Goal: Register for event/course: Sign up to attend an event or enroll in a course

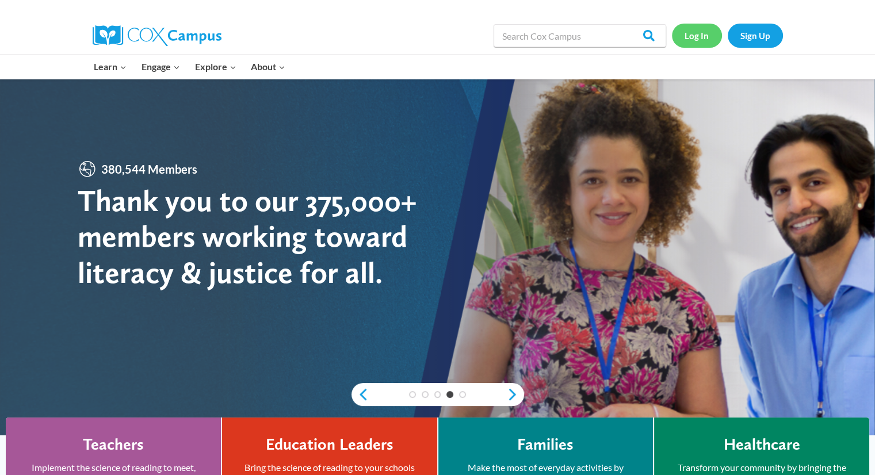
click at [693, 37] on link "Log In" at bounding box center [697, 36] width 50 height 24
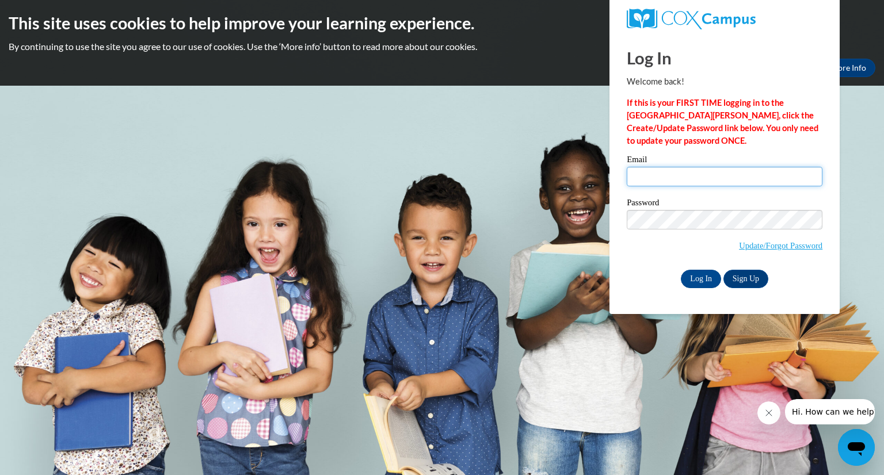
click at [654, 176] on input "Email" at bounding box center [724, 177] width 196 height 20
type input "[EMAIL_ADDRESS][DOMAIN_NAME]"
click at [680, 270] on input "Log In" at bounding box center [700, 279] width 40 height 18
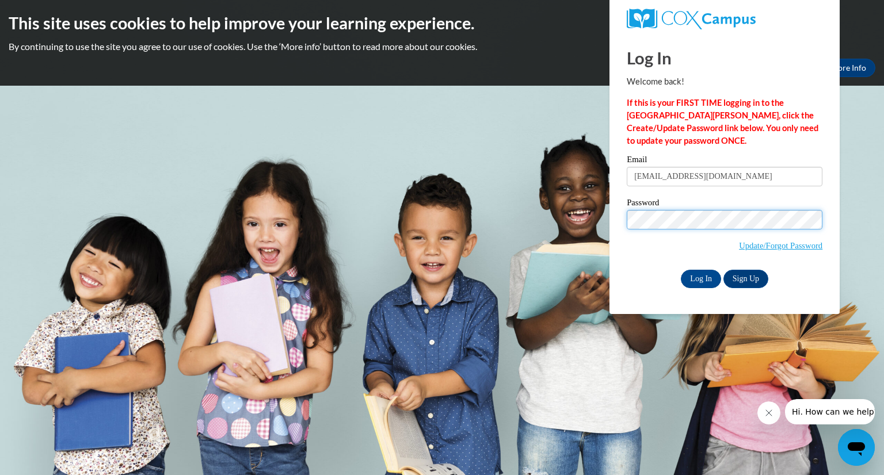
click at [680, 270] on input "Log In" at bounding box center [700, 279] width 40 height 18
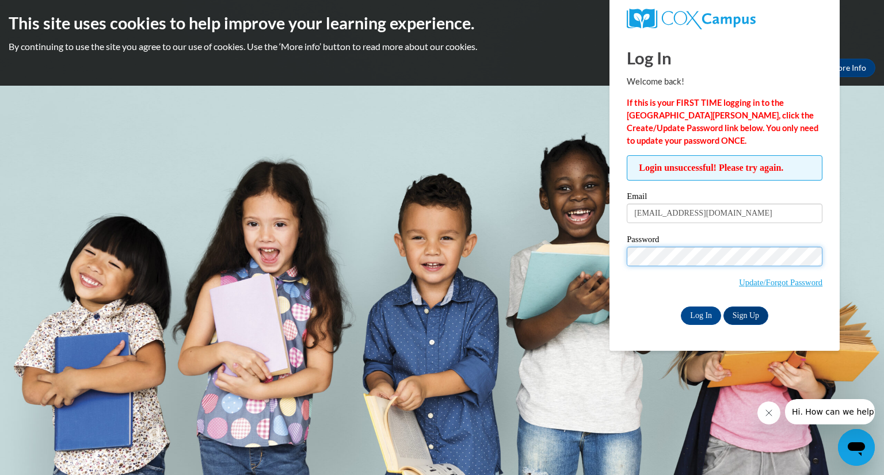
click at [680, 307] on input "Log In" at bounding box center [700, 316] width 40 height 18
click at [702, 313] on input "Log In" at bounding box center [700, 316] width 40 height 18
click at [754, 284] on link "Update/Forgot Password" at bounding box center [780, 282] width 83 height 9
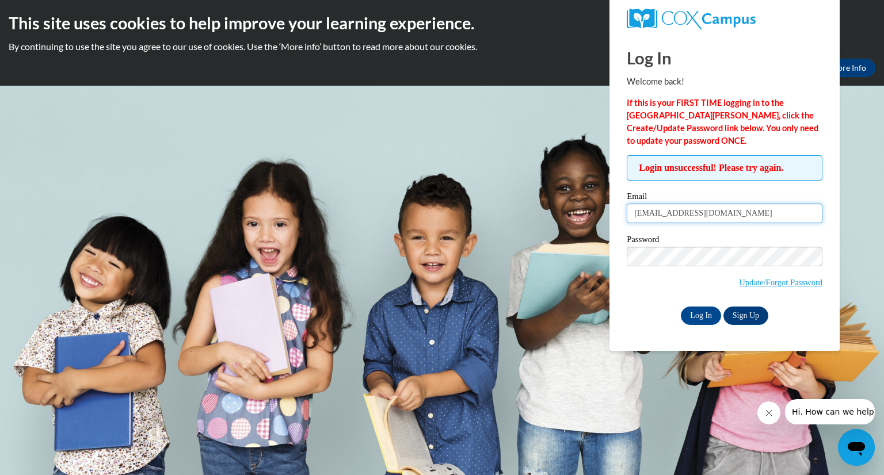
click at [668, 212] on input "shugabea2000@gmail.com" at bounding box center [724, 214] width 196 height 20
type input "shugabean2000@gmail.com"
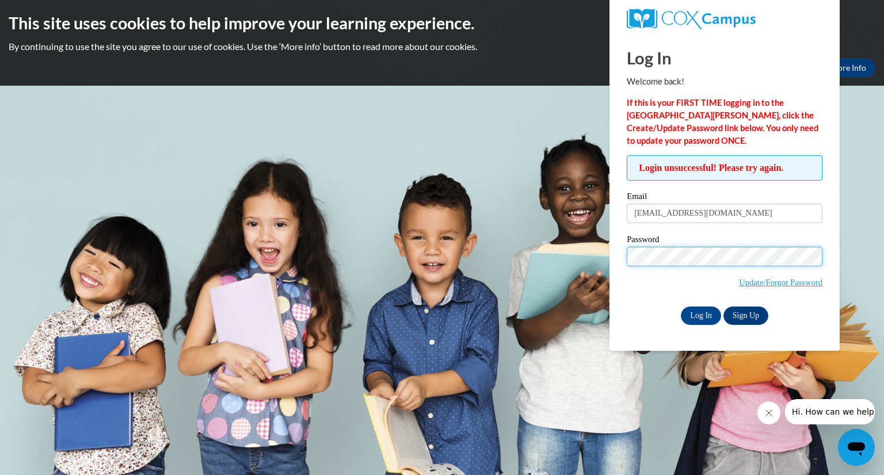
click at [680, 307] on input "Log In" at bounding box center [700, 316] width 40 height 18
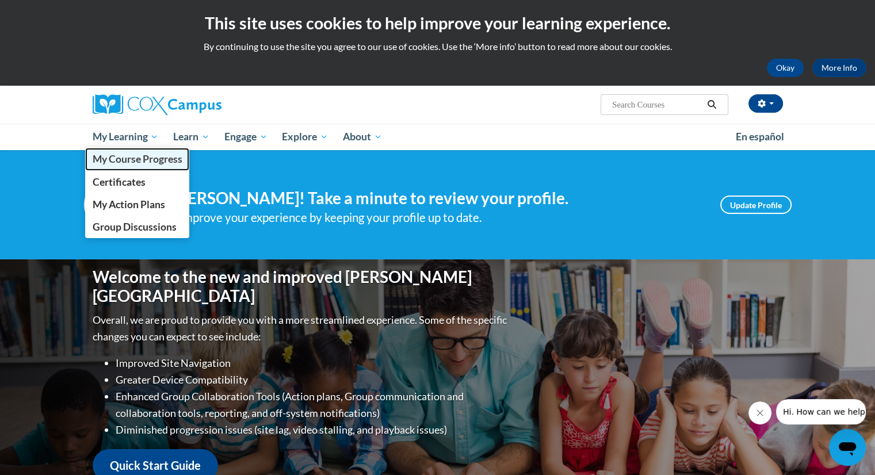
click at [133, 163] on span "My Course Progress" at bounding box center [137, 159] width 90 height 12
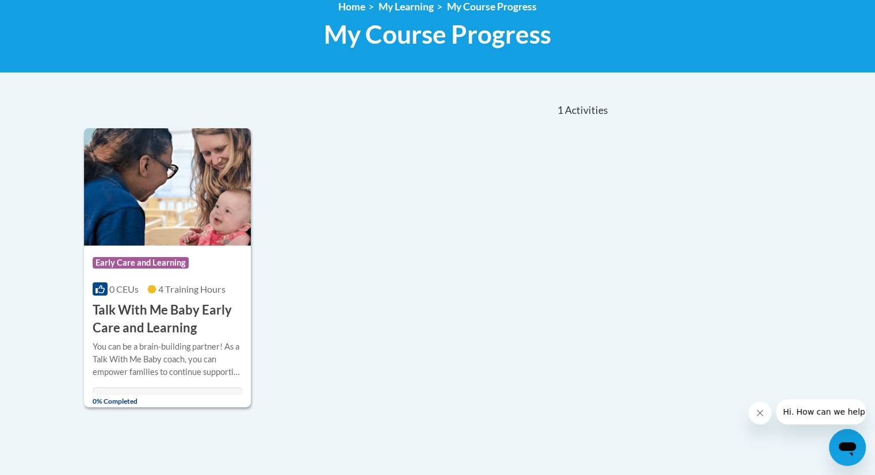
scroll to position [156, 0]
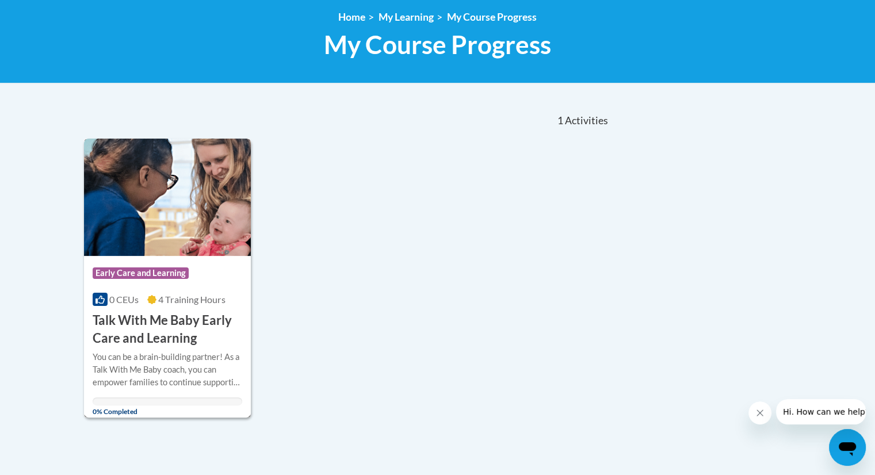
click at [163, 351] on div "You can be a brain-building partner! As a Talk With Me Baby coach, you can empo…" at bounding box center [168, 370] width 150 height 38
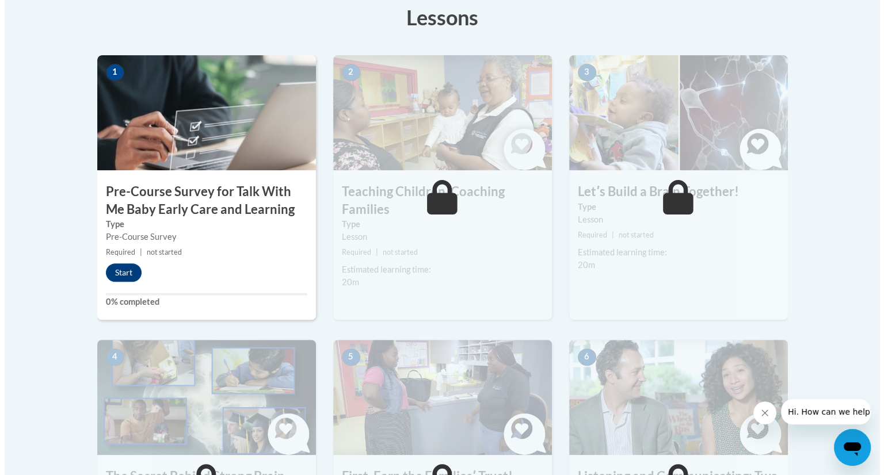
scroll to position [315, 0]
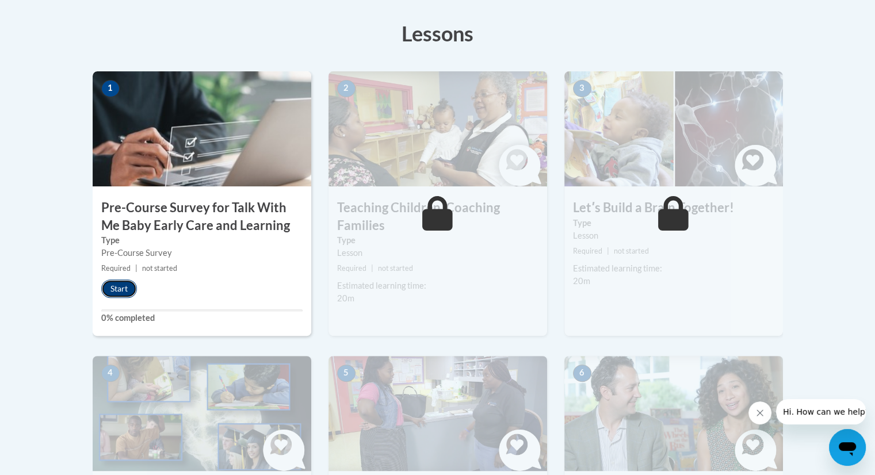
click at [122, 283] on button "Start" at bounding box center [119, 289] width 36 height 18
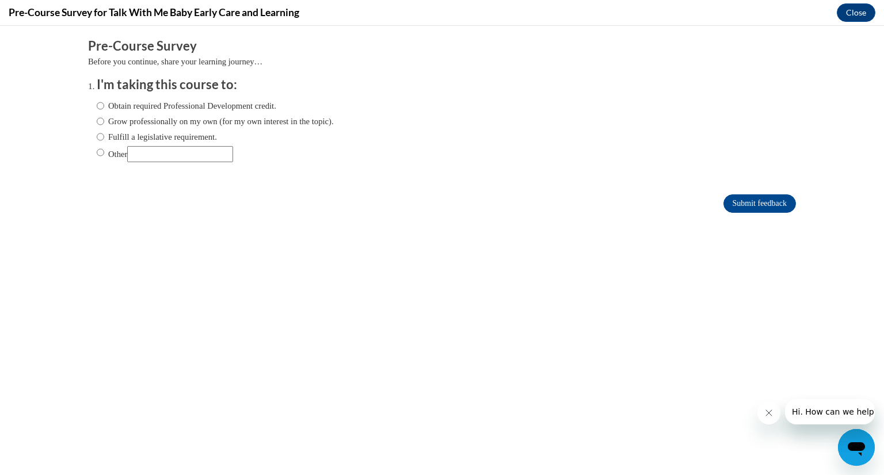
scroll to position [0, 0]
click at [267, 101] on label "Obtain required Professional Development credit." at bounding box center [186, 106] width 179 height 13
click at [104, 101] on input "Obtain required Professional Development credit." at bounding box center [100, 106] width 7 height 13
radio input "true"
click at [731, 199] on input "Submit feedback" at bounding box center [759, 203] width 72 height 18
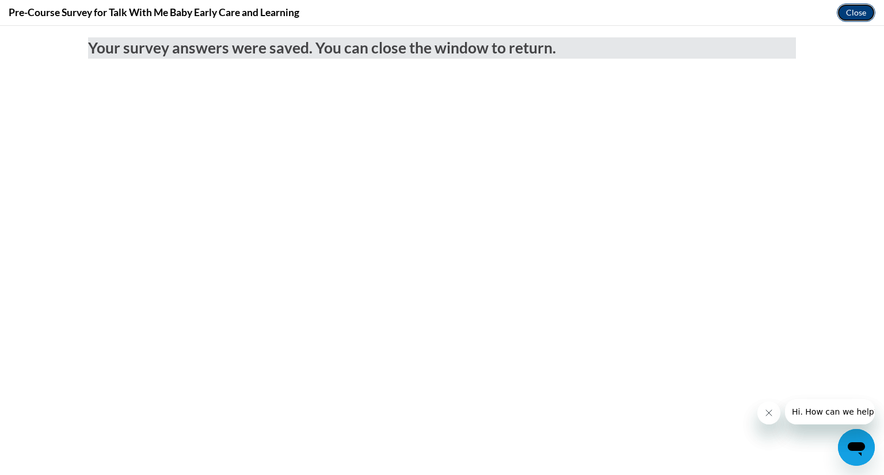
click at [853, 7] on button "Close" at bounding box center [855, 12] width 39 height 18
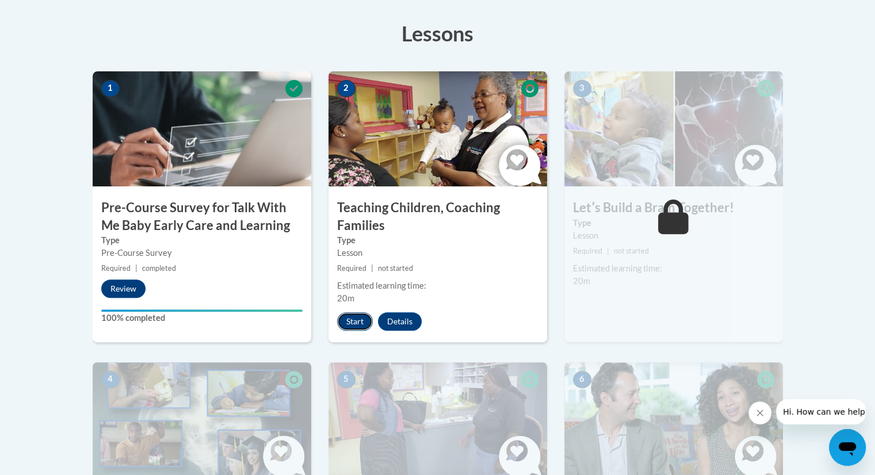
click at [350, 318] on button "Start" at bounding box center [355, 321] width 36 height 18
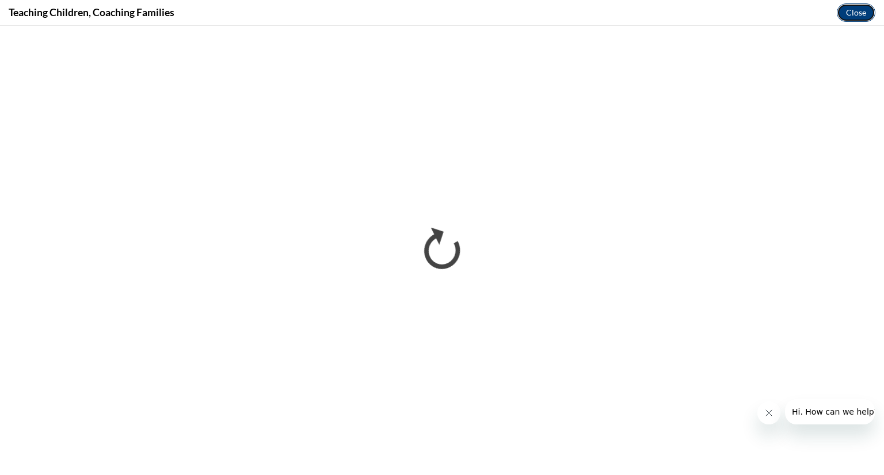
click at [847, 16] on button "Close" at bounding box center [855, 12] width 39 height 18
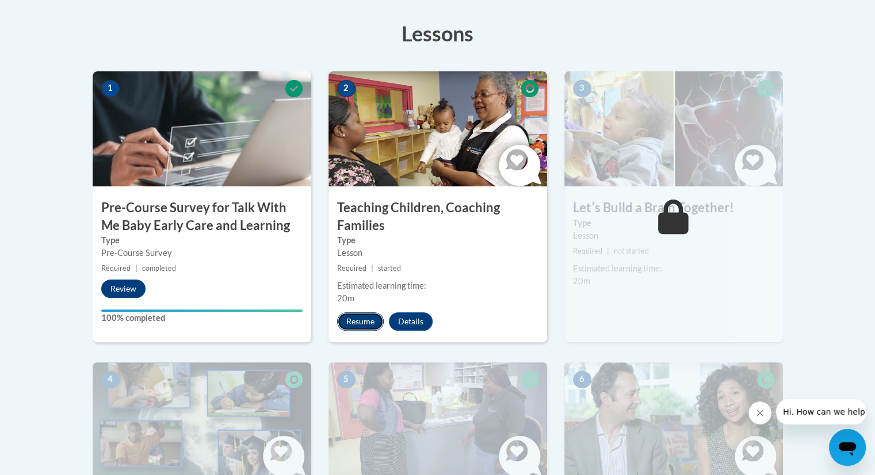
click at [364, 325] on button "Resume" at bounding box center [360, 321] width 47 height 18
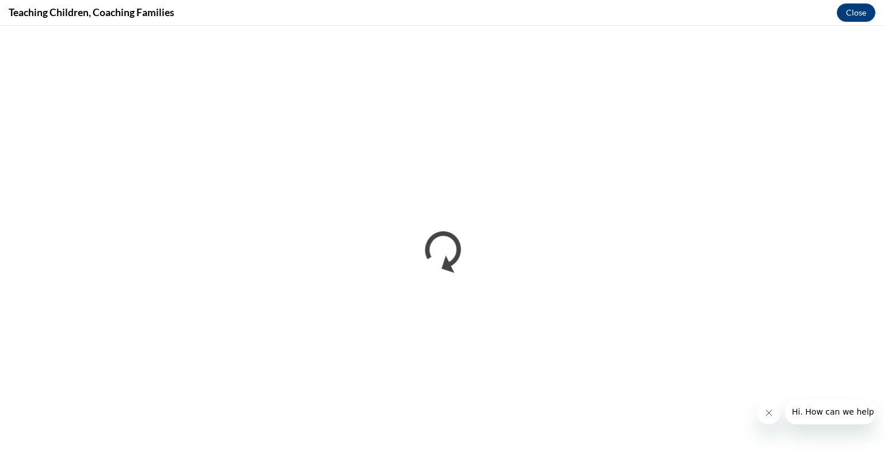
click at [766, 412] on icon "Close message from company" at bounding box center [767, 412] width 9 height 9
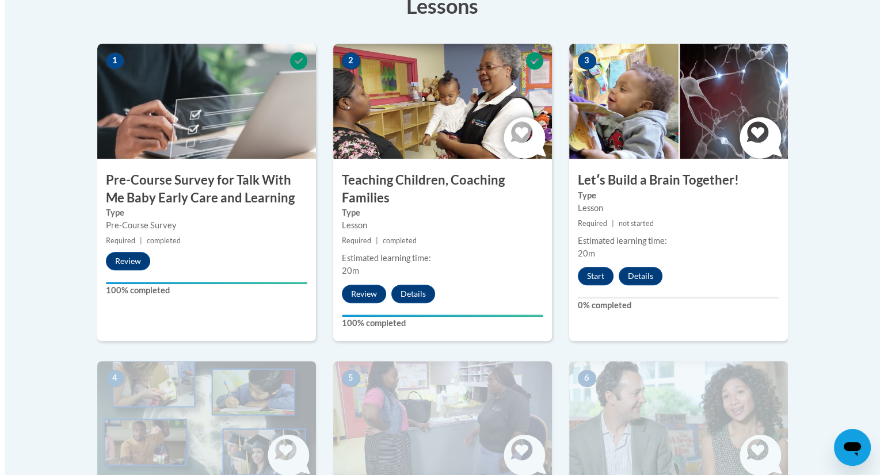
scroll to position [311, 0]
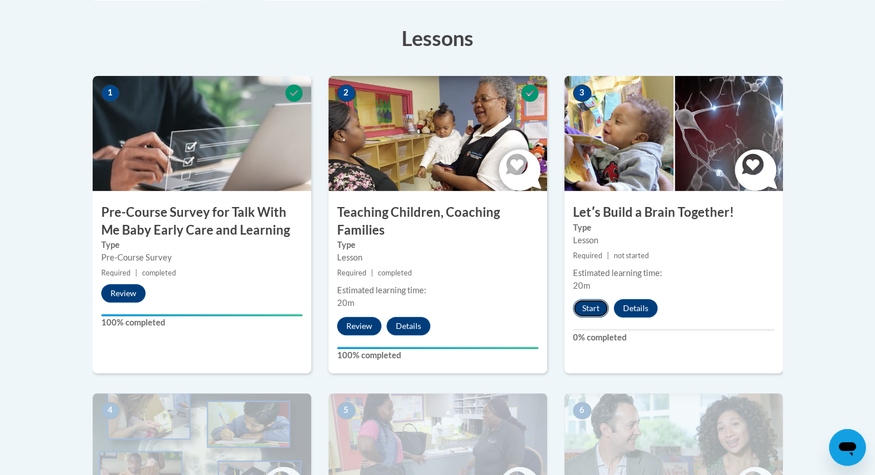
click at [592, 304] on button "Start" at bounding box center [591, 308] width 36 height 18
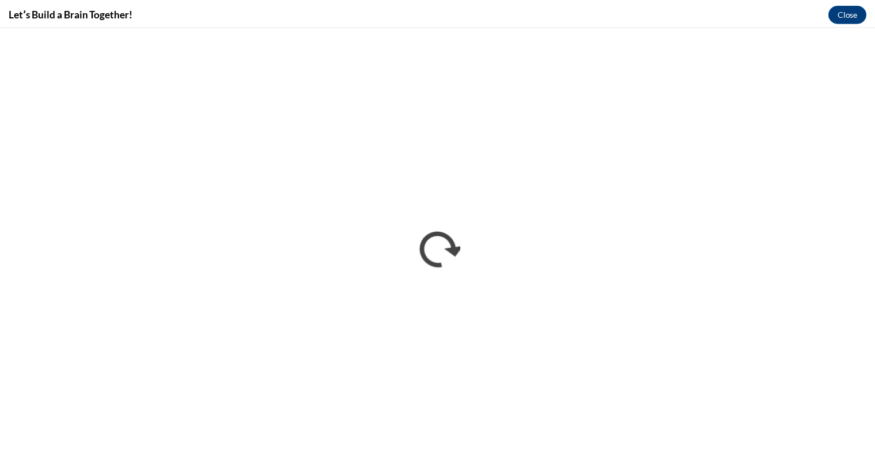
scroll to position [0, 0]
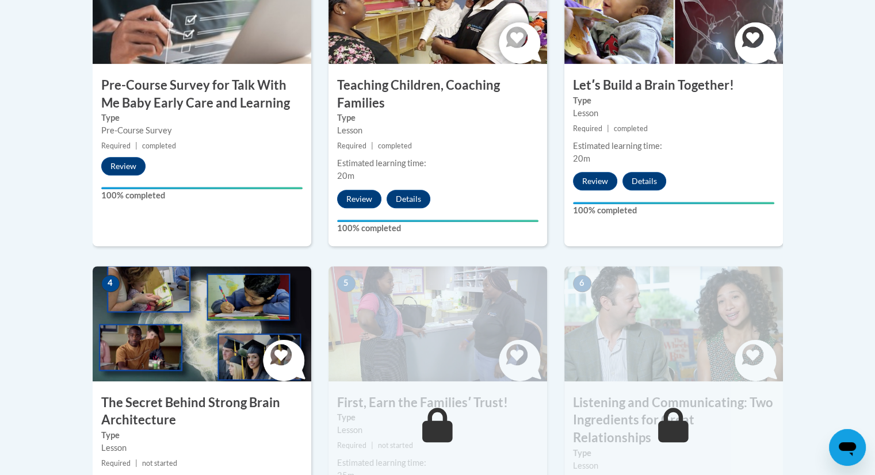
scroll to position [427, 0]
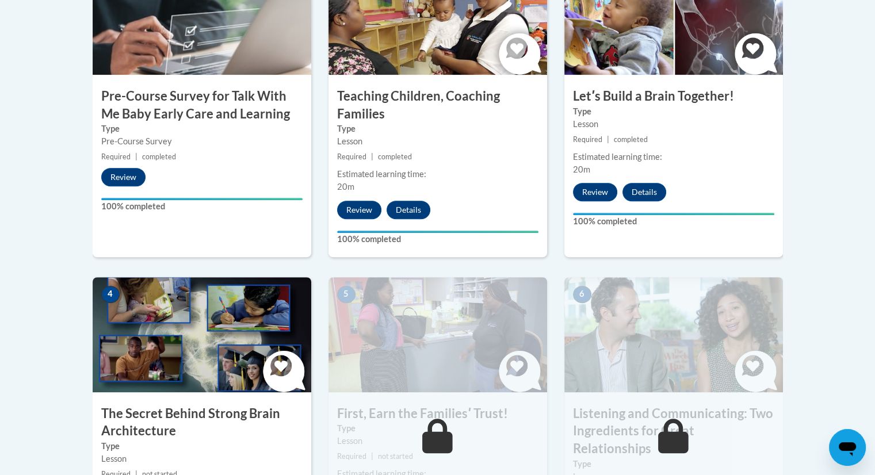
click at [196, 379] on img at bounding box center [202, 334] width 219 height 115
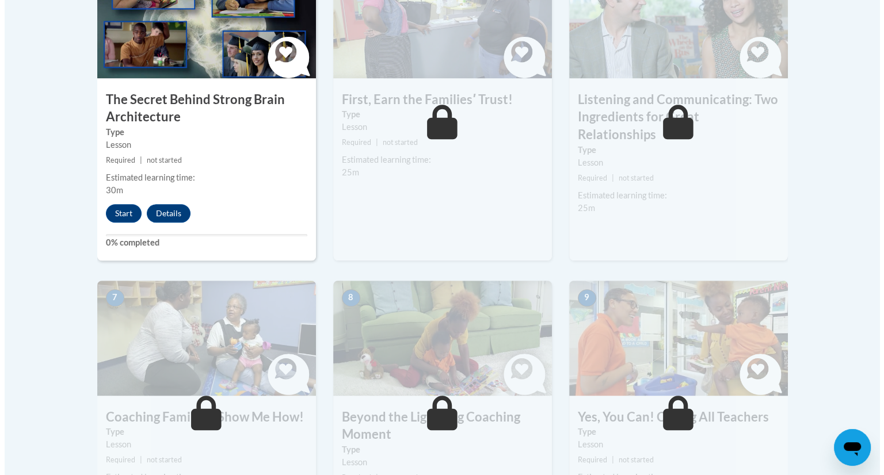
scroll to position [728, 0]
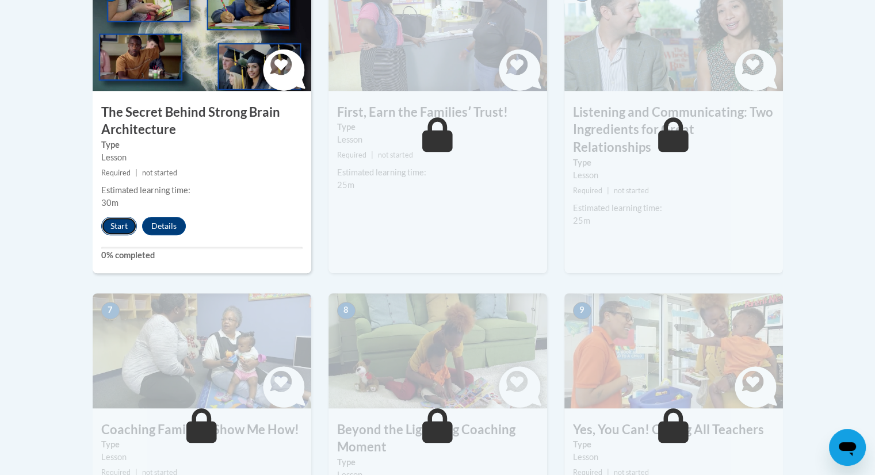
click at [116, 227] on button "Start" at bounding box center [119, 226] width 36 height 18
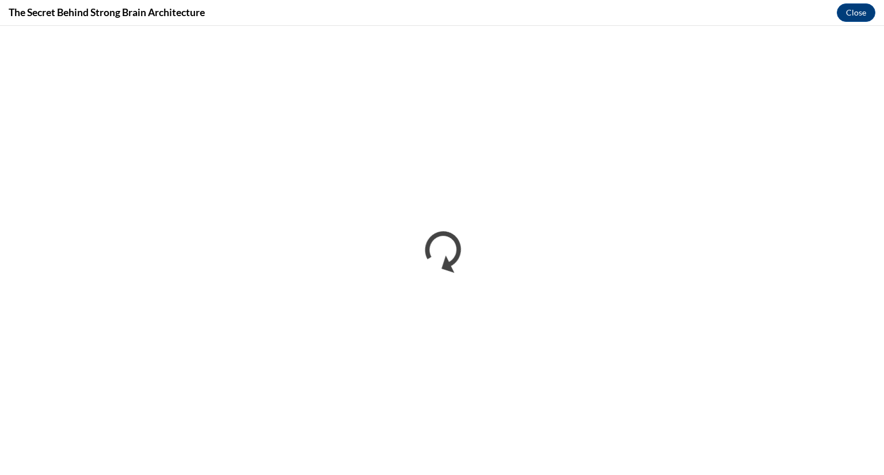
scroll to position [0, 0]
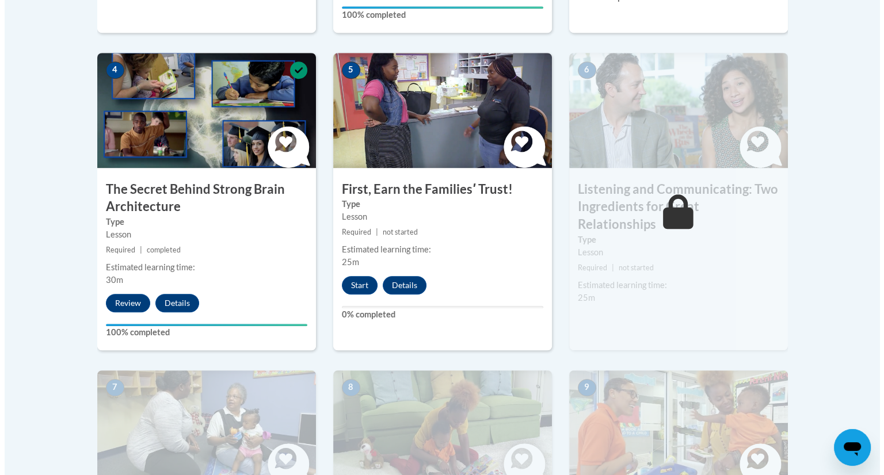
scroll to position [692, 0]
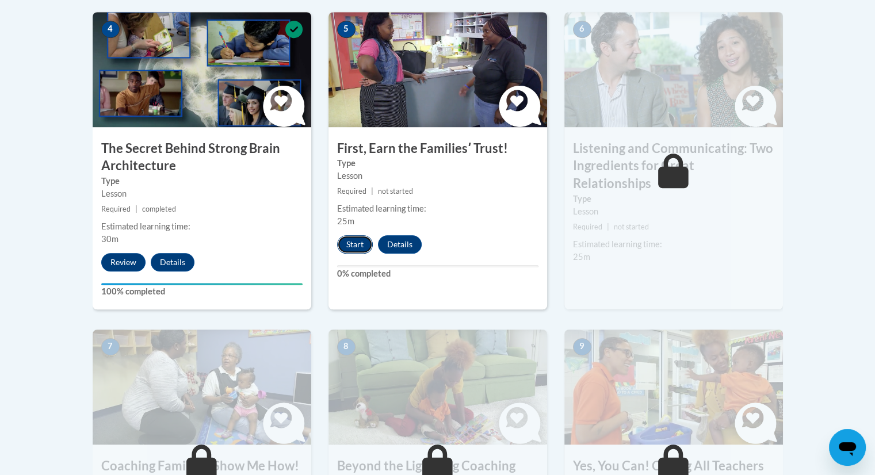
click at [362, 241] on button "Start" at bounding box center [355, 244] width 36 height 18
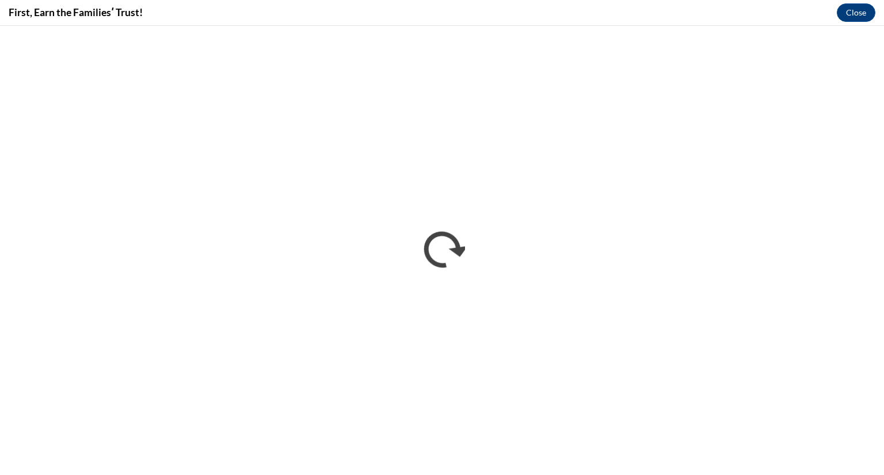
scroll to position [0, 0]
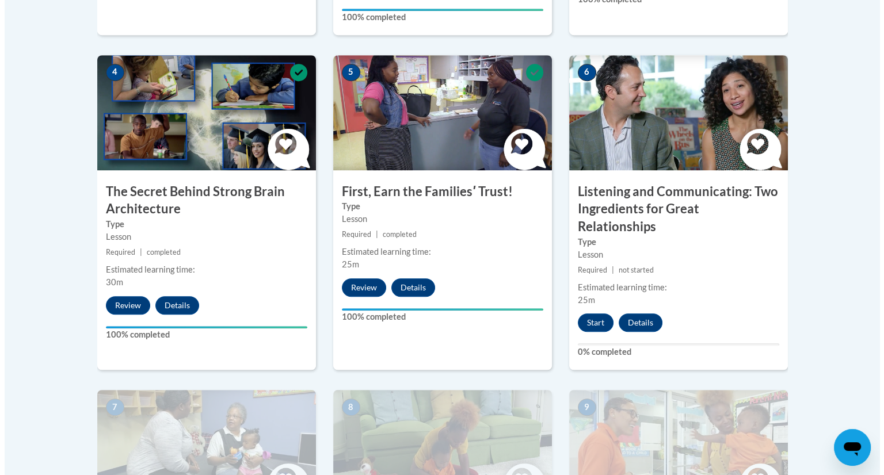
scroll to position [569, 0]
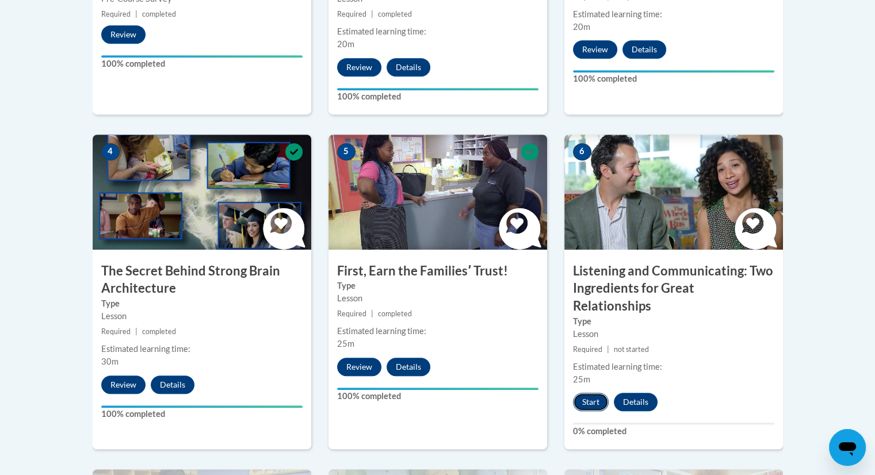
click at [594, 393] on button "Start" at bounding box center [591, 402] width 36 height 18
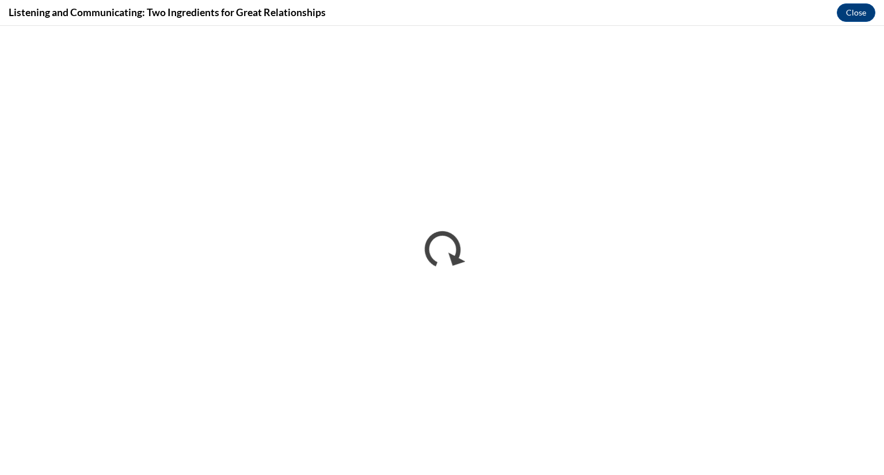
scroll to position [0, 0]
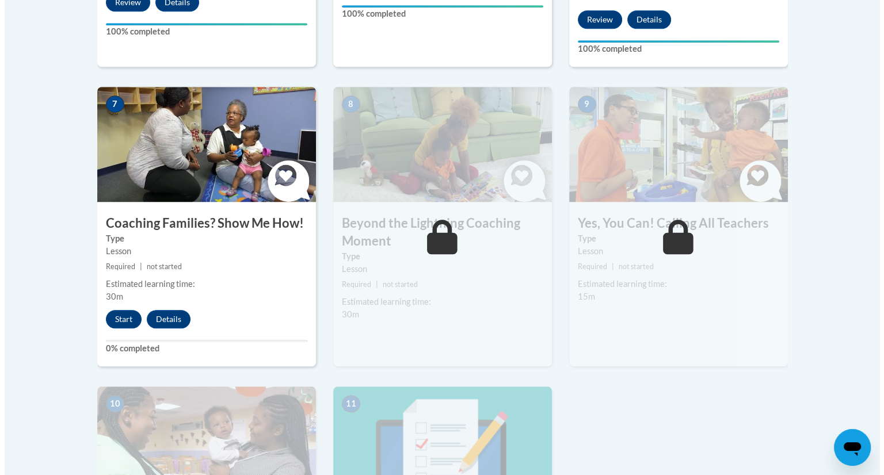
scroll to position [948, 0]
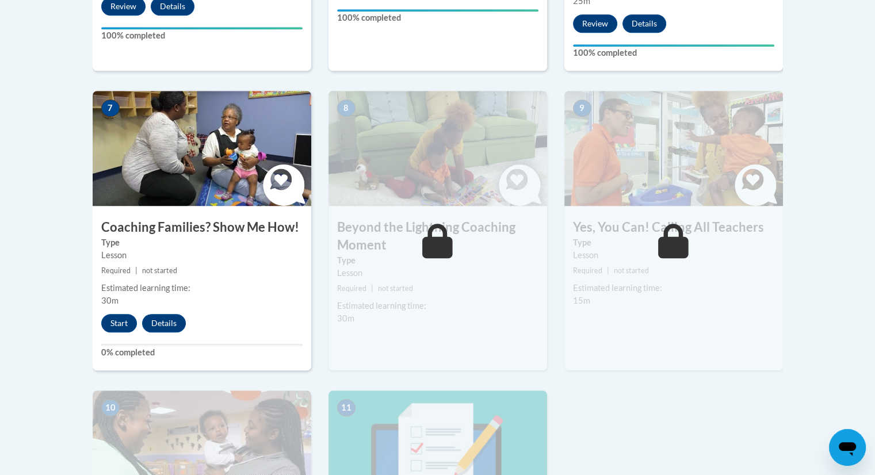
click at [430, 282] on small "Required | not started" at bounding box center [437, 288] width 219 height 13
click at [123, 314] on button "Start" at bounding box center [119, 323] width 36 height 18
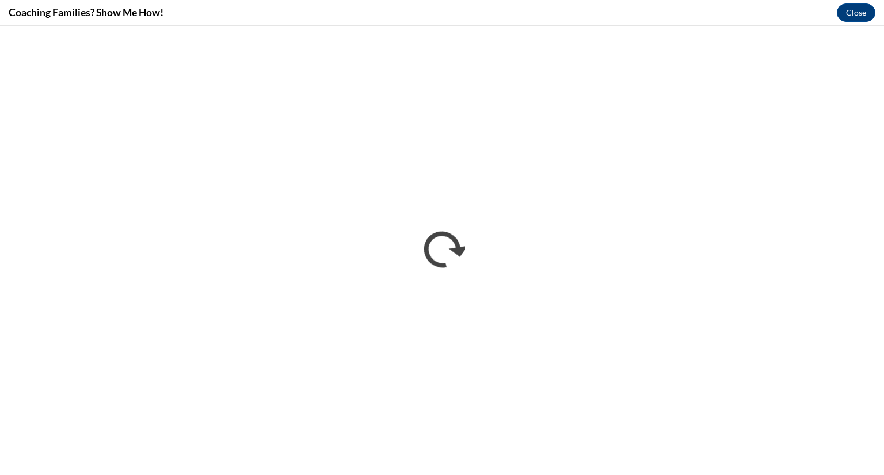
scroll to position [0, 0]
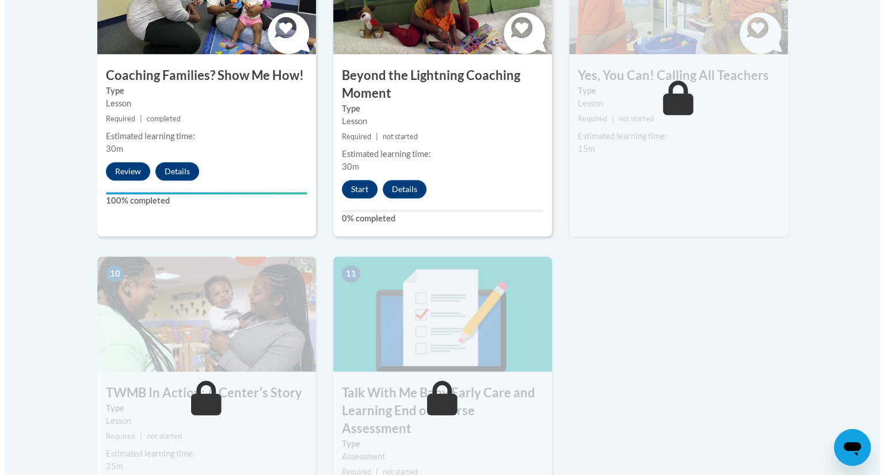
scroll to position [1096, 0]
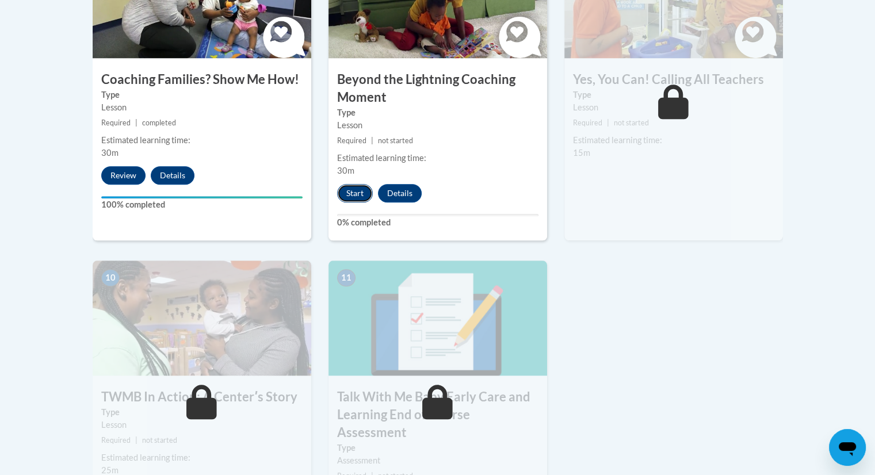
click at [357, 184] on button "Start" at bounding box center [355, 193] width 36 height 18
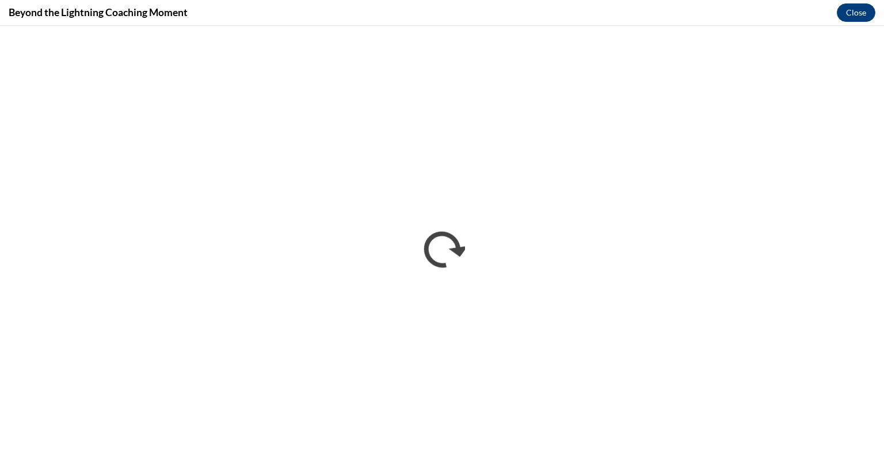
scroll to position [0, 0]
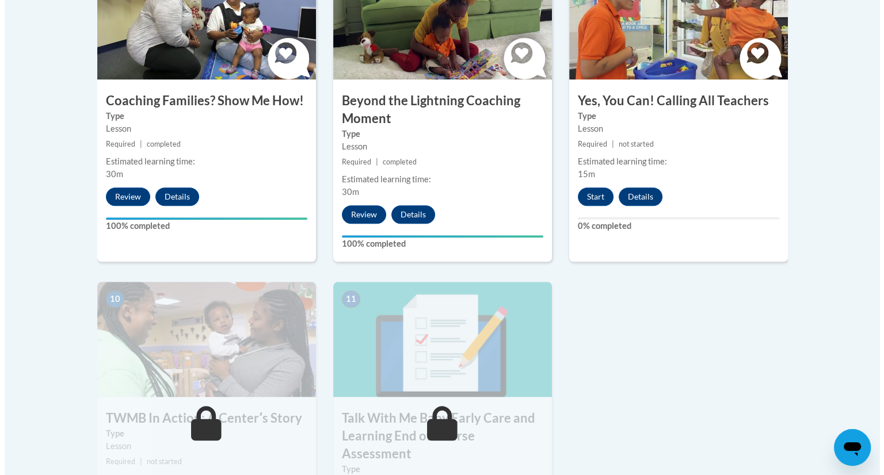
scroll to position [1125, 0]
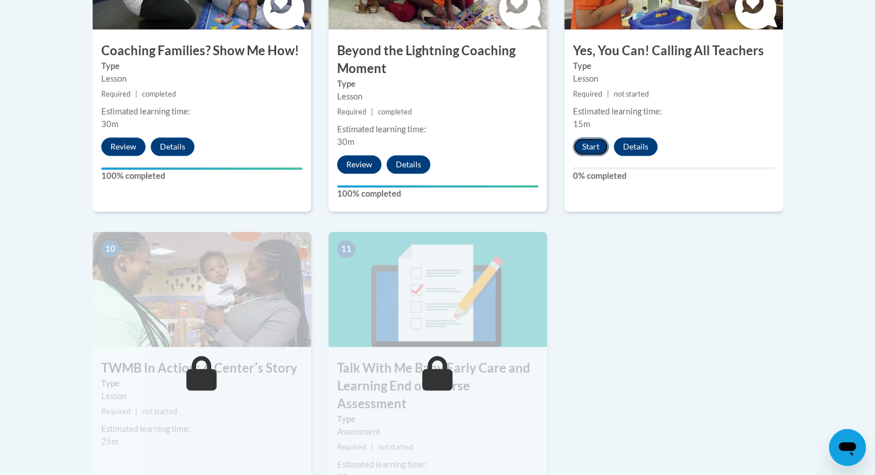
click at [590, 137] on button "Start" at bounding box center [591, 146] width 36 height 18
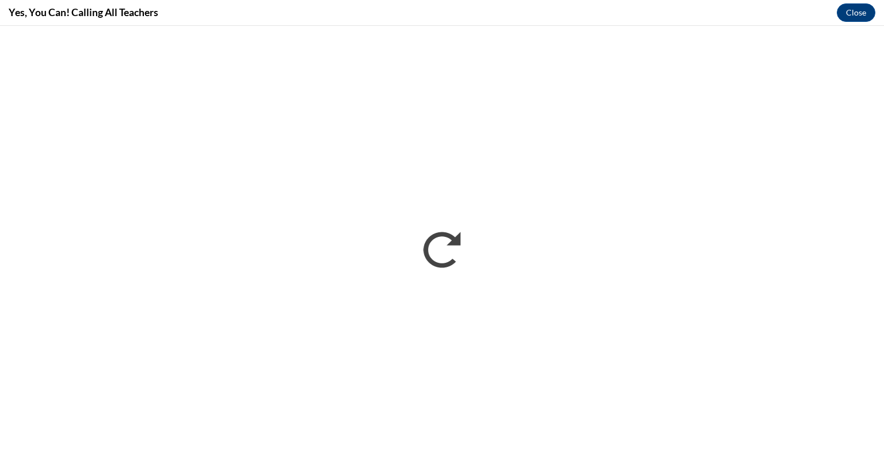
scroll to position [0, 0]
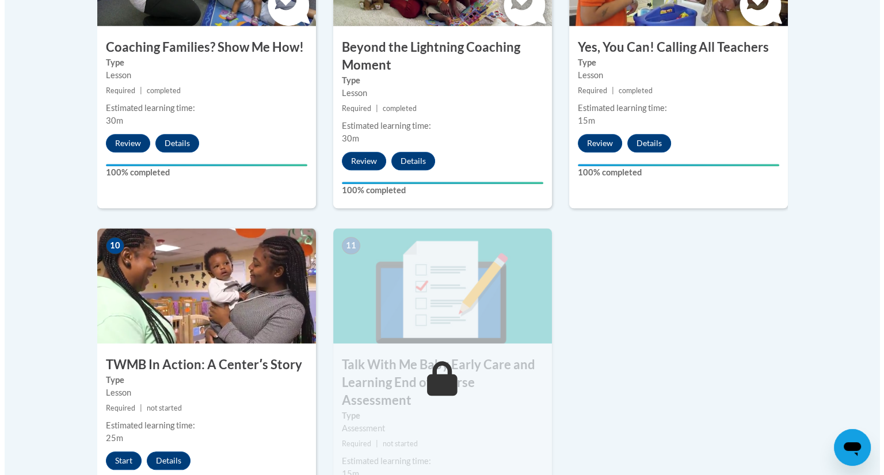
scroll to position [1163, 0]
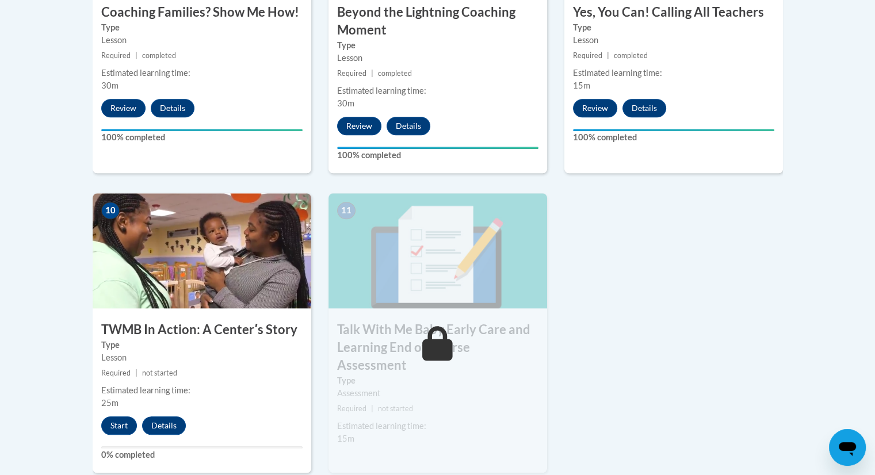
click at [123, 396] on div "10 TWMB In Action: A Centerʹs Story Type Lesson Required | not started Estimate…" at bounding box center [202, 333] width 219 height 280
click at [114, 416] on button "Start" at bounding box center [119, 425] width 36 height 18
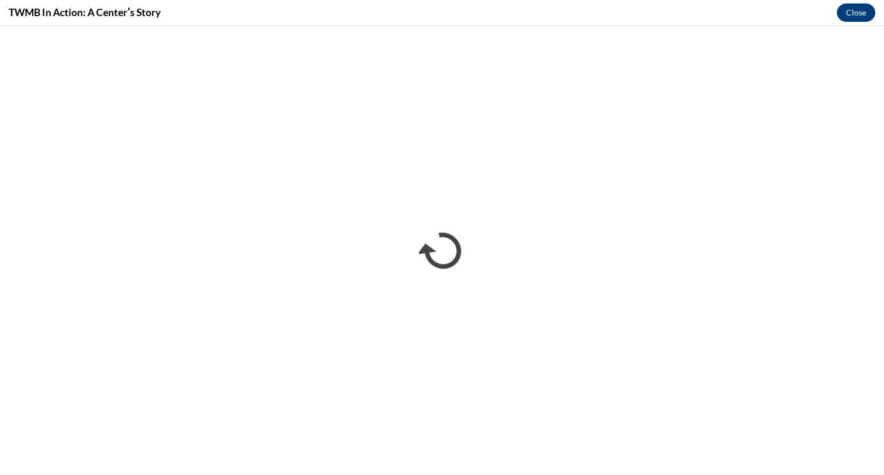
scroll to position [0, 0]
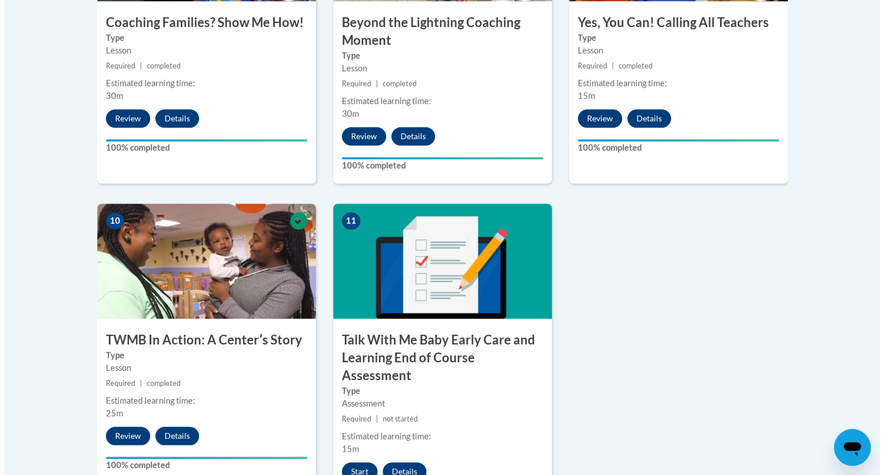
scroll to position [1157, 0]
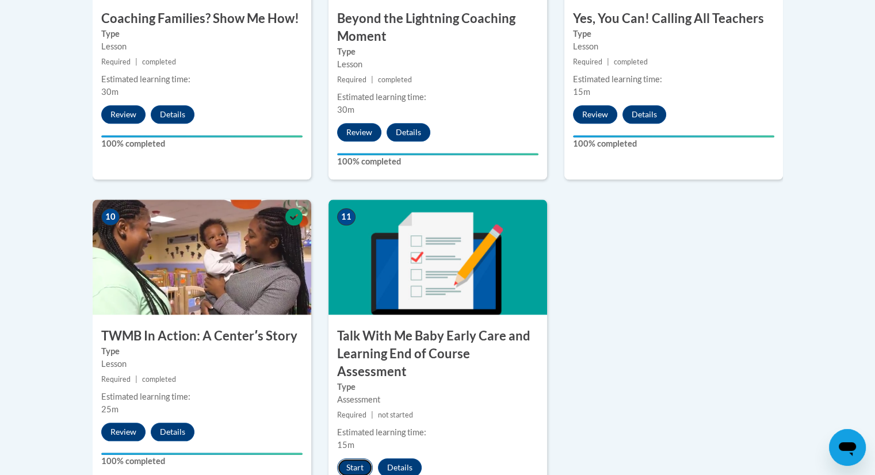
click at [355, 458] on button "Start" at bounding box center [355, 467] width 36 height 18
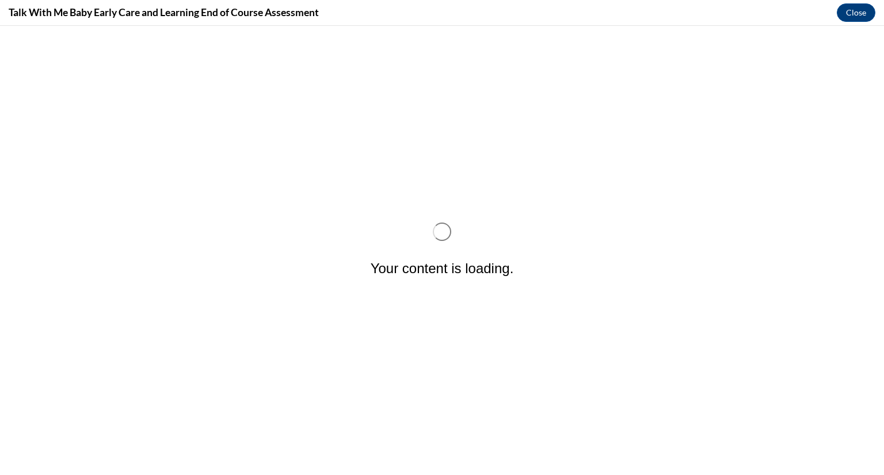
scroll to position [0, 0]
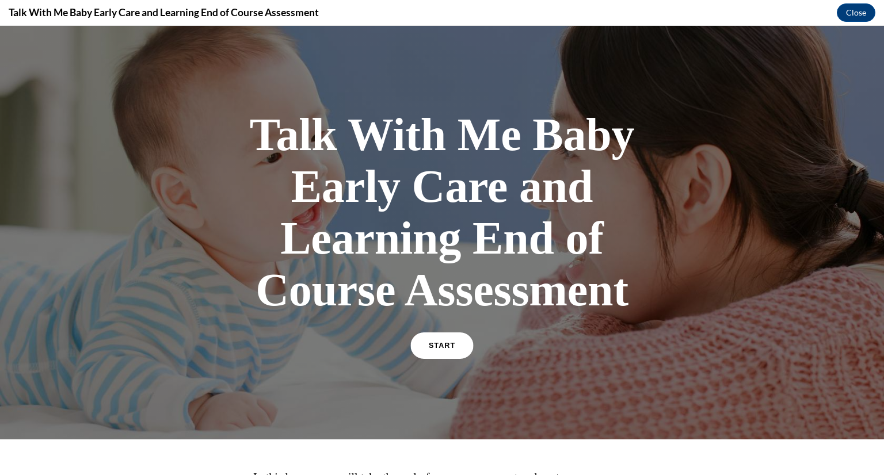
click at [437, 346] on span "START" at bounding box center [442, 346] width 26 height 9
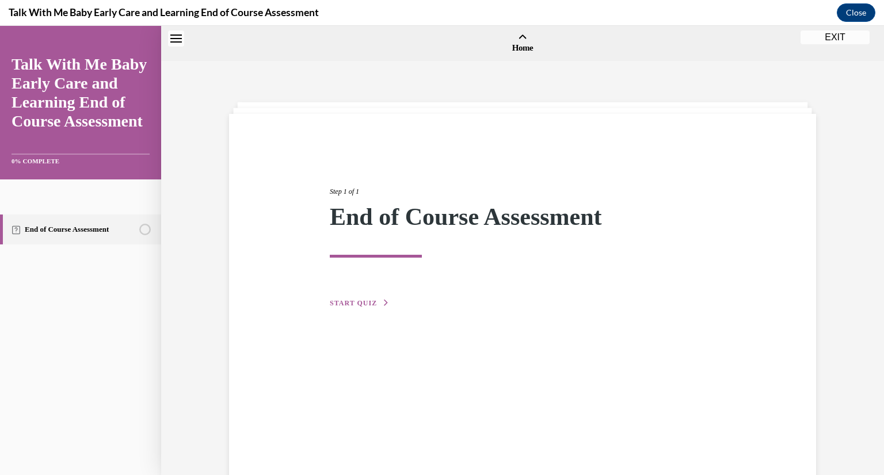
scroll to position [36, 0]
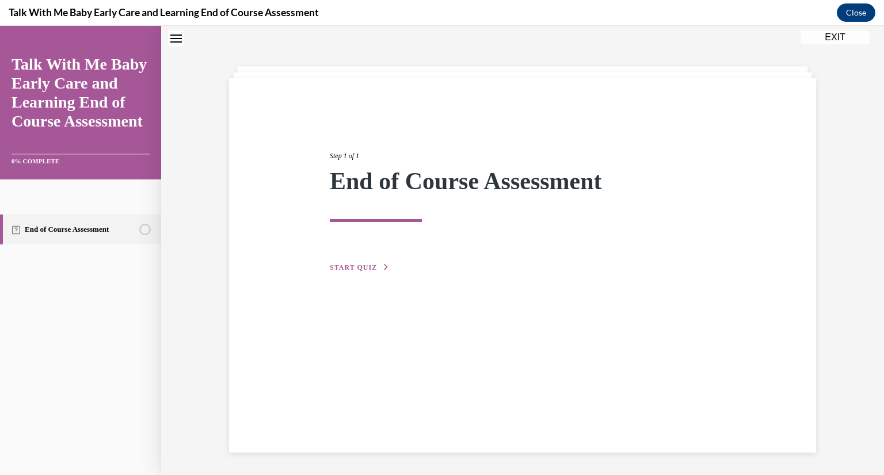
click at [355, 267] on span "START QUIZ" at bounding box center [353, 267] width 47 height 8
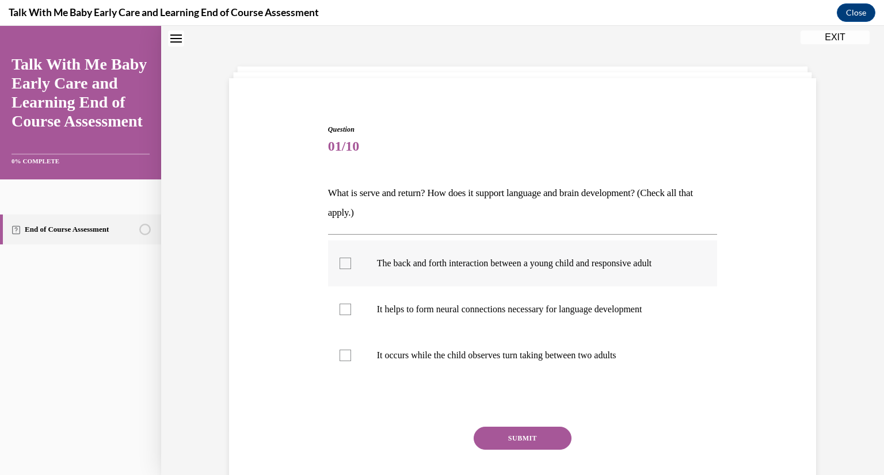
click at [607, 262] on p "The back and forth interaction between a young child and responsive adult" at bounding box center [533, 264] width 312 height 12
click at [351, 262] on input "The back and forth interaction between a young child and responsive adult" at bounding box center [345, 264] width 12 height 12
checkbox input "true"
click at [522, 427] on button "SUBMIT" at bounding box center [522, 438] width 98 height 23
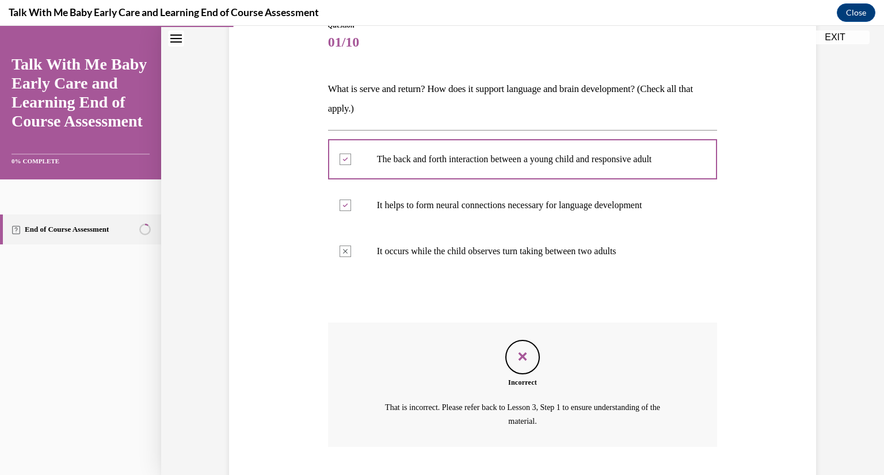
scroll to position [212, 0]
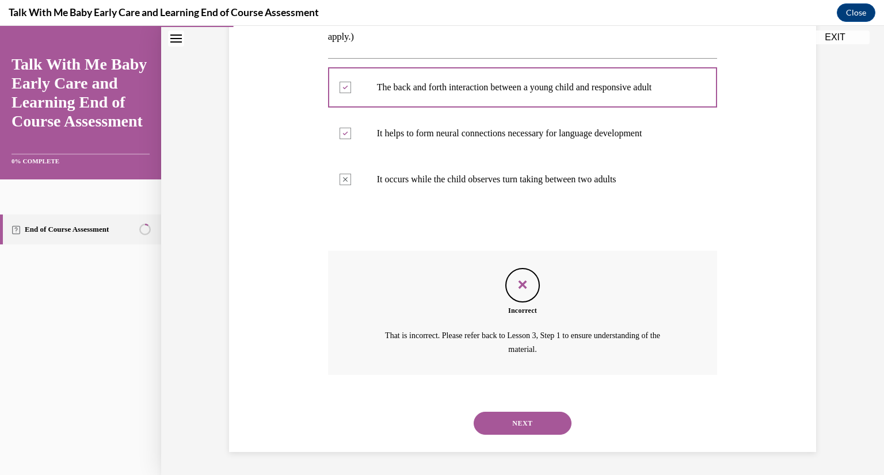
click at [517, 432] on button "NEXT" at bounding box center [522, 423] width 98 height 23
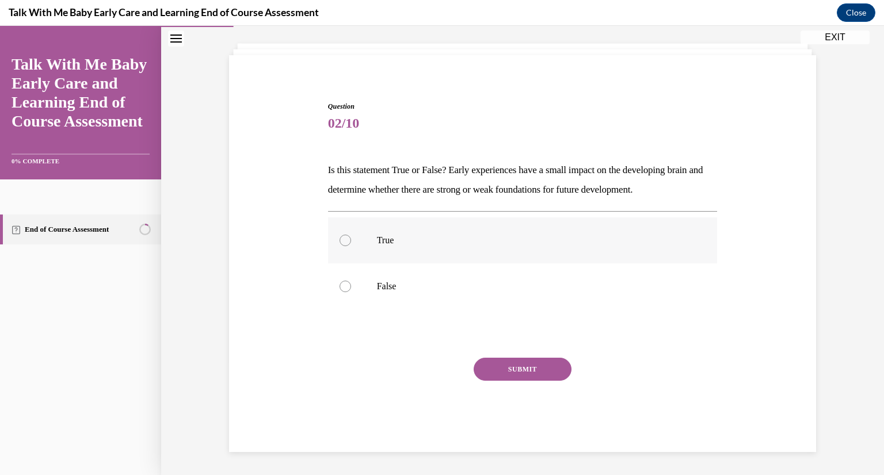
click at [454, 232] on label "True" at bounding box center [522, 240] width 389 height 46
click at [351, 235] on input "True" at bounding box center [345, 241] width 12 height 12
radio input "true"
click at [521, 368] on button "SUBMIT" at bounding box center [522, 369] width 98 height 23
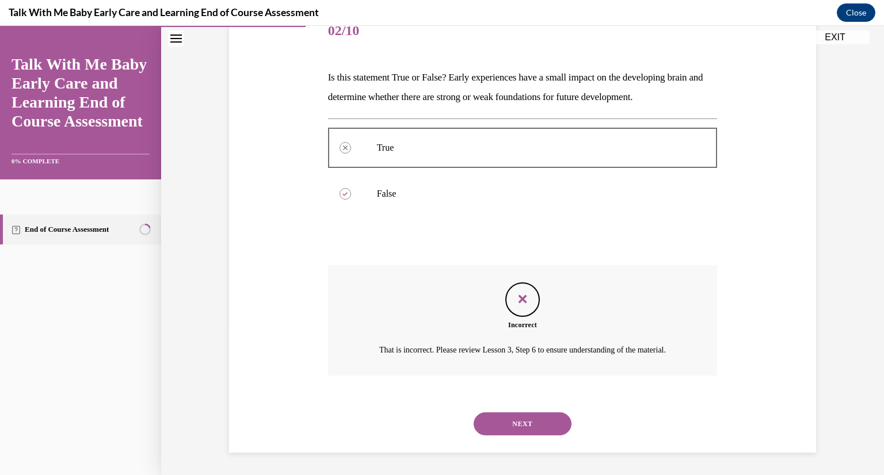
scroll to position [166, 0]
click at [545, 427] on button "NEXT" at bounding box center [522, 423] width 98 height 23
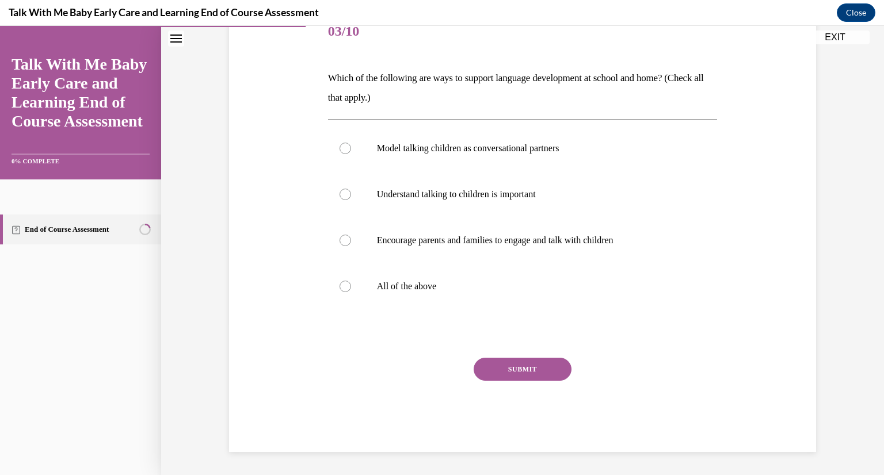
scroll to position [128, 0]
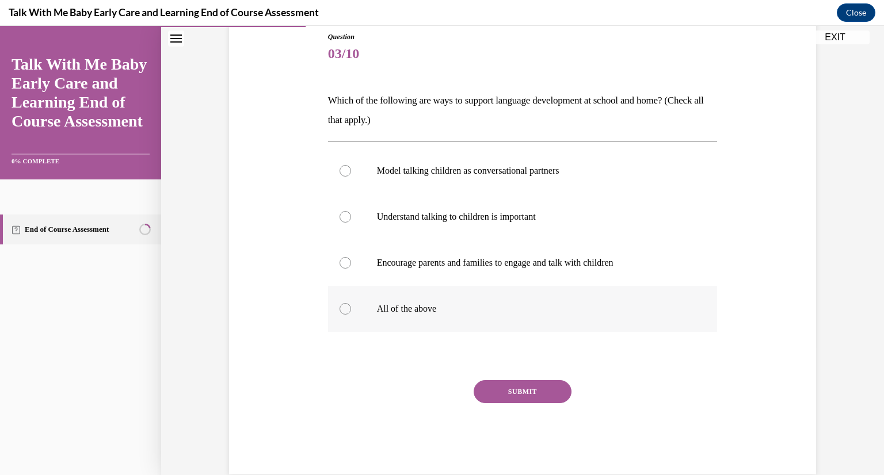
click at [466, 308] on p "All of the above" at bounding box center [533, 309] width 312 height 12
click at [351, 308] on input "All of the above" at bounding box center [345, 309] width 12 height 12
radio input "true"
click at [514, 393] on button "SUBMIT" at bounding box center [522, 391] width 98 height 23
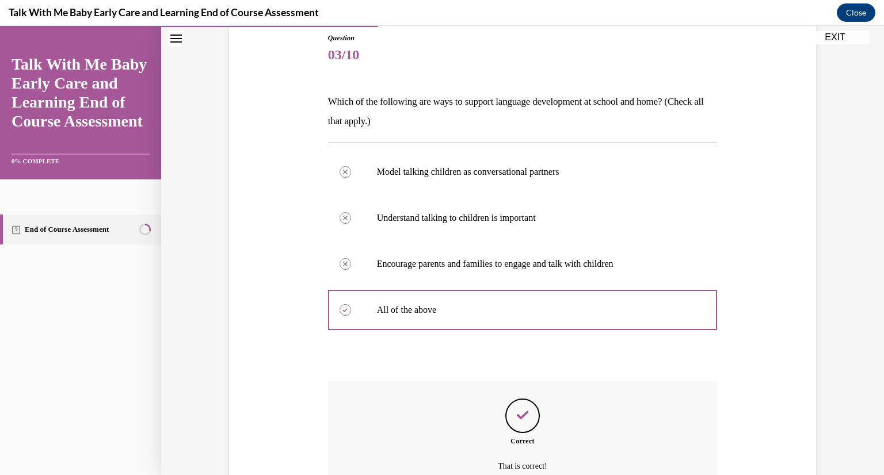
scroll to position [244, 0]
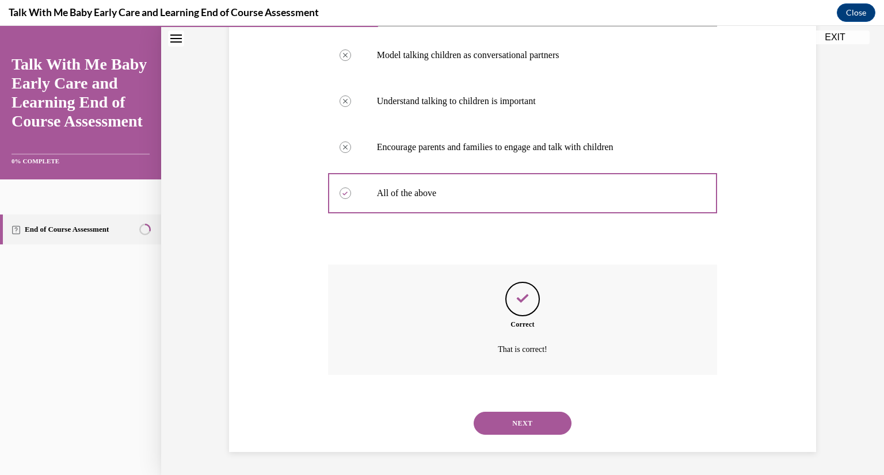
click at [552, 422] on button "NEXT" at bounding box center [522, 423] width 98 height 23
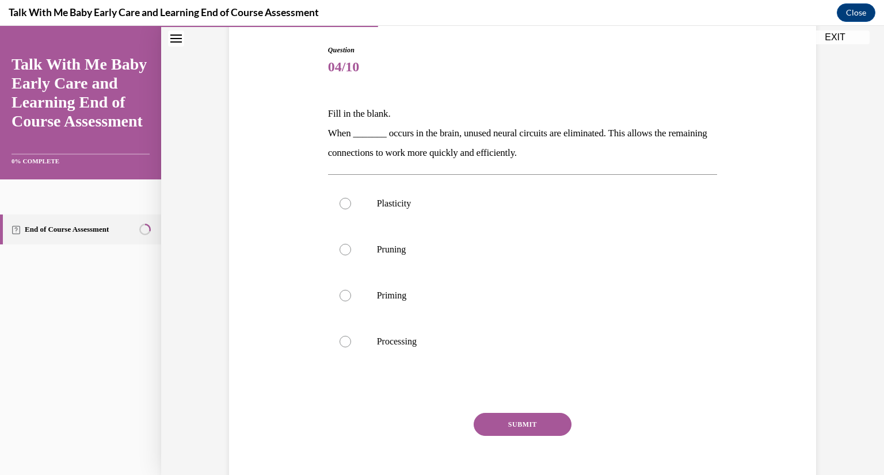
scroll to position [109, 0]
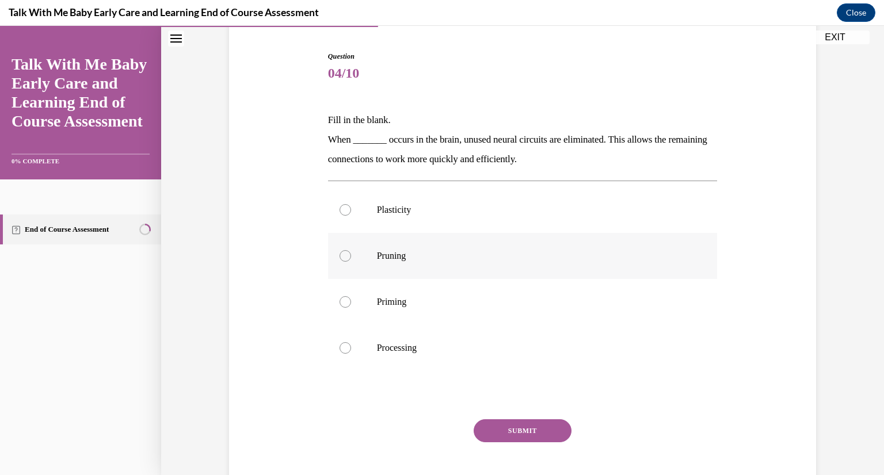
click at [533, 251] on p "Pruning" at bounding box center [533, 256] width 312 height 12
click at [351, 251] on input "Pruning" at bounding box center [345, 256] width 12 height 12
radio input "true"
click at [507, 434] on button "SUBMIT" at bounding box center [522, 430] width 98 height 23
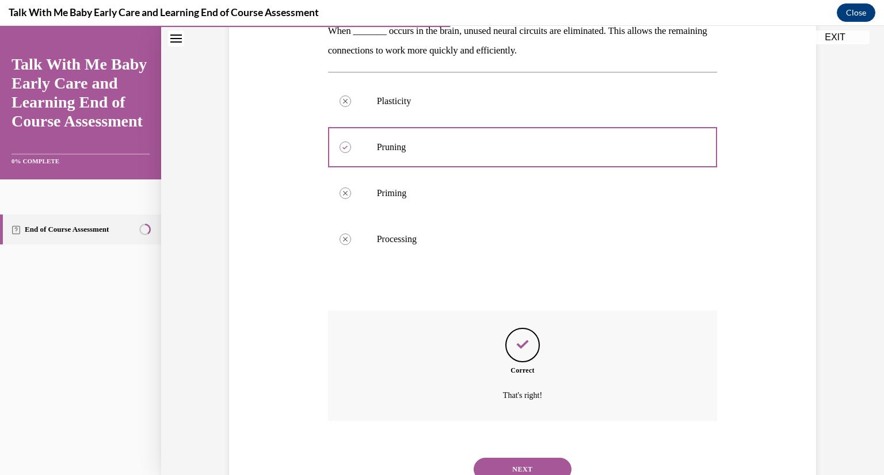
scroll to position [263, 0]
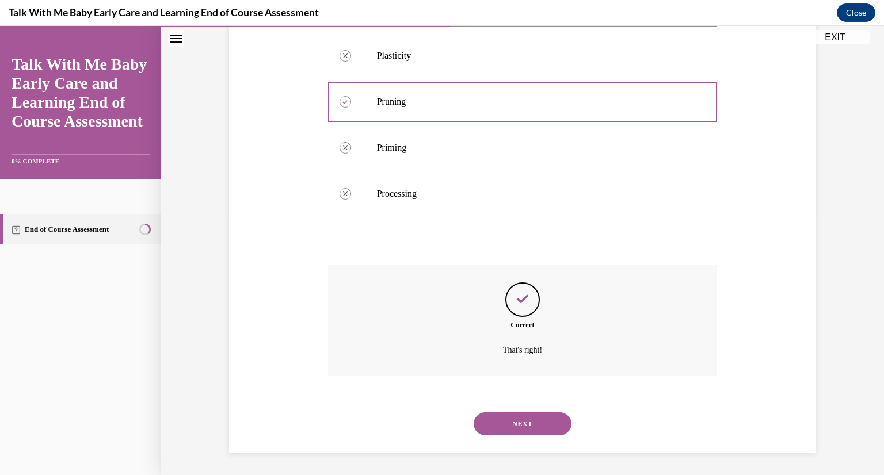
click at [504, 419] on button "NEXT" at bounding box center [522, 423] width 98 height 23
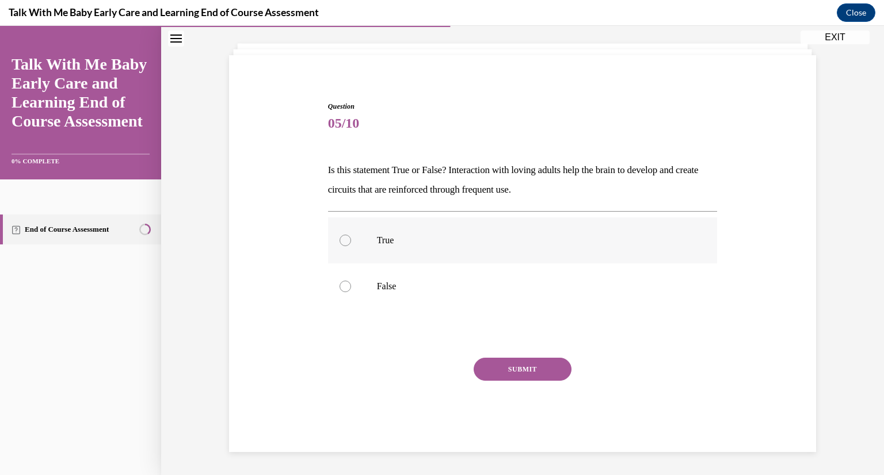
click at [475, 241] on p "True" at bounding box center [533, 241] width 312 height 12
click at [351, 241] on input "True" at bounding box center [345, 241] width 12 height 12
radio input "true"
click at [511, 374] on button "SUBMIT" at bounding box center [522, 369] width 98 height 23
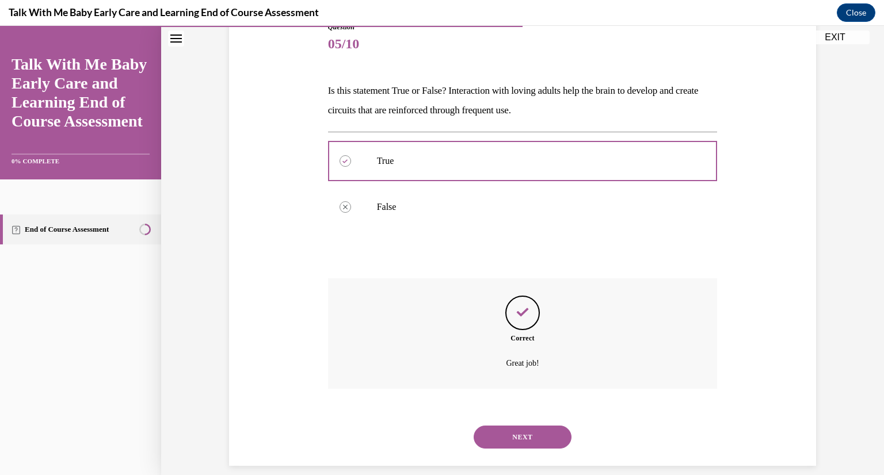
scroll to position [152, 0]
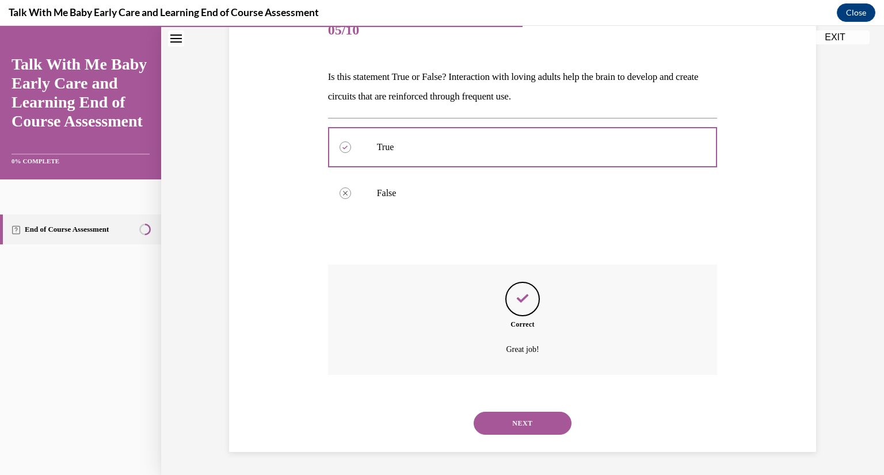
click at [517, 419] on button "NEXT" at bounding box center [522, 423] width 98 height 23
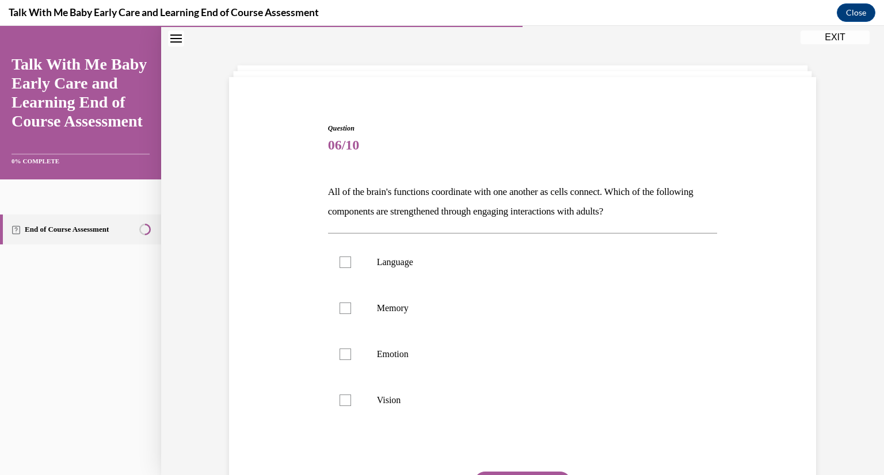
scroll to position [59, 0]
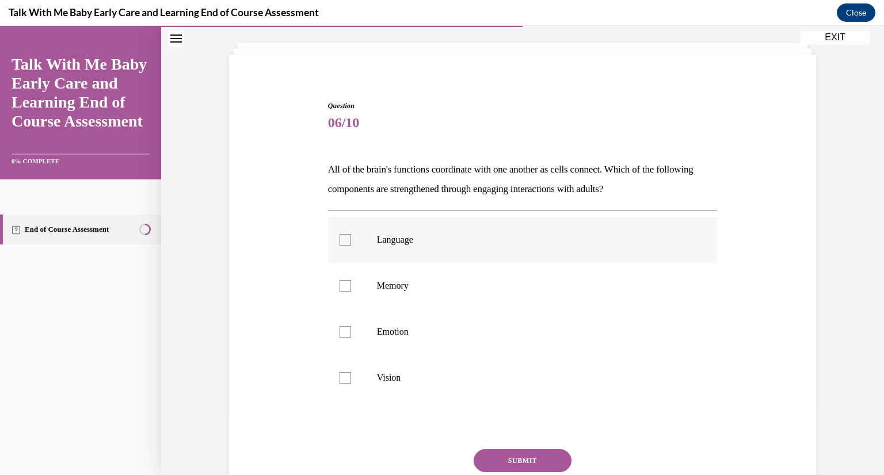
click at [460, 258] on label "Language" at bounding box center [522, 240] width 389 height 46
click at [351, 246] on input "Language" at bounding box center [345, 240] width 12 height 12
checkbox input "true"
click at [514, 460] on button "SUBMIT" at bounding box center [522, 460] width 98 height 23
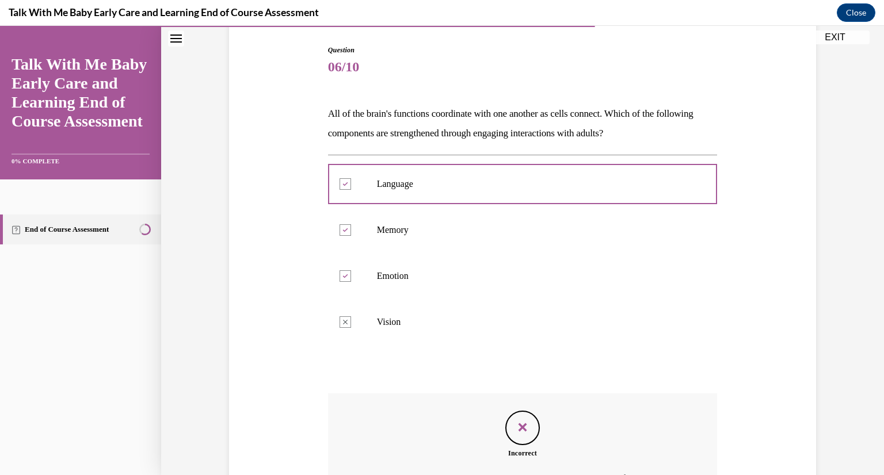
scroll to position [110, 0]
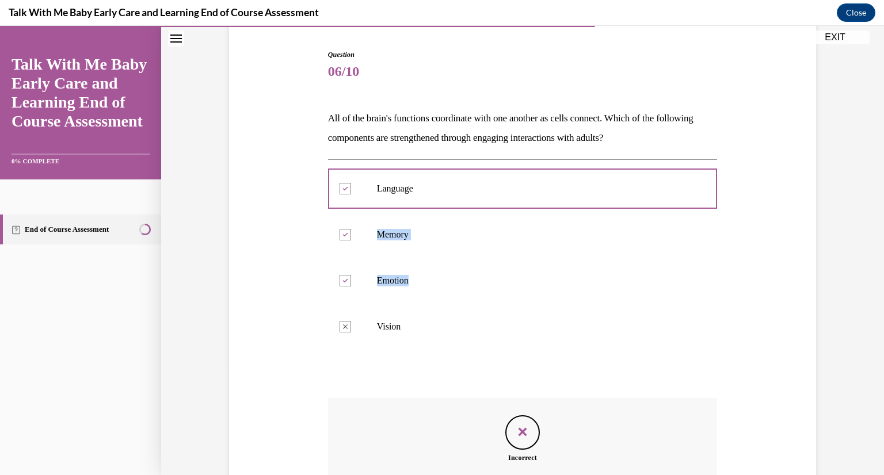
drag, startPoint x: 872, startPoint y: 164, endPoint x: 869, endPoint y: 264, distance: 100.1
click at [869, 264] on div "Question 06/10 All of the brain's functions coordinate with one another as cell…" at bounding box center [522, 280] width 722 height 657
click at [840, 225] on div "Question 06/10 All of the brain's functions coordinate with one another as cell…" at bounding box center [522, 280] width 722 height 657
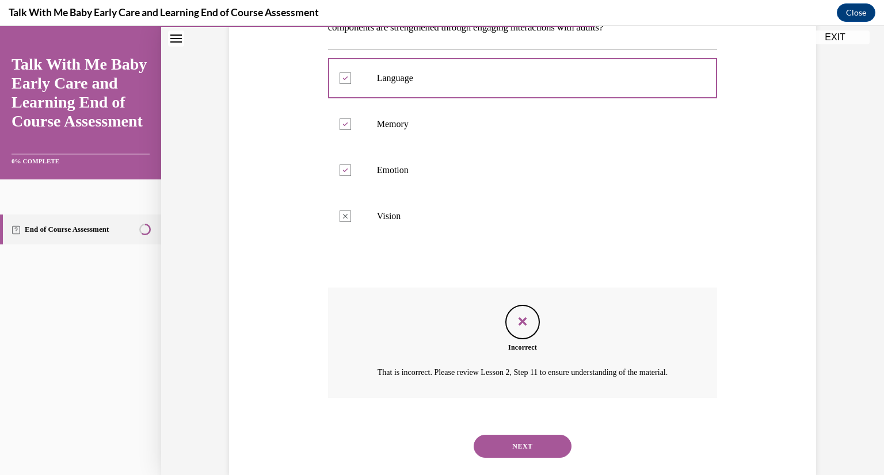
scroll to position [258, 0]
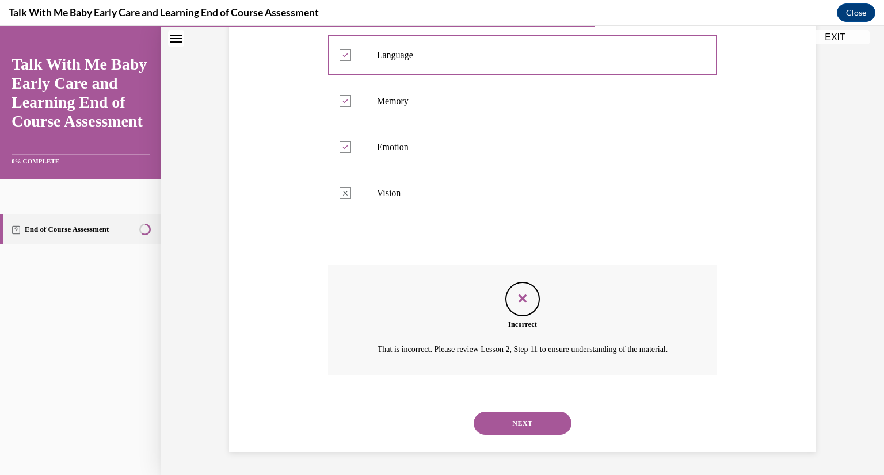
click at [532, 422] on button "NEXT" at bounding box center [522, 423] width 98 height 23
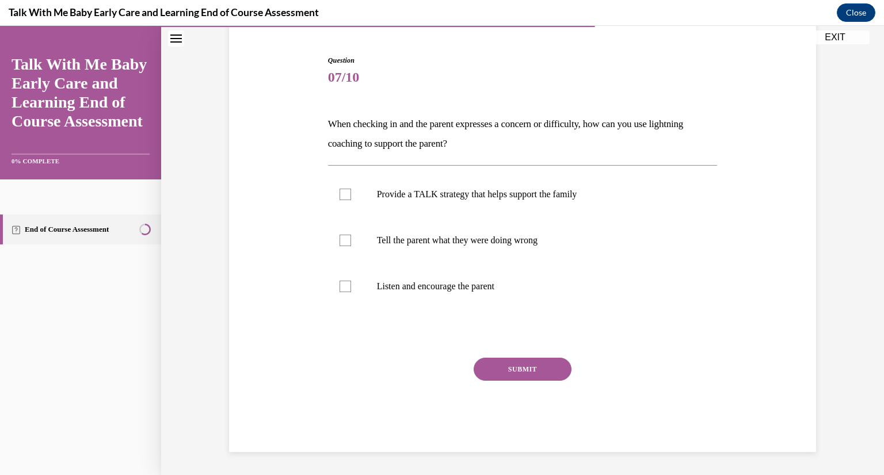
scroll to position [105, 0]
click at [515, 282] on p "Listen and encourage the parent" at bounding box center [533, 287] width 312 height 12
click at [351, 282] on input "Listen and encourage the parent" at bounding box center [345, 287] width 12 height 12
checkbox input "true"
click at [517, 254] on label "Tell the parent what they were doing wrong" at bounding box center [522, 240] width 389 height 46
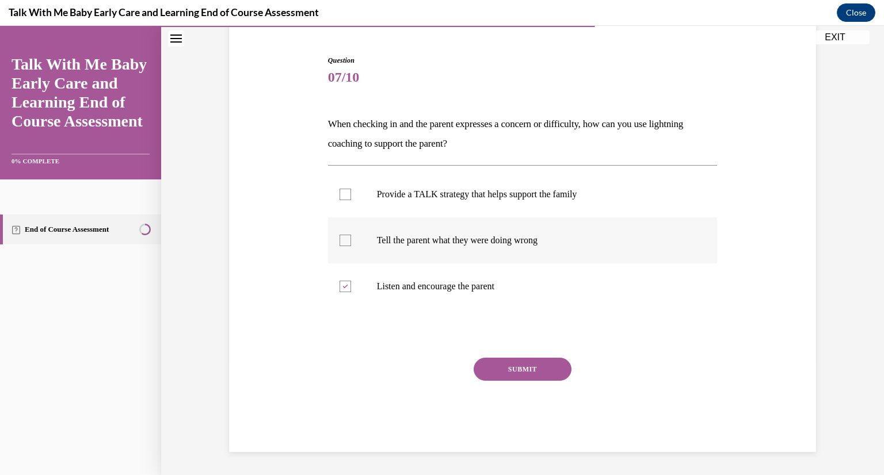
click at [351, 246] on input "Tell the parent what they were doing wrong" at bounding box center [345, 241] width 12 height 12
checkbox input "true"
click at [553, 201] on label "Provide a TALK strategy that helps support the family" at bounding box center [522, 194] width 389 height 46
click at [351, 200] on input "Provide a TALK strategy that helps support the family" at bounding box center [345, 195] width 12 height 12
checkbox input "true"
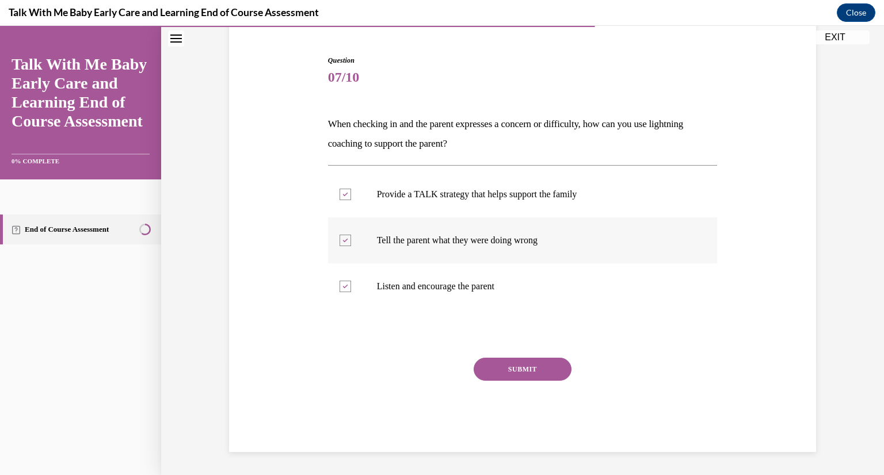
click at [527, 254] on label "Tell the parent what they were doing wrong" at bounding box center [522, 240] width 389 height 46
click at [351, 246] on input "Tell the parent what they were doing wrong" at bounding box center [345, 241] width 12 height 12
click at [539, 244] on p "Tell the parent what they were doing wrong" at bounding box center [533, 241] width 312 height 12
click at [351, 244] on input "Tell the parent what they were doing wrong" at bounding box center [345, 241] width 12 height 12
checkbox input "true"
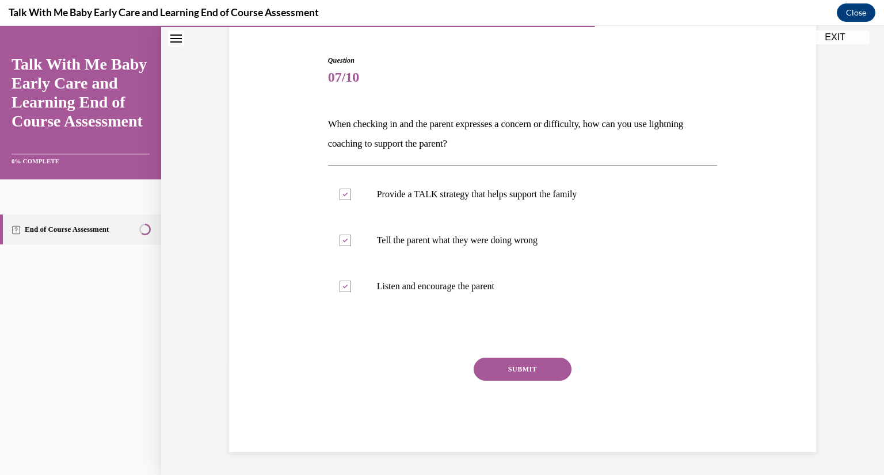
click at [541, 364] on button "SUBMIT" at bounding box center [522, 369] width 98 height 23
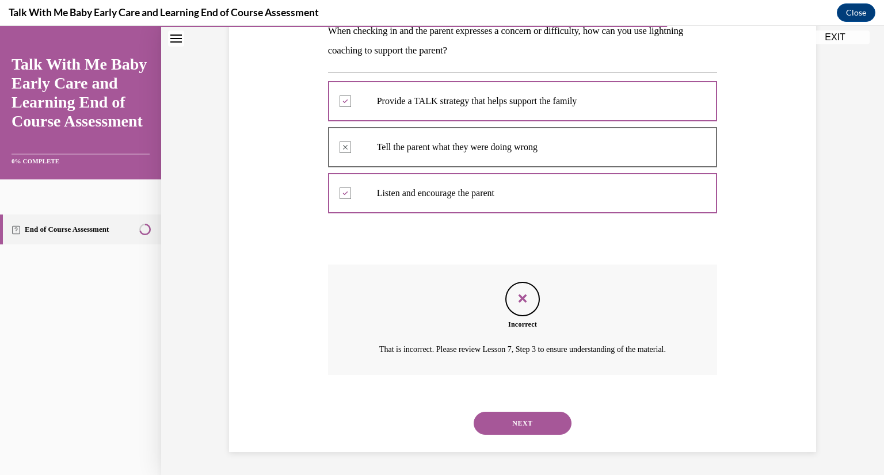
scroll to position [212, 0]
click at [556, 414] on button "NEXT" at bounding box center [522, 423] width 98 height 23
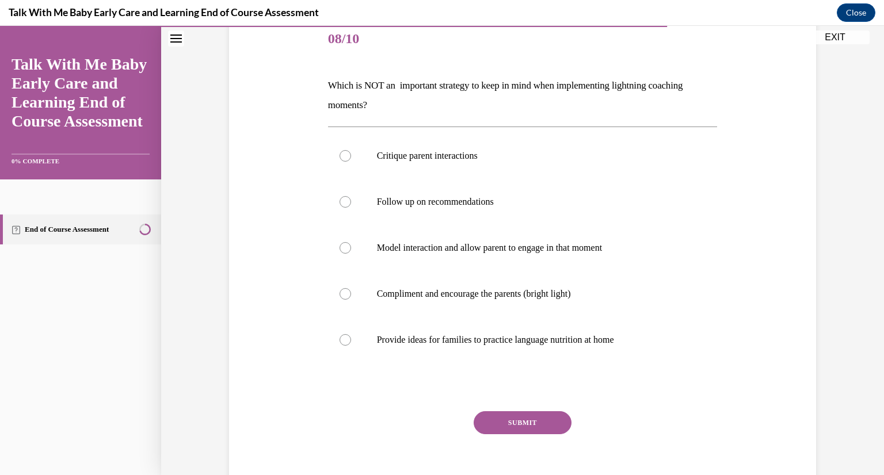
scroll to position [146, 0]
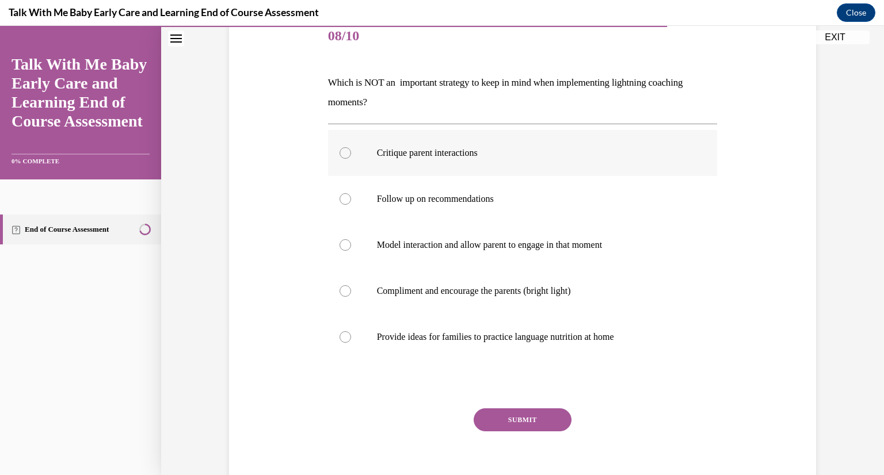
click at [521, 155] on p "Critique parent interactions" at bounding box center [533, 153] width 312 height 12
click at [351, 155] on input "Critique parent interactions" at bounding box center [345, 153] width 12 height 12
radio input "true"
click at [521, 419] on button "SUBMIT" at bounding box center [522, 419] width 98 height 23
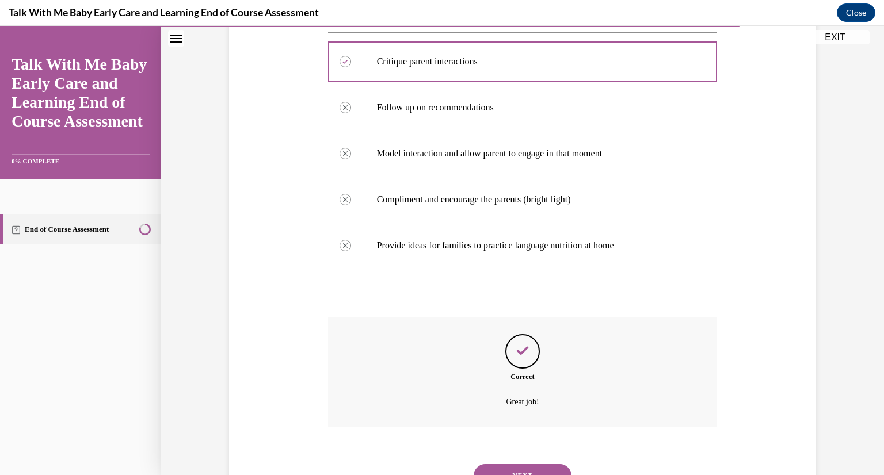
scroll to position [290, 0]
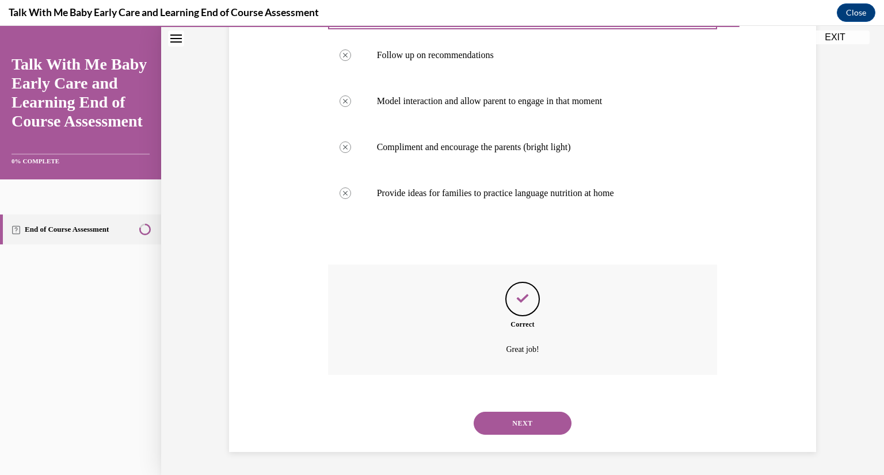
click at [546, 424] on button "NEXT" at bounding box center [522, 423] width 98 height 23
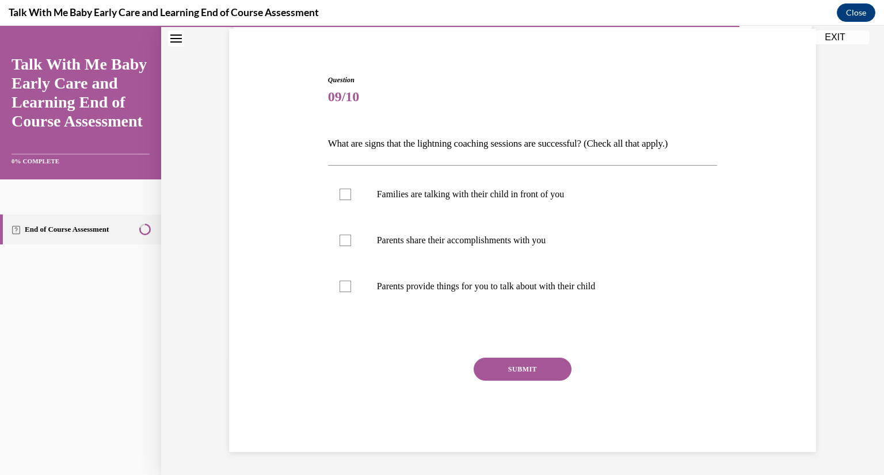
scroll to position [85, 0]
click at [584, 206] on label "Families are talking with their child in front of you" at bounding box center [522, 194] width 389 height 46
click at [351, 200] on input "Families are talking with their child in front of you" at bounding box center [345, 195] width 12 height 12
checkbox input "true"
click at [557, 250] on label "Parents share their accomplishments with you" at bounding box center [522, 240] width 389 height 46
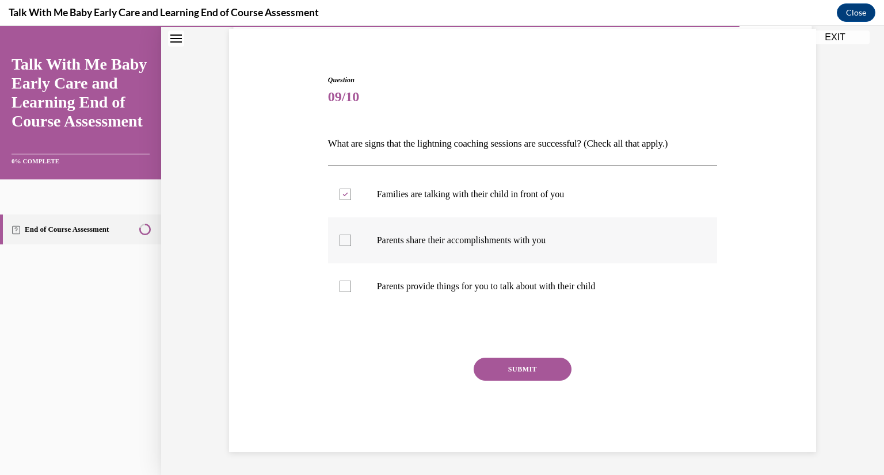
click at [351, 246] on input "Parents share their accomplishments with you" at bounding box center [345, 241] width 12 height 12
checkbox input "true"
click at [575, 293] on label "Parents provide things for you to talk about with their child" at bounding box center [522, 286] width 389 height 46
click at [351, 292] on input "Parents provide things for you to talk about with their child" at bounding box center [345, 287] width 12 height 12
checkbox input "true"
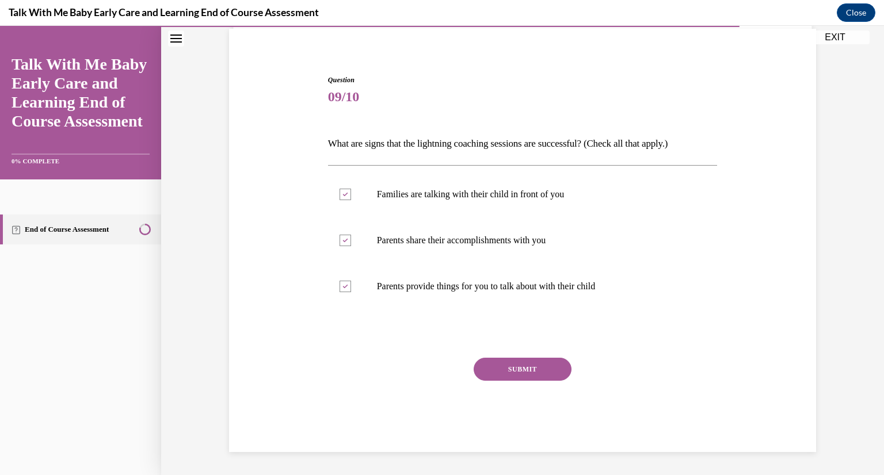
click at [526, 374] on button "SUBMIT" at bounding box center [522, 369] width 98 height 23
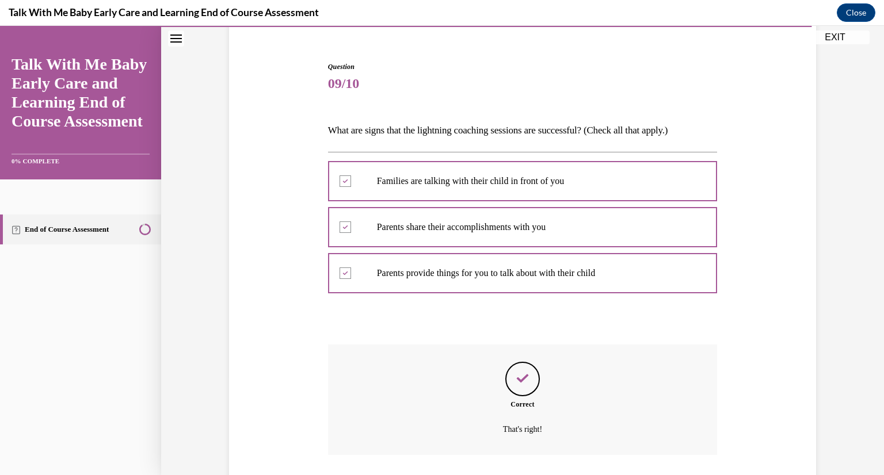
scroll to position [178, 0]
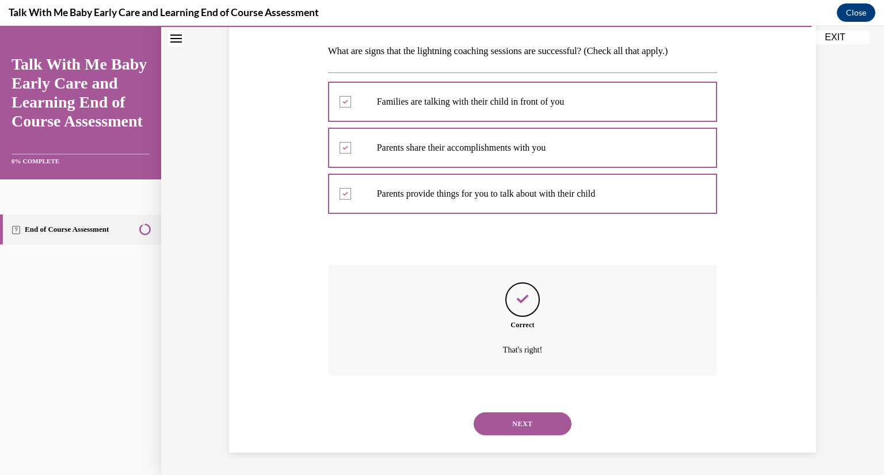
click at [542, 428] on button "NEXT" at bounding box center [522, 423] width 98 height 23
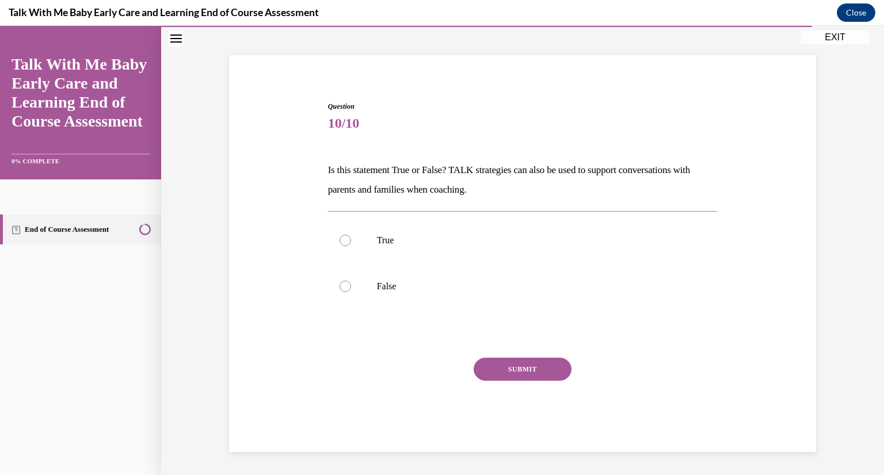
scroll to position [59, 0]
click at [530, 247] on label "True" at bounding box center [522, 240] width 389 height 46
click at [351, 246] on input "True" at bounding box center [345, 241] width 12 height 12
radio input "true"
click at [529, 365] on button "SUBMIT" at bounding box center [522, 369] width 98 height 23
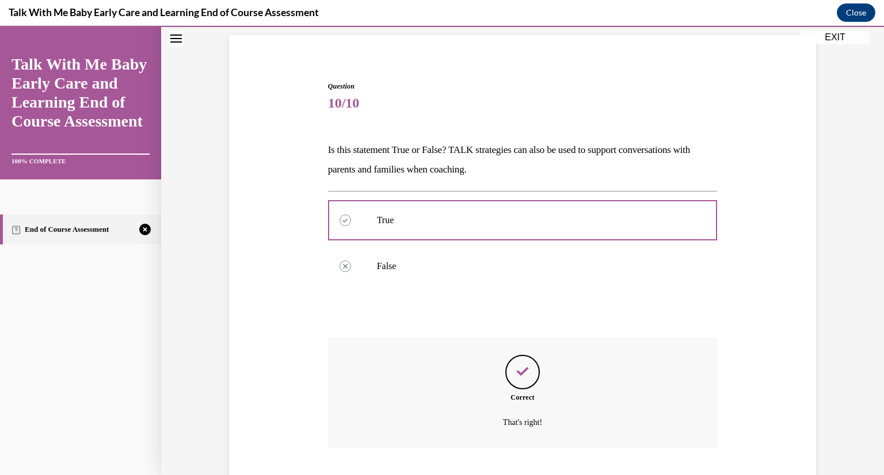
scroll to position [152, 0]
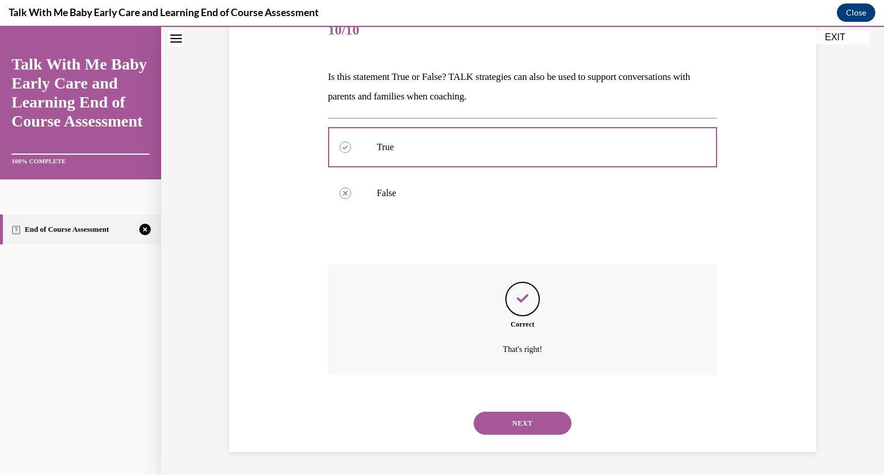
click at [550, 429] on button "NEXT" at bounding box center [522, 423] width 98 height 23
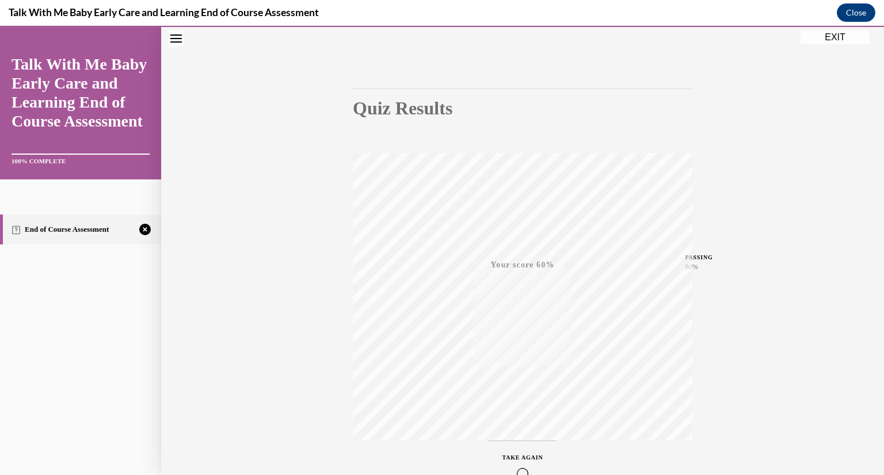
scroll to position [140, 0]
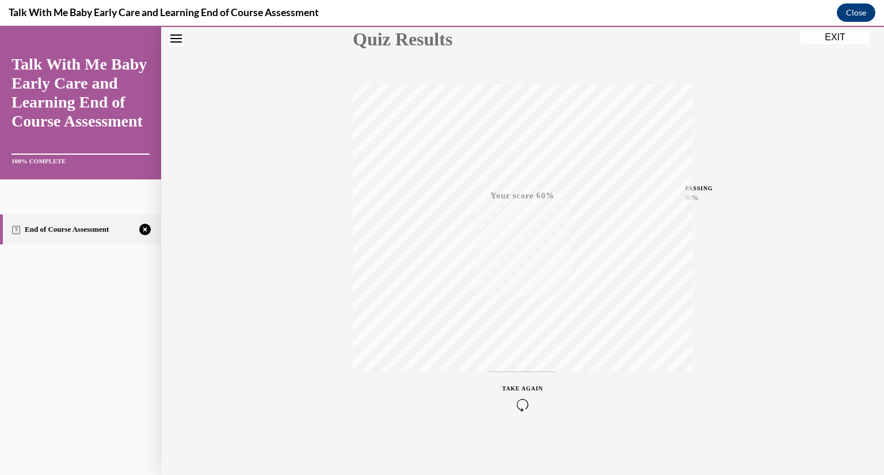
click at [516, 402] on icon "button" at bounding box center [522, 405] width 41 height 13
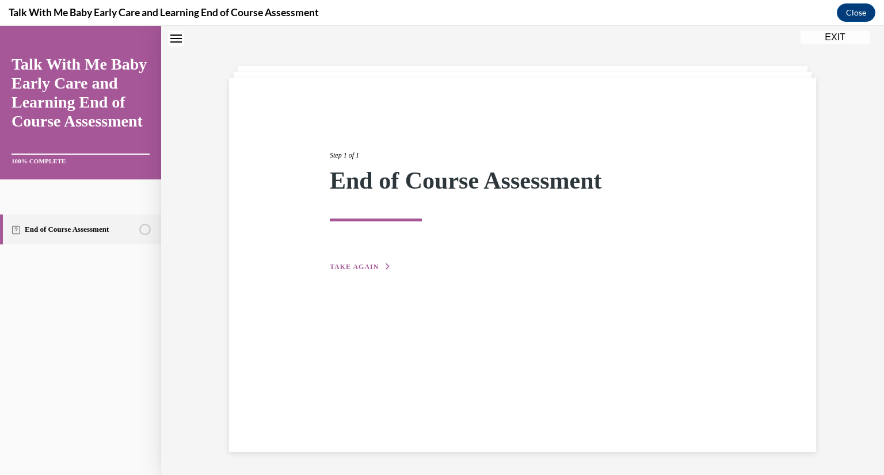
scroll to position [36, 0]
click at [359, 265] on span "TAKE AGAIN" at bounding box center [354, 267] width 49 height 8
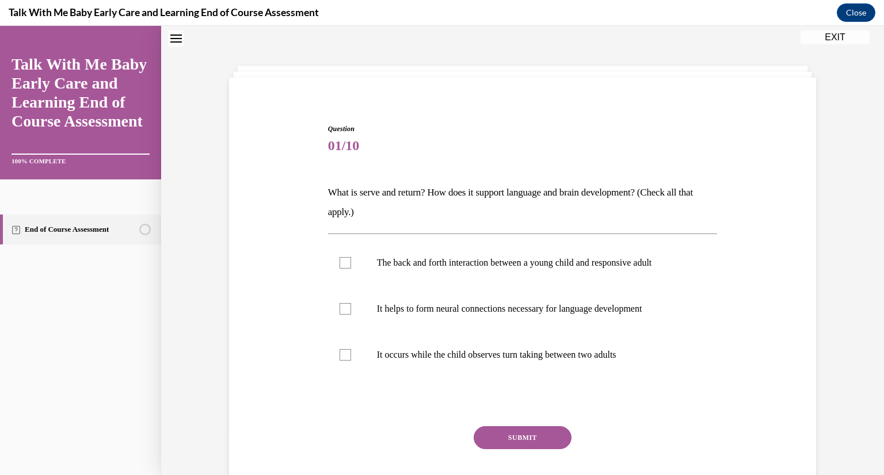
click at [359, 265] on label "The back and forth interaction between a young child and responsive adult" at bounding box center [522, 263] width 389 height 46
click at [351, 265] on input "The back and forth interaction between a young child and responsive adult" at bounding box center [345, 263] width 12 height 12
checkbox input "true"
click at [537, 320] on label "It helps to form neural connections necessary for language development" at bounding box center [522, 309] width 389 height 46
click at [351, 315] on input "It helps to form neural connections necessary for language development" at bounding box center [345, 309] width 12 height 12
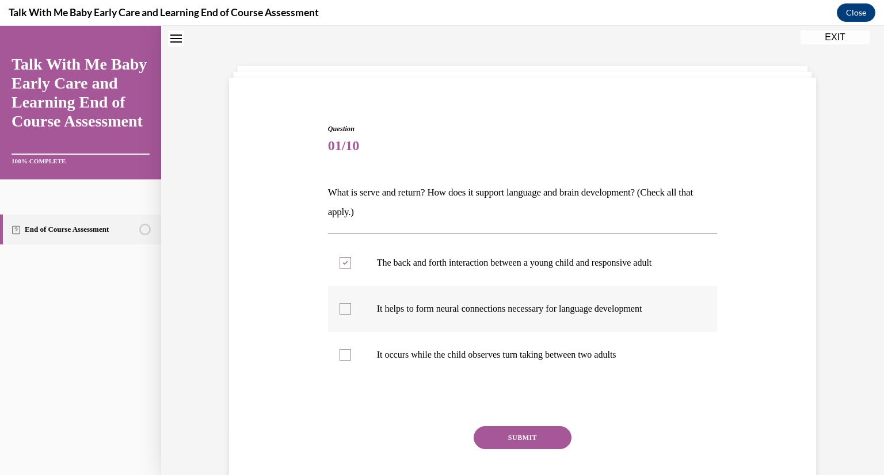
checkbox input "true"
click at [534, 435] on button "SUBMIT" at bounding box center [522, 437] width 98 height 23
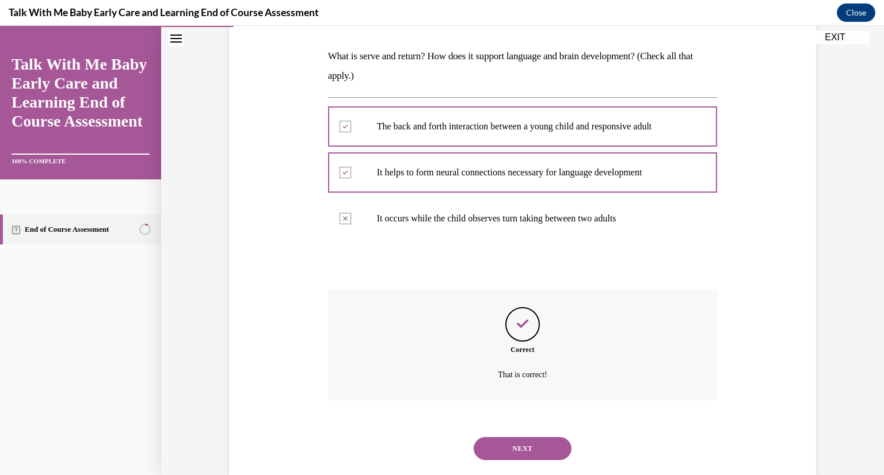
scroll to position [198, 0]
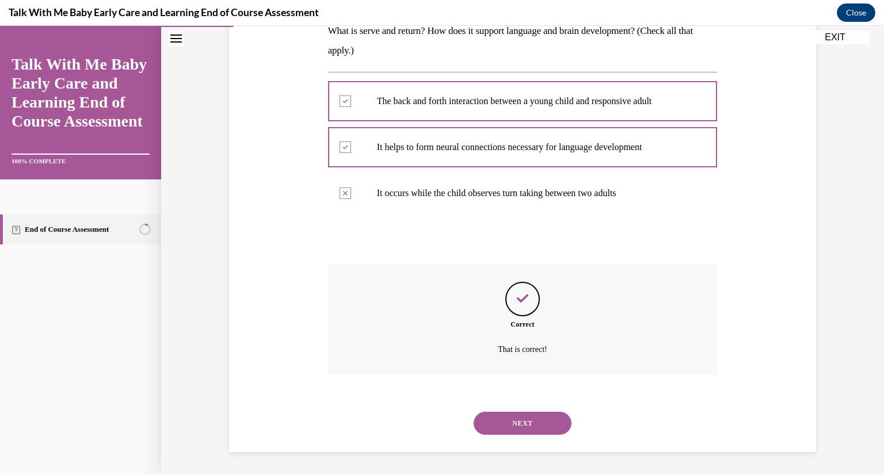
click at [513, 415] on button "NEXT" at bounding box center [522, 423] width 98 height 23
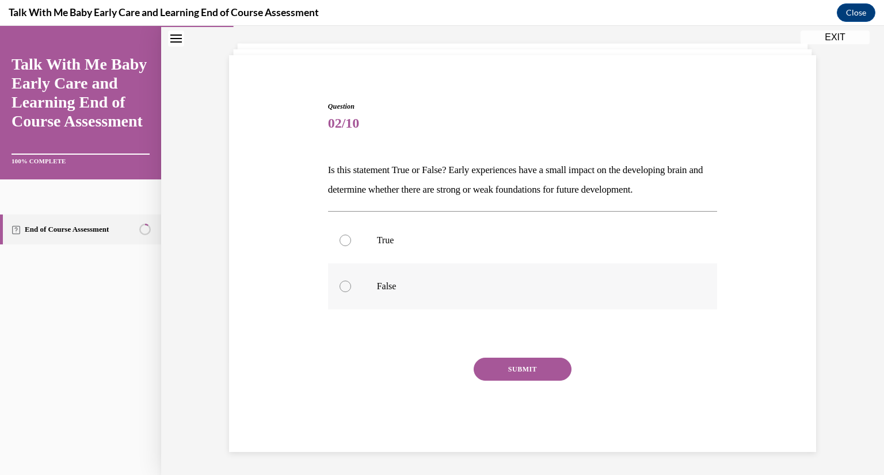
click at [400, 292] on label "False" at bounding box center [522, 286] width 389 height 46
click at [351, 292] on input "False" at bounding box center [345, 287] width 12 height 12
radio input "true"
click at [515, 369] on button "SUBMIT" at bounding box center [522, 369] width 98 height 23
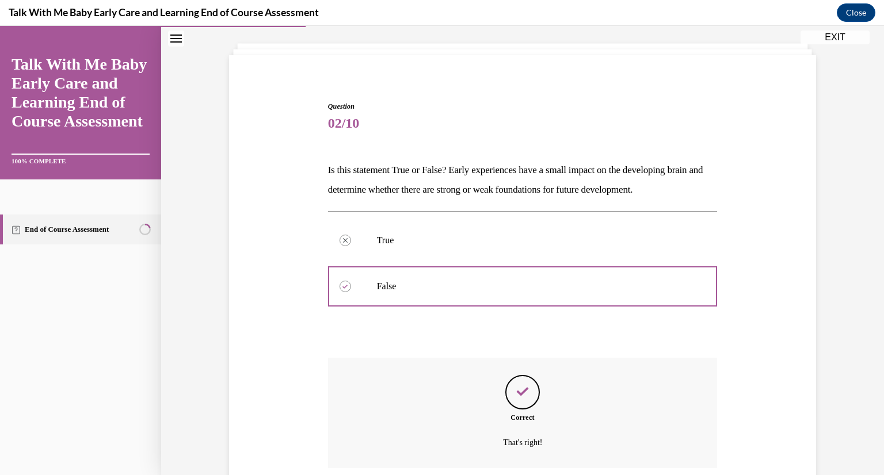
scroll to position [152, 0]
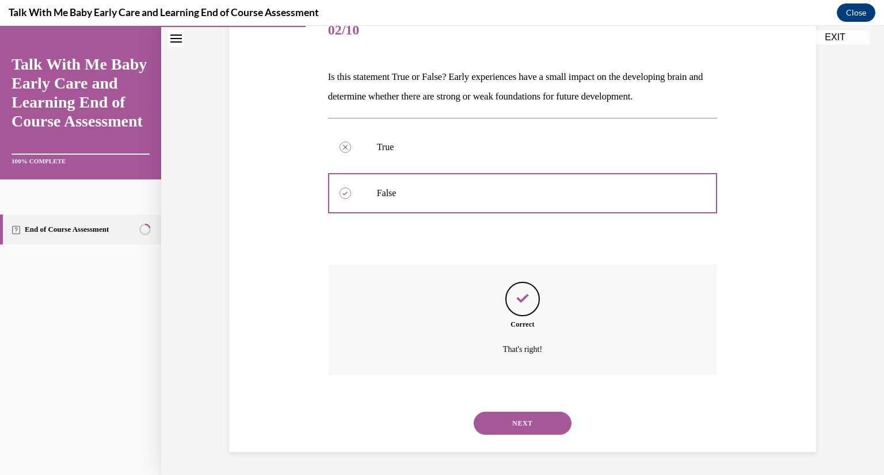
click at [518, 423] on button "NEXT" at bounding box center [522, 423] width 98 height 23
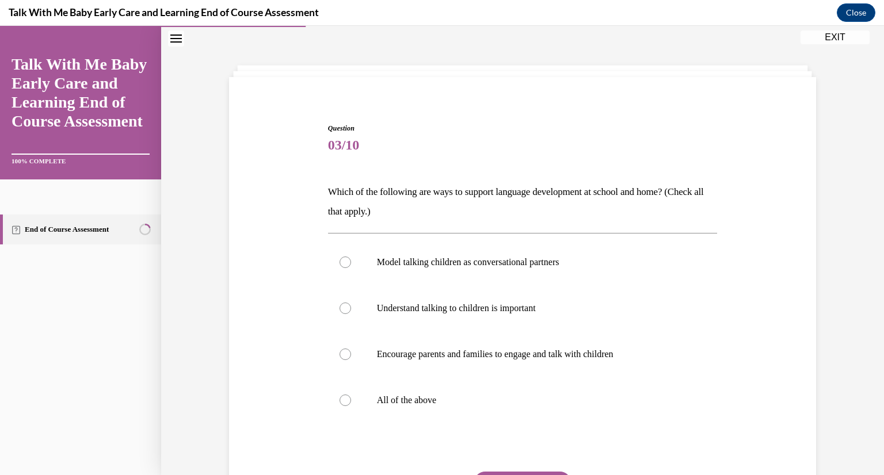
scroll to position [59, 0]
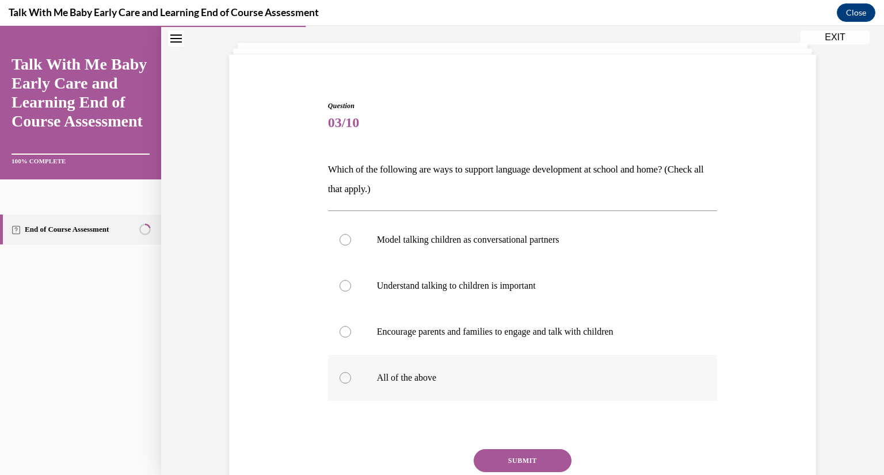
click at [399, 380] on p "All of the above" at bounding box center [533, 378] width 312 height 12
click at [351, 380] on input "All of the above" at bounding box center [345, 378] width 12 height 12
radio input "true"
click at [518, 457] on button "SUBMIT" at bounding box center [522, 460] width 98 height 23
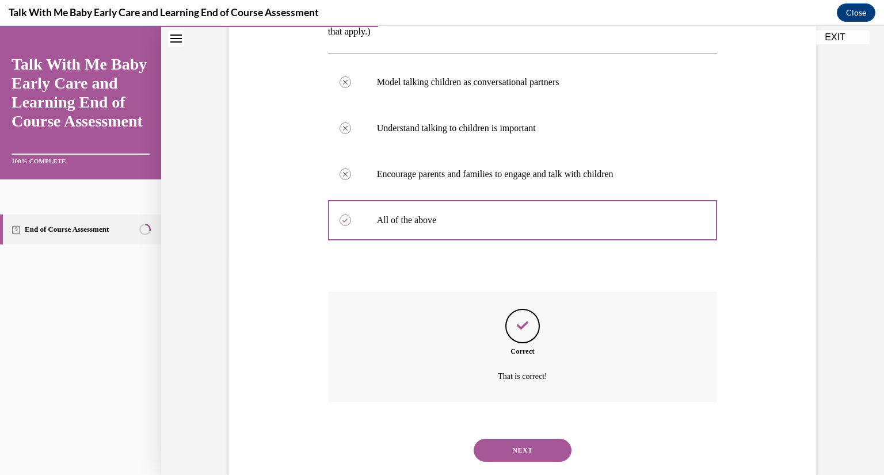
scroll to position [244, 0]
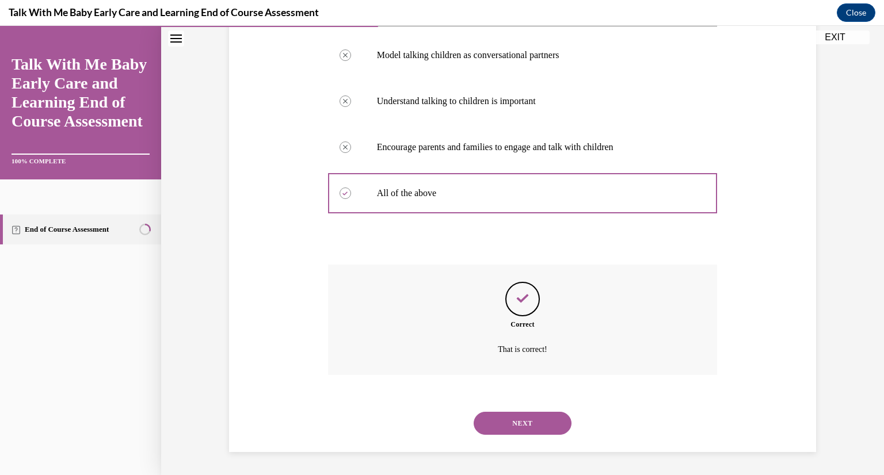
click at [546, 429] on button "NEXT" at bounding box center [522, 423] width 98 height 23
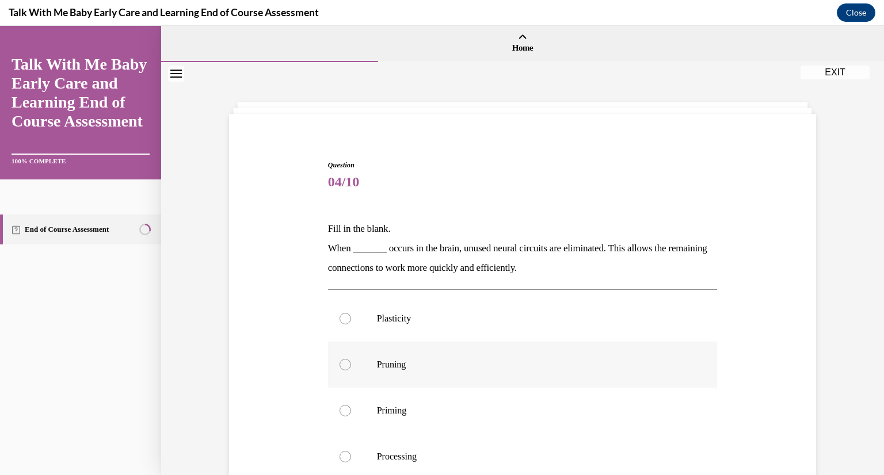
click at [504, 360] on p "Pruning" at bounding box center [533, 365] width 312 height 12
click at [351, 360] on input "Pruning" at bounding box center [345, 365] width 12 height 12
radio input "true"
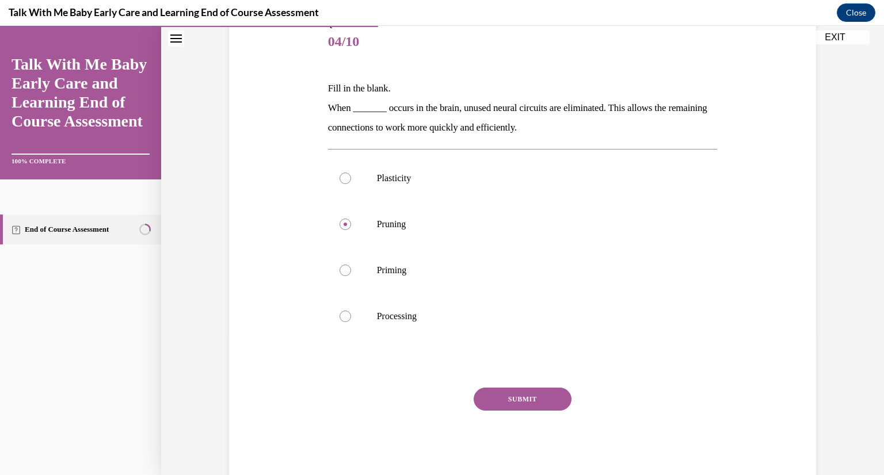
scroll to position [167, 0]
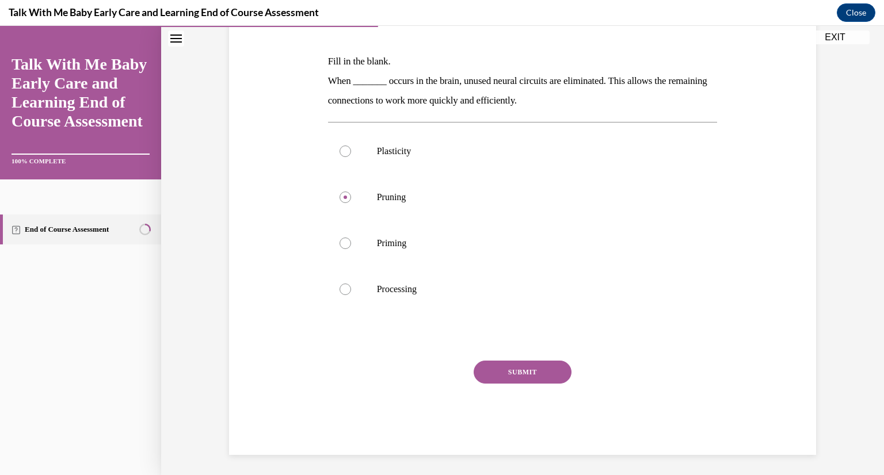
click at [533, 366] on button "SUBMIT" at bounding box center [522, 372] width 98 height 23
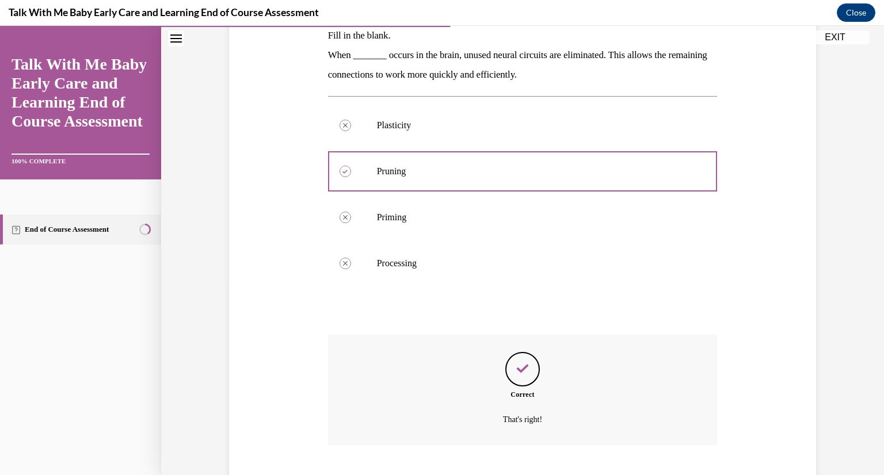
scroll to position [263, 0]
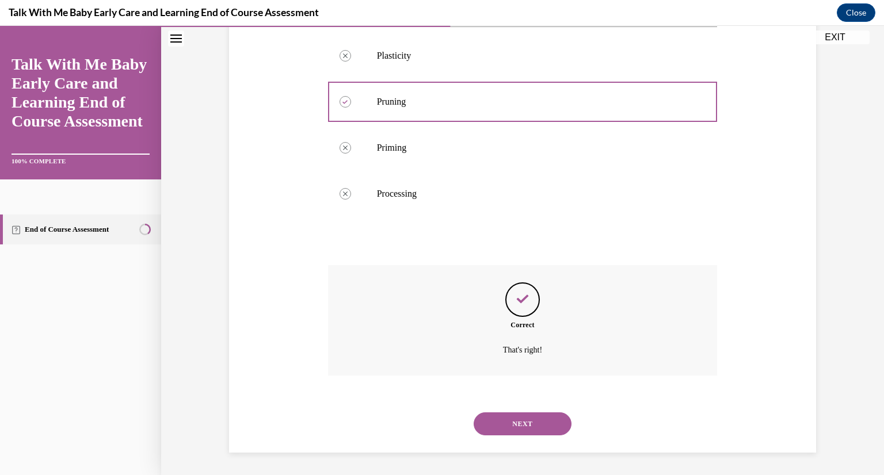
click at [513, 428] on button "NEXT" at bounding box center [522, 423] width 98 height 23
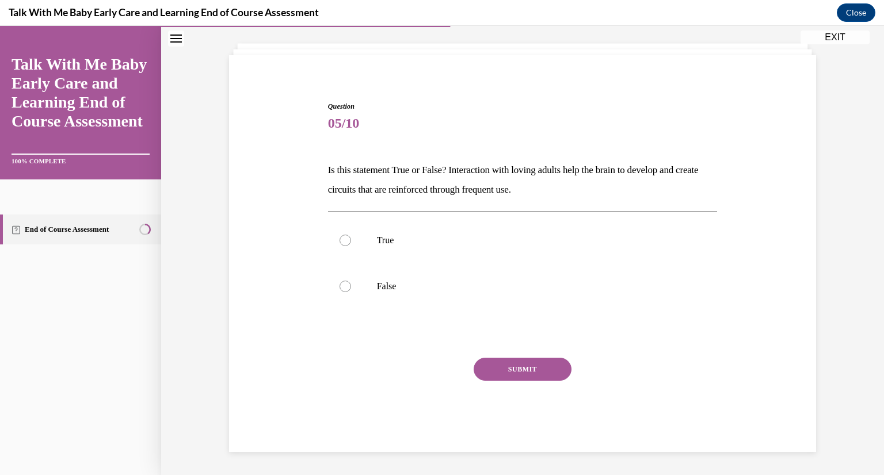
scroll to position [59, 0]
click at [465, 249] on label "True" at bounding box center [522, 240] width 389 height 46
click at [351, 246] on input "True" at bounding box center [345, 241] width 12 height 12
radio input "true"
click at [511, 369] on button "SUBMIT" at bounding box center [522, 369] width 98 height 23
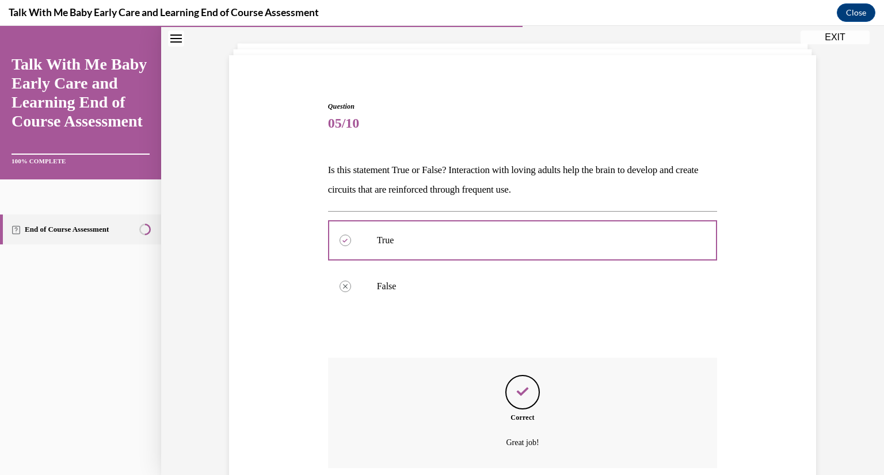
scroll to position [152, 0]
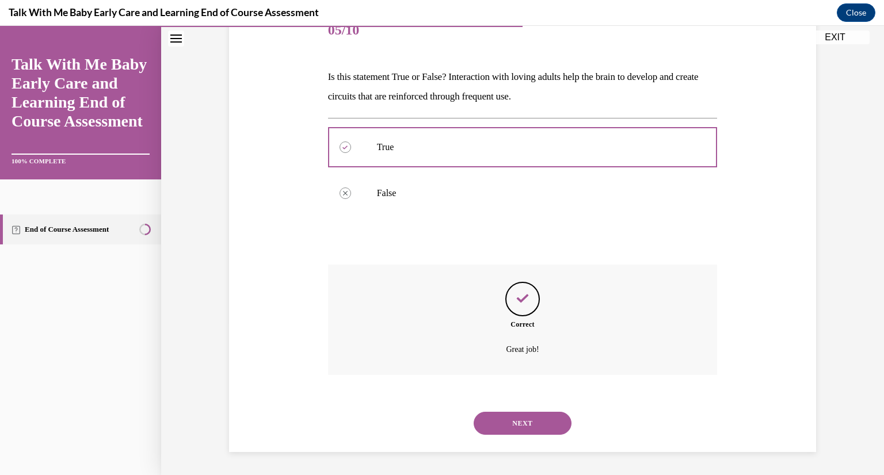
click at [497, 431] on button "NEXT" at bounding box center [522, 423] width 98 height 23
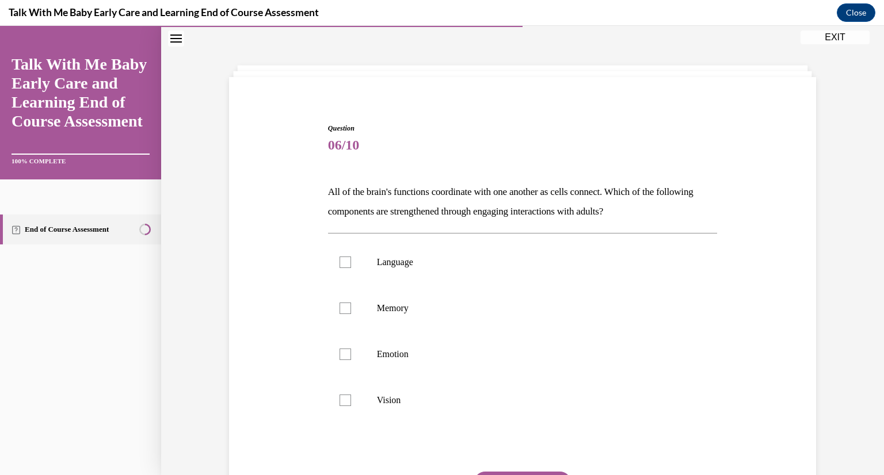
scroll to position [59, 0]
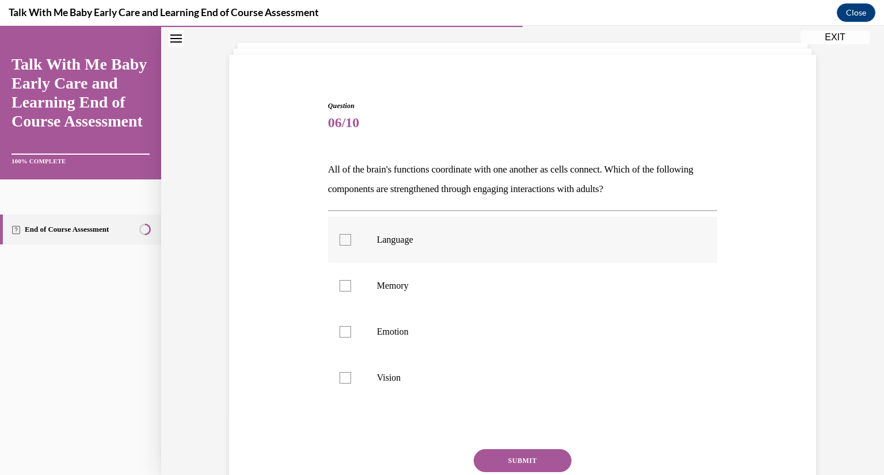
click at [428, 239] on p "Language" at bounding box center [533, 240] width 312 height 12
click at [351, 239] on input "Language" at bounding box center [345, 240] width 12 height 12
checkbox input "true"
click at [409, 289] on p "Memory" at bounding box center [533, 286] width 312 height 12
click at [351, 289] on input "Memory" at bounding box center [345, 286] width 12 height 12
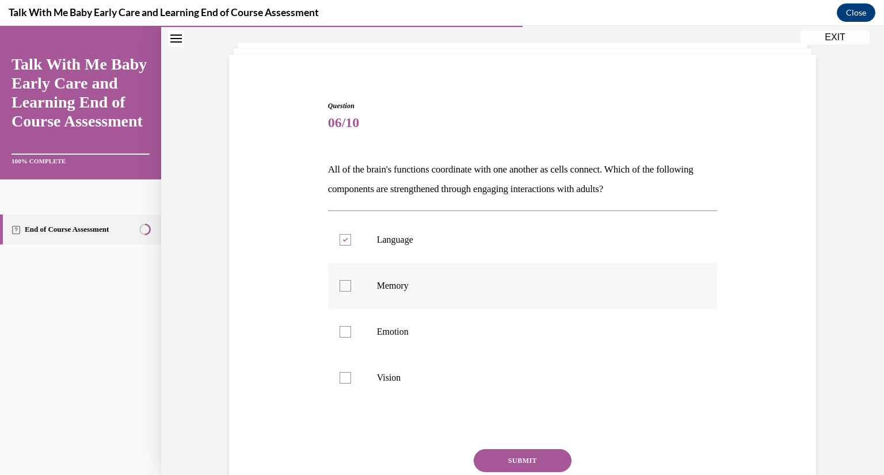
checkbox input "true"
click at [495, 456] on button "SUBMIT" at bounding box center [522, 460] width 98 height 23
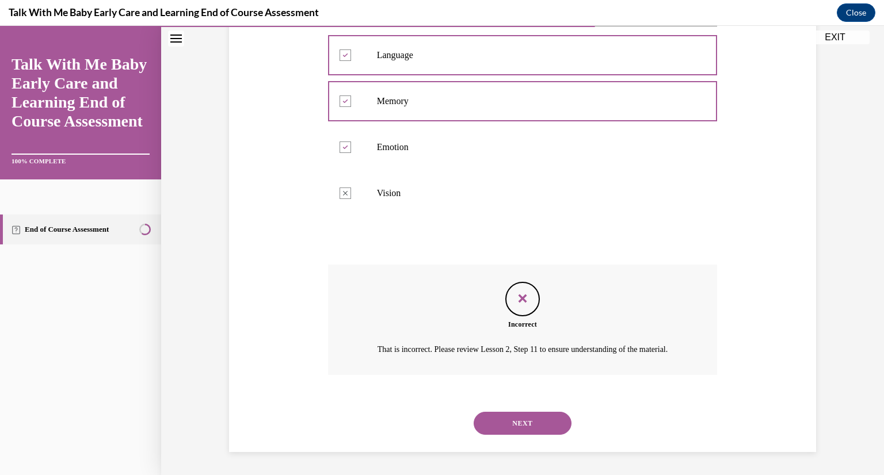
scroll to position [258, 0]
click at [541, 420] on button "NEXT" at bounding box center [522, 423] width 98 height 23
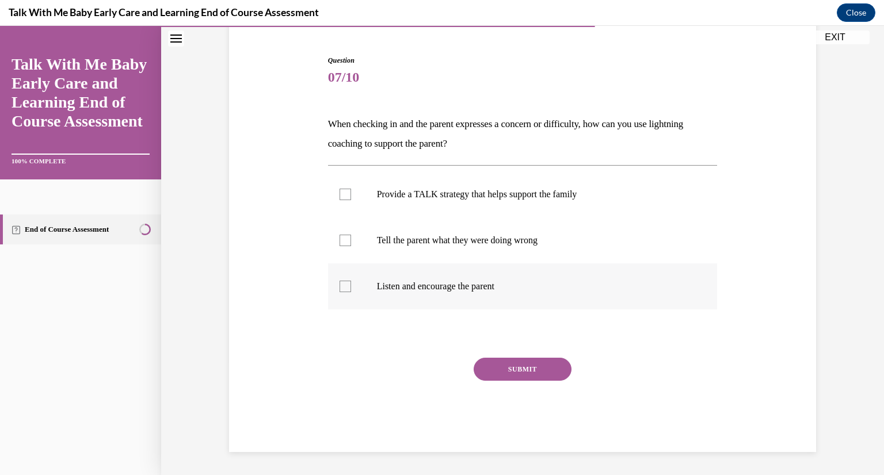
click at [515, 293] on label "Listen and encourage the parent" at bounding box center [522, 286] width 389 height 46
click at [351, 292] on input "Listen and encourage the parent" at bounding box center [345, 287] width 12 height 12
checkbox input "true"
click at [506, 374] on button "SUBMIT" at bounding box center [522, 369] width 98 height 23
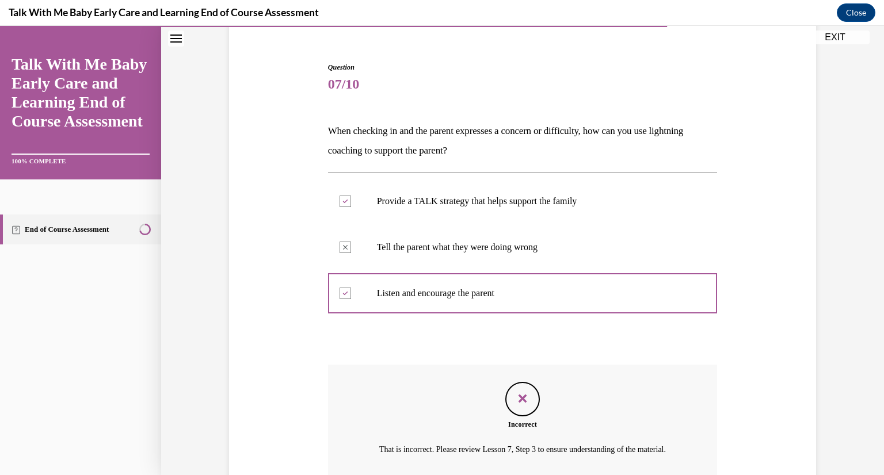
scroll to position [212, 0]
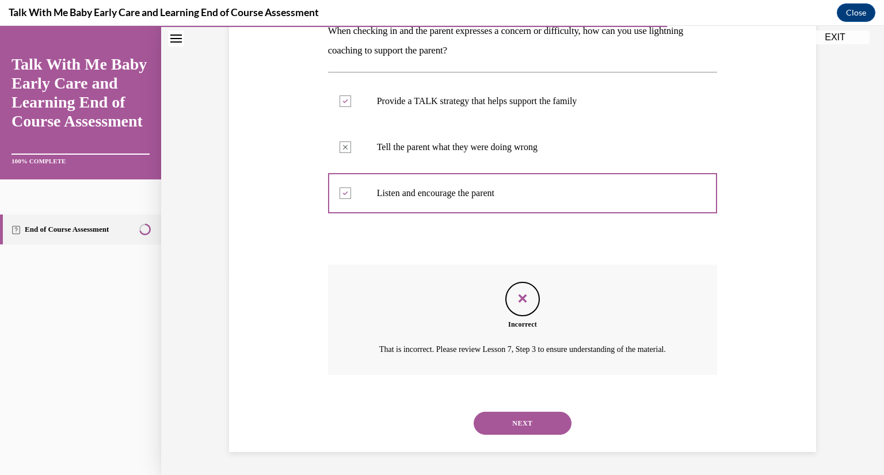
click at [539, 430] on button "NEXT" at bounding box center [522, 423] width 98 height 23
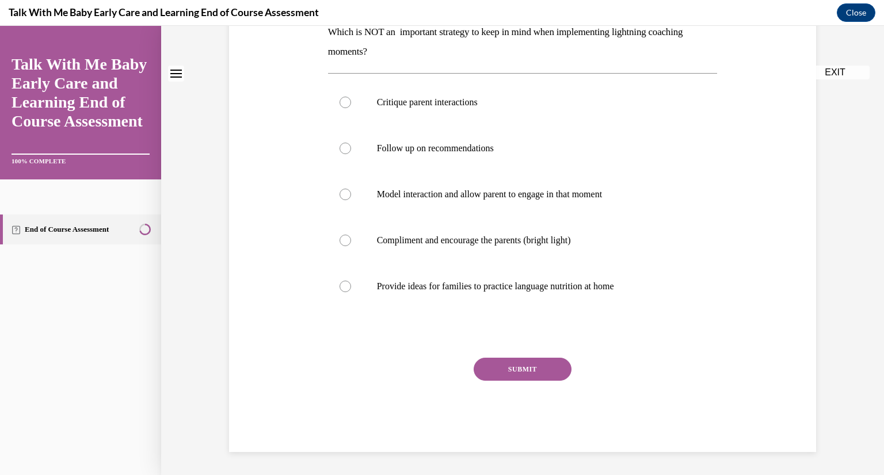
scroll to position [0, 0]
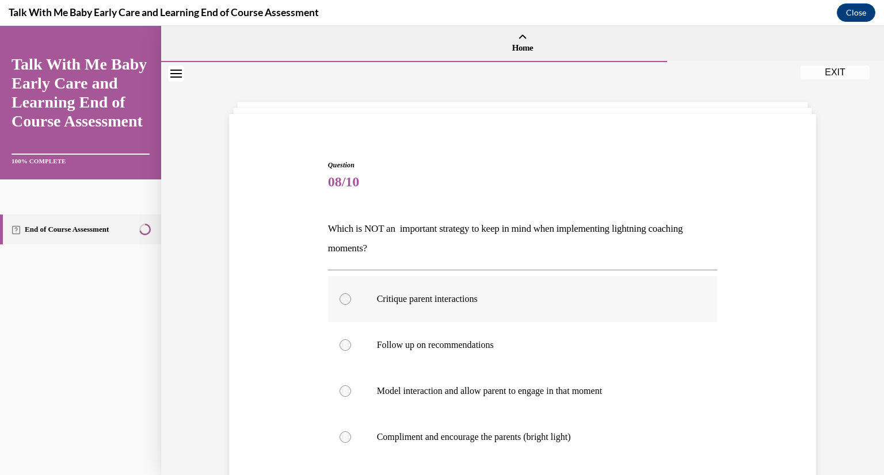
click at [469, 294] on p "Critique parent interactions" at bounding box center [533, 299] width 312 height 12
click at [351, 294] on input "Critique parent interactions" at bounding box center [345, 299] width 12 height 12
radio input "true"
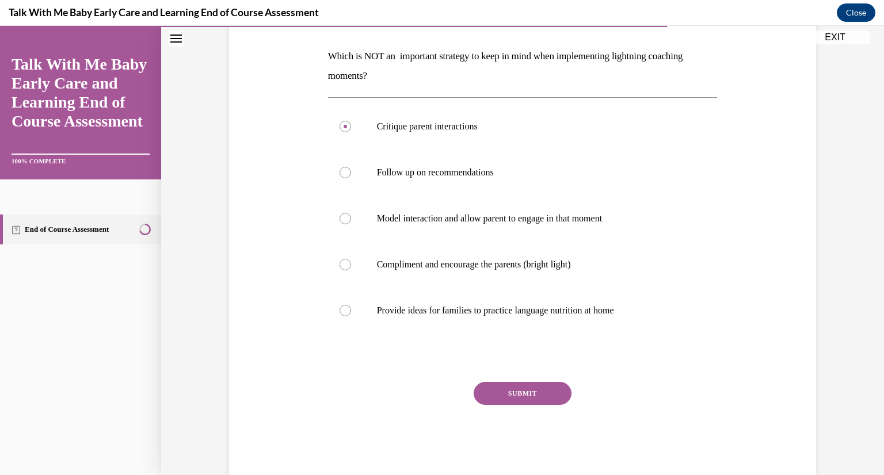
scroll to position [168, 0]
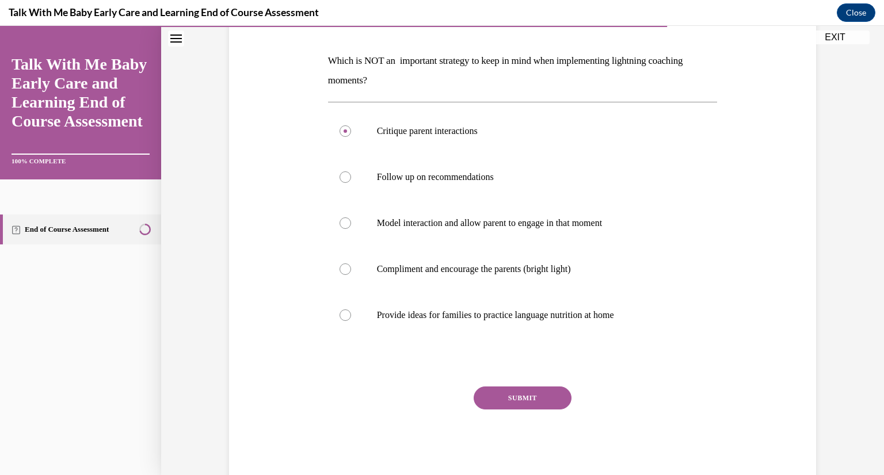
click at [516, 392] on button "SUBMIT" at bounding box center [522, 398] width 98 height 23
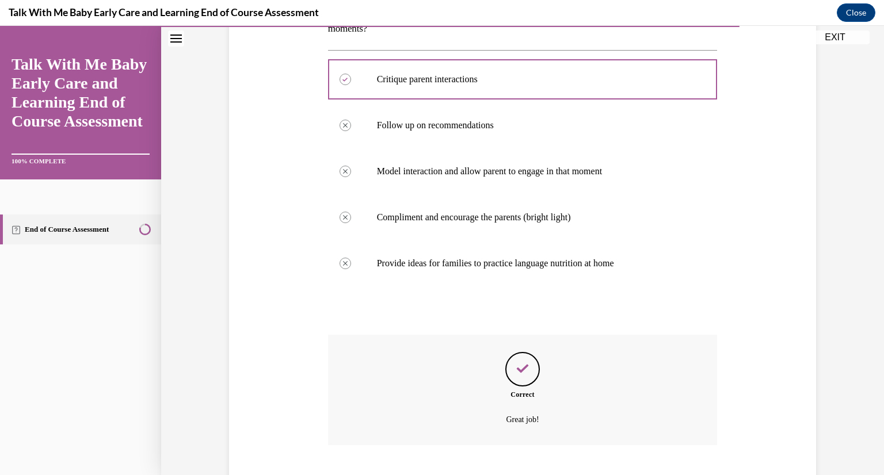
scroll to position [290, 0]
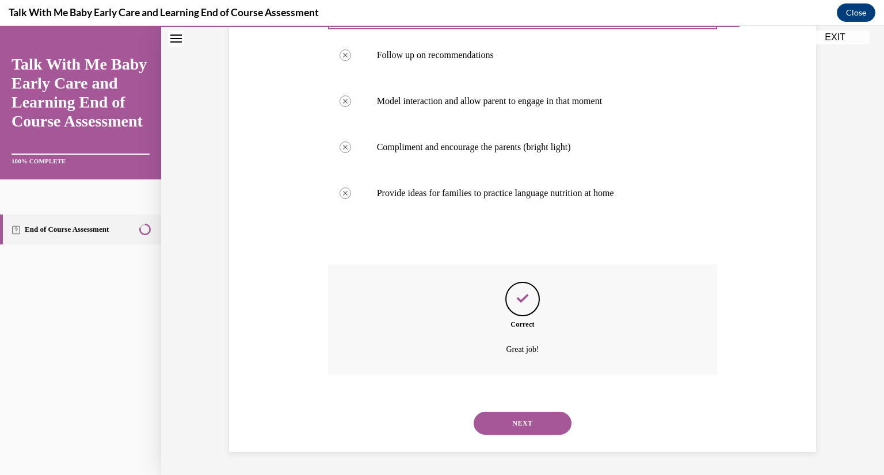
click at [522, 418] on button "NEXT" at bounding box center [522, 423] width 98 height 23
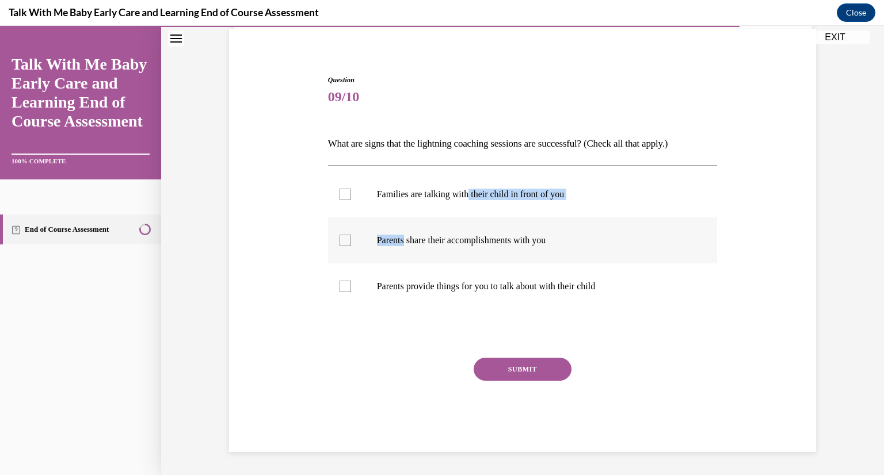
drag, startPoint x: 466, startPoint y: 198, endPoint x: 406, endPoint y: 236, distance: 71.0
click at [406, 236] on ul "Families are talking with their child in front of you Parents share their accom…" at bounding box center [522, 240] width 389 height 138
click at [406, 236] on p "Parents share their accomplishments with you" at bounding box center [533, 241] width 312 height 12
click at [351, 236] on input "Parents share their accomplishments with you" at bounding box center [345, 241] width 12 height 12
checkbox input "true"
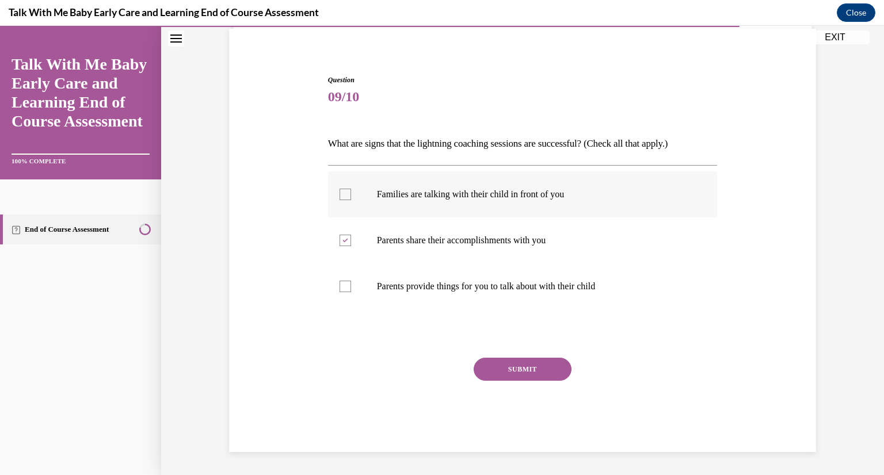
click at [378, 202] on label "Families are talking with their child in front of you" at bounding box center [522, 194] width 389 height 46
click at [351, 200] on input "Families are talking with their child in front of you" at bounding box center [345, 195] width 12 height 12
checkbox input "true"
click at [368, 285] on label "Parents provide things for you to talk about with their child" at bounding box center [522, 286] width 389 height 46
click at [351, 285] on input "Parents provide things for you to talk about with their child" at bounding box center [345, 287] width 12 height 12
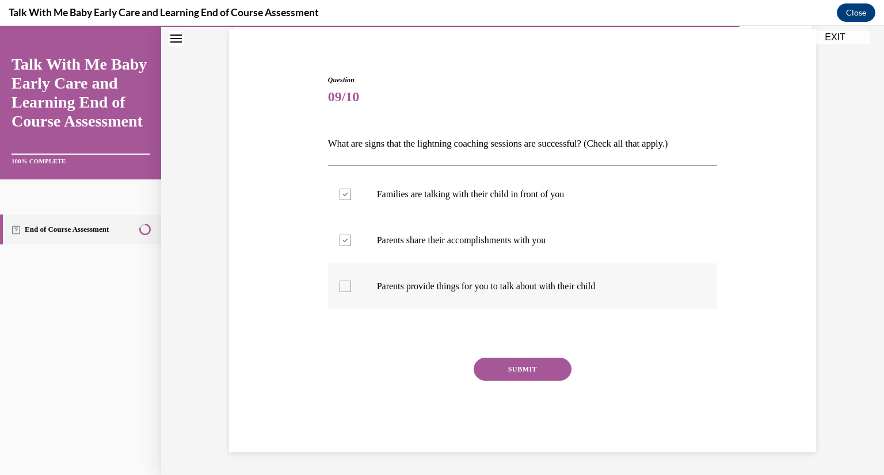
checkbox input "true"
click at [510, 366] on button "SUBMIT" at bounding box center [522, 369] width 98 height 23
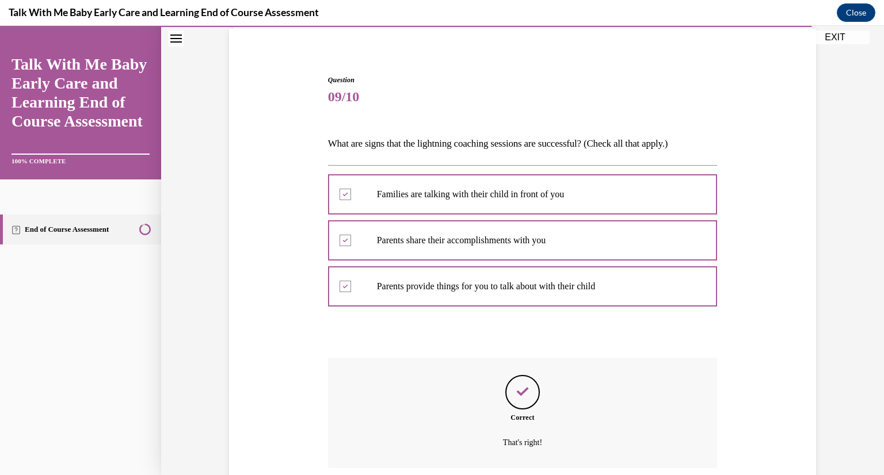
scroll to position [178, 0]
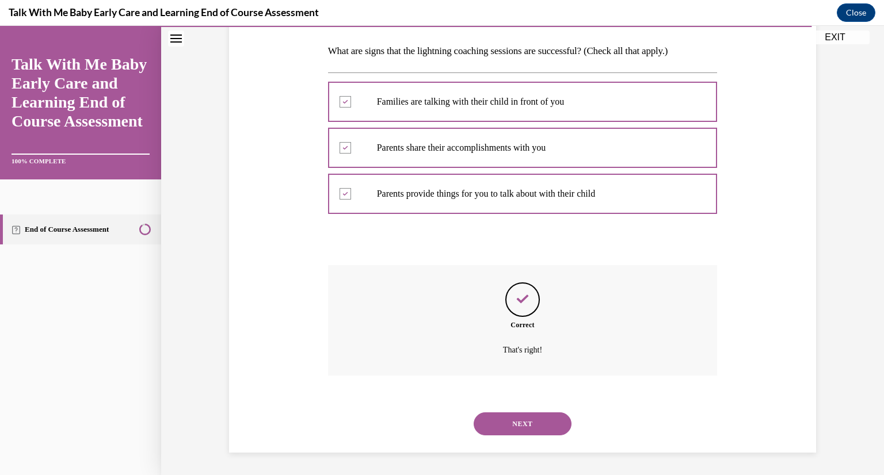
click at [510, 417] on button "NEXT" at bounding box center [522, 423] width 98 height 23
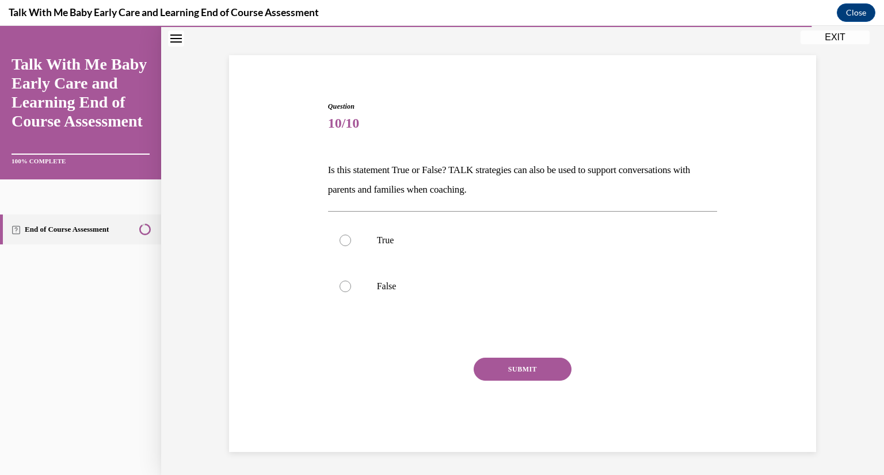
scroll to position [59, 0]
click at [464, 245] on p "True" at bounding box center [533, 241] width 312 height 12
click at [351, 245] on input "True" at bounding box center [345, 241] width 12 height 12
radio input "true"
click at [510, 376] on button "SUBMIT" at bounding box center [522, 369] width 98 height 23
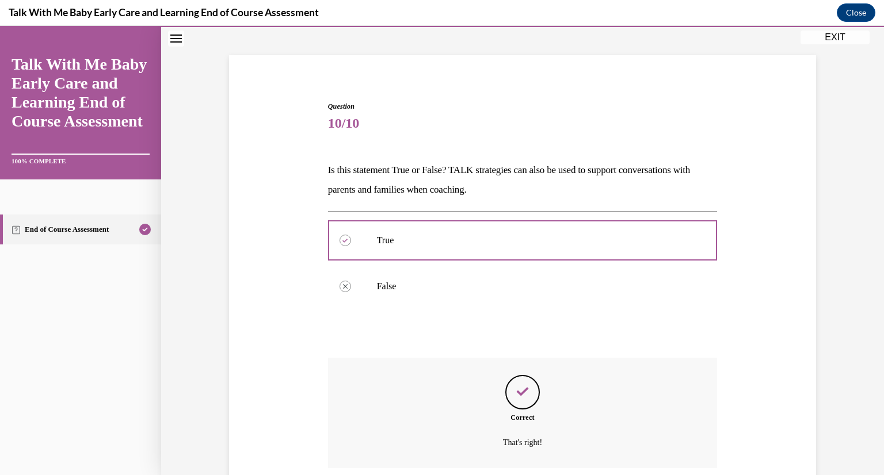
scroll to position [152, 0]
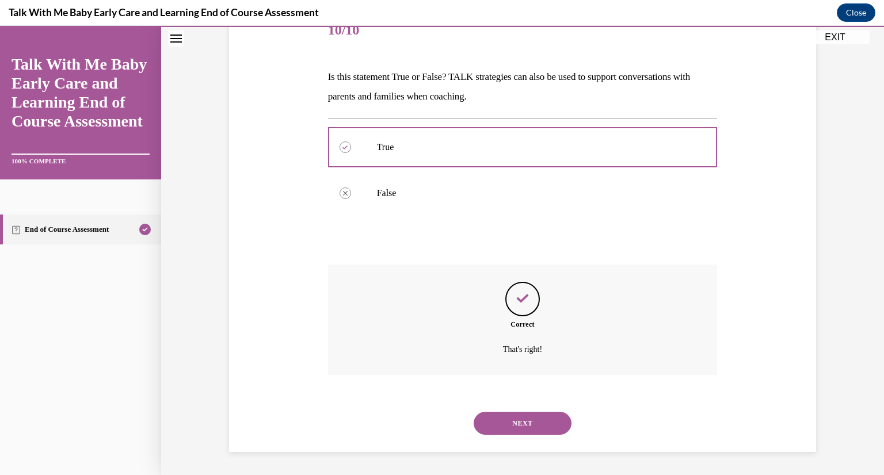
click at [510, 425] on button "NEXT" at bounding box center [522, 423] width 98 height 23
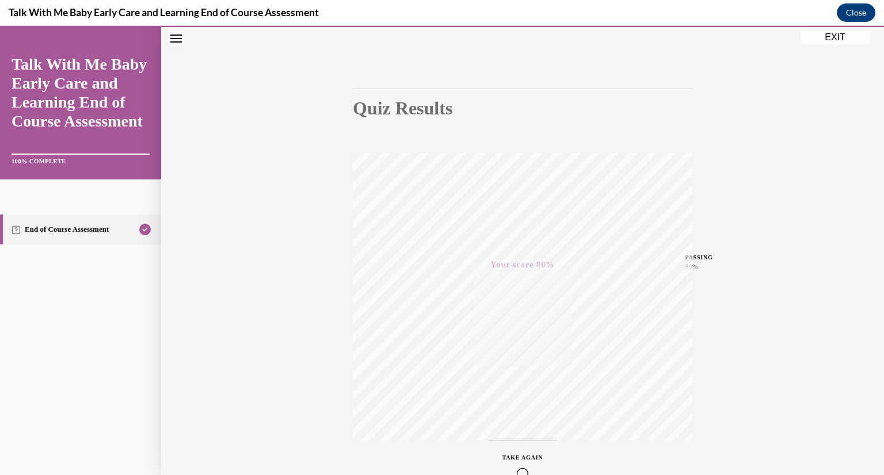
scroll to position [140, 0]
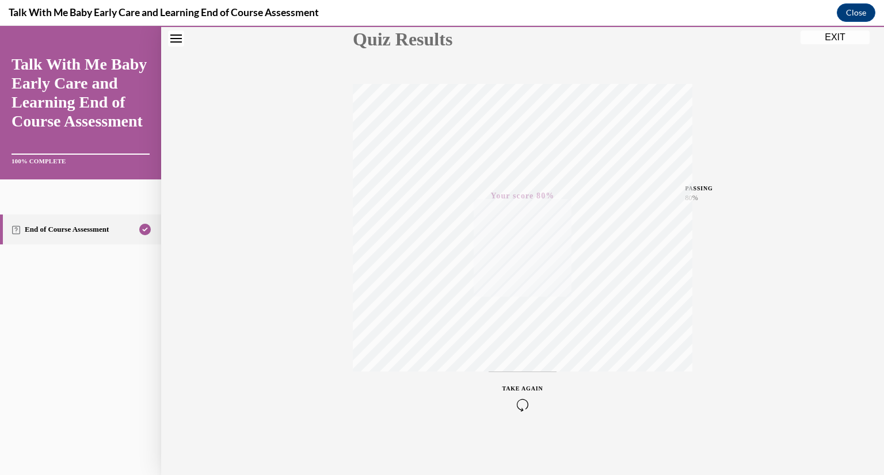
click at [833, 39] on button "EXIT" at bounding box center [834, 37] width 69 height 14
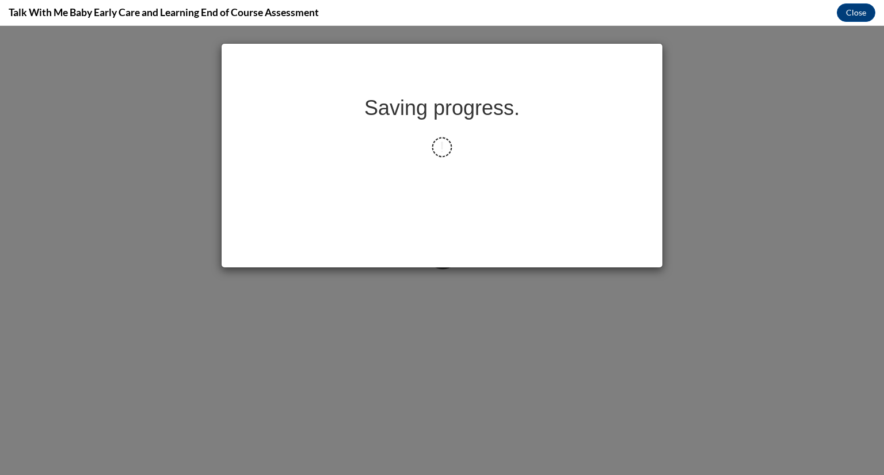
scroll to position [0, 0]
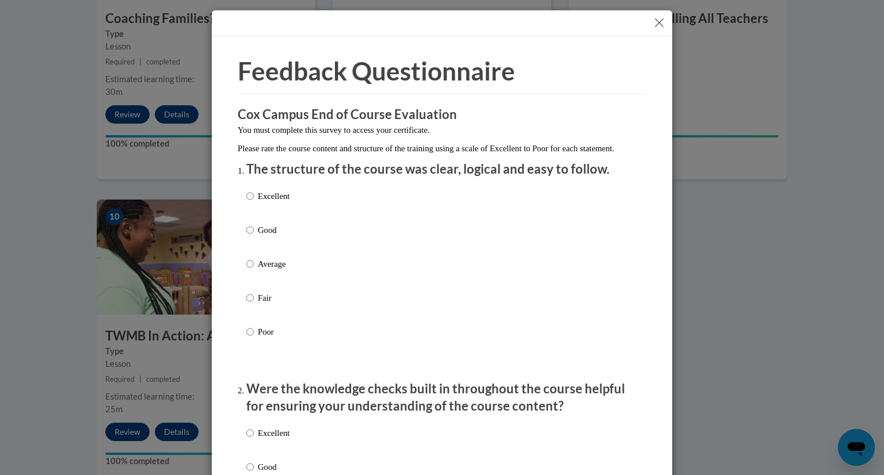
click at [271, 236] on p "Good" at bounding box center [274, 230] width 32 height 13
click at [254, 236] on input "Good" at bounding box center [249, 230] width 7 height 13
radio input "true"
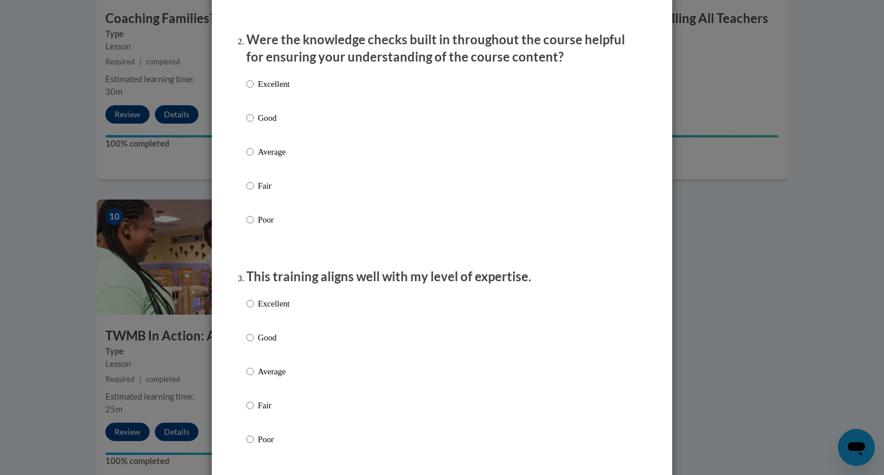
scroll to position [320, 0]
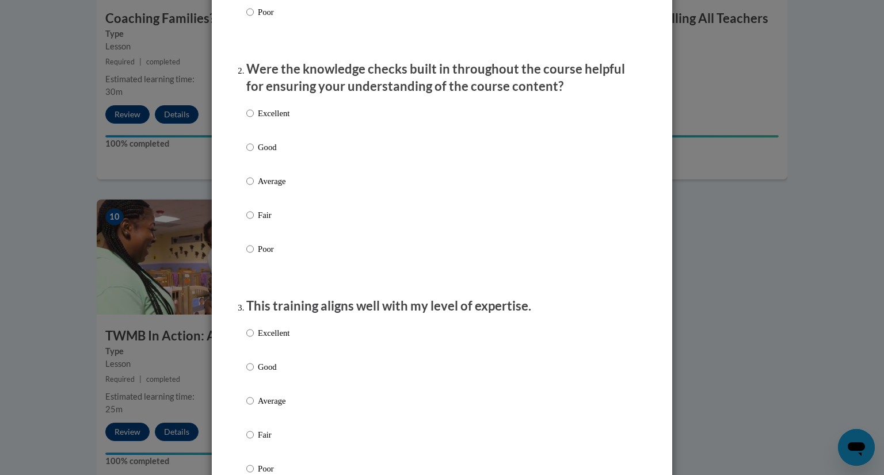
click at [273, 154] on p "Good" at bounding box center [274, 147] width 32 height 13
click at [254, 154] on input "Good" at bounding box center [249, 147] width 7 height 13
radio input "true"
click at [258, 255] on p "Poor" at bounding box center [274, 249] width 32 height 13
click at [253, 255] on input "Poor" at bounding box center [249, 249] width 7 height 13
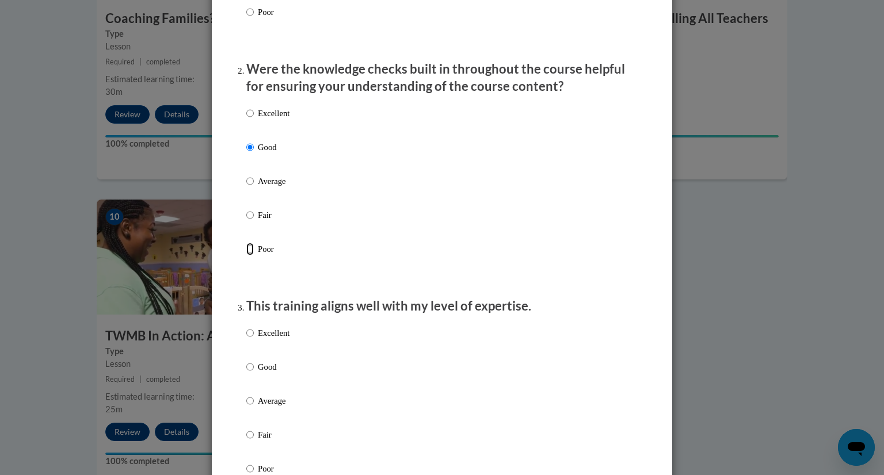
radio input "true"
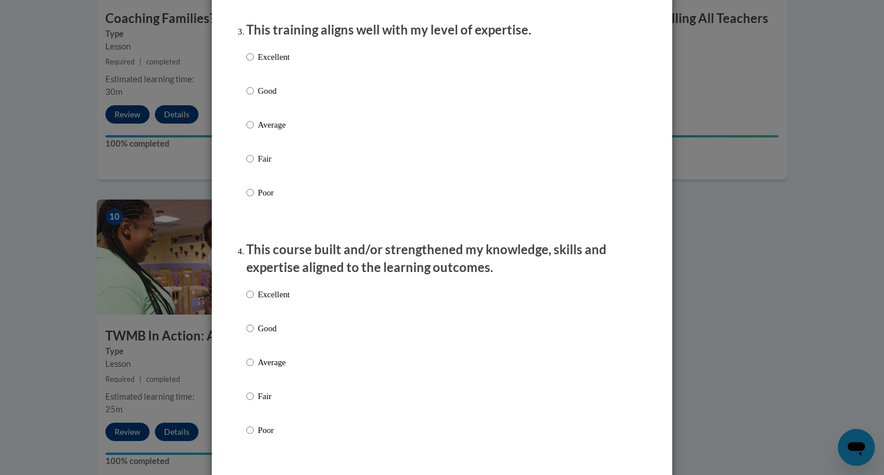
scroll to position [572, 0]
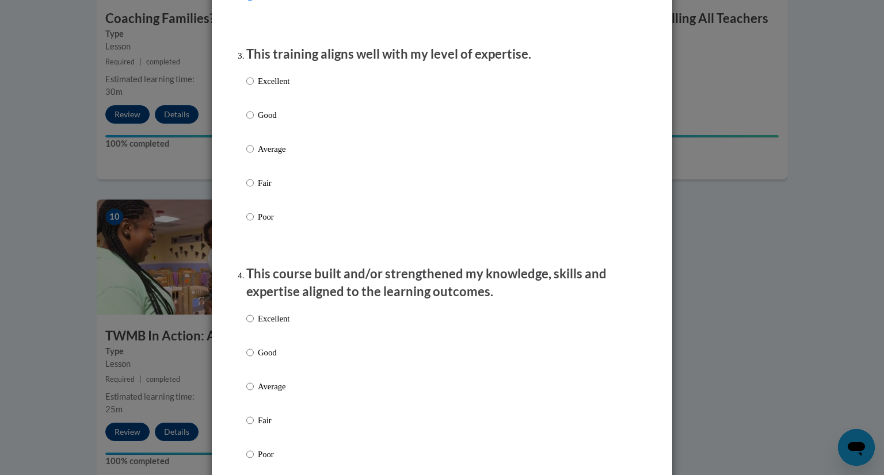
click at [278, 155] on p "Average" at bounding box center [274, 149] width 32 height 13
click at [254, 155] on input "Average" at bounding box center [249, 149] width 7 height 13
radio input "true"
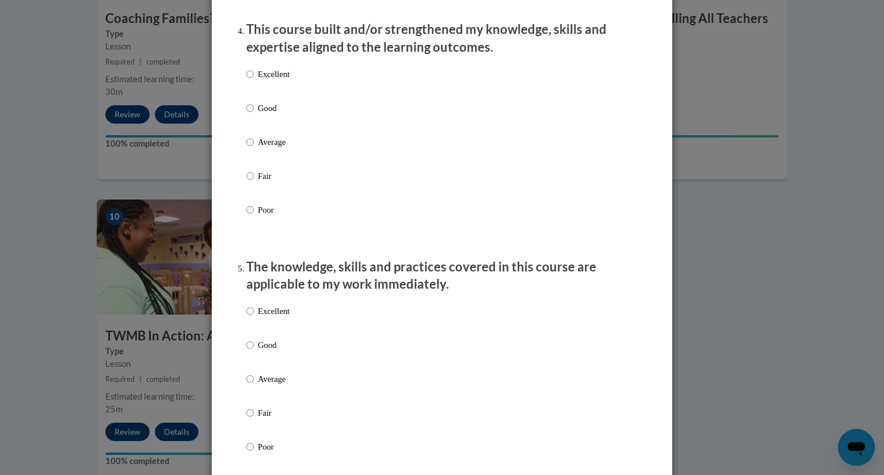
scroll to position [812, 0]
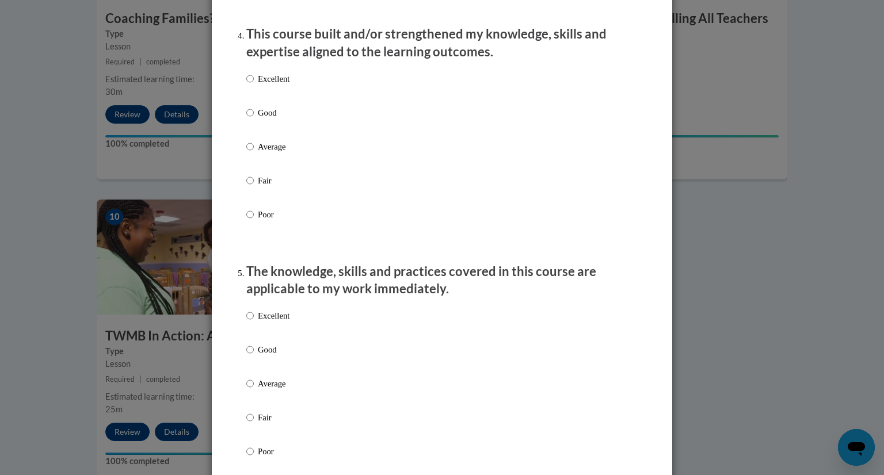
click at [282, 187] on p "Fair" at bounding box center [274, 180] width 32 height 13
click at [254, 187] on input "Fair" at bounding box center [249, 180] width 7 height 13
radio input "true"
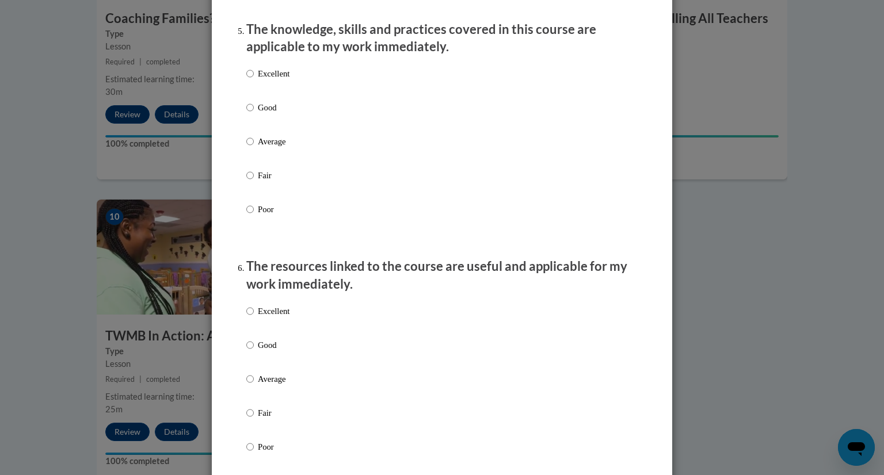
scroll to position [1029, 0]
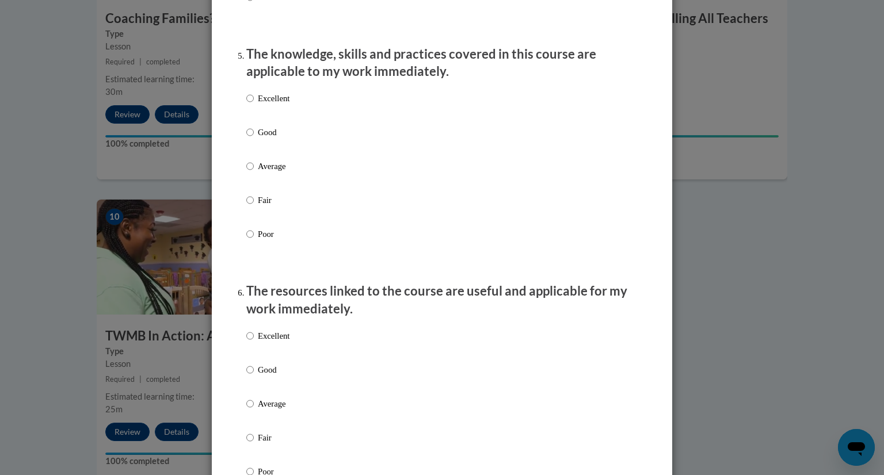
click at [269, 139] on p "Good" at bounding box center [274, 132] width 32 height 13
click at [254, 139] on input "Good" at bounding box center [249, 132] width 7 height 13
radio input "true"
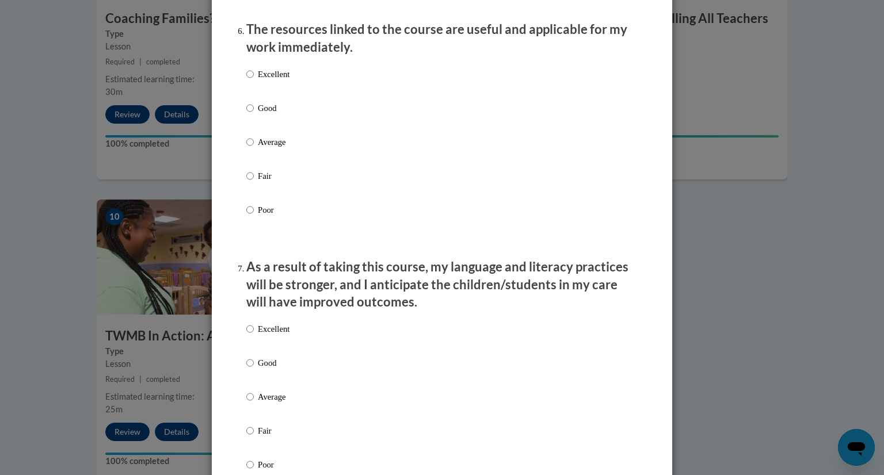
scroll to position [1245, 0]
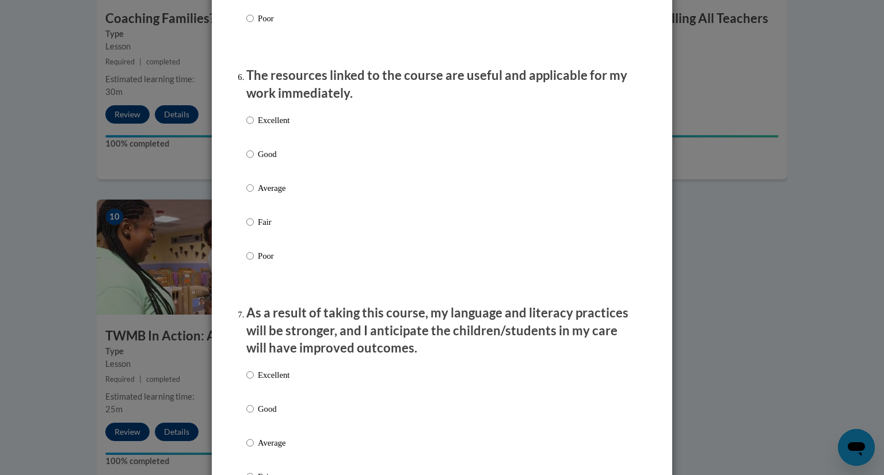
click at [268, 194] on p "Average" at bounding box center [274, 188] width 32 height 13
click at [254, 194] on input "Average" at bounding box center [249, 188] width 7 height 13
radio input "true"
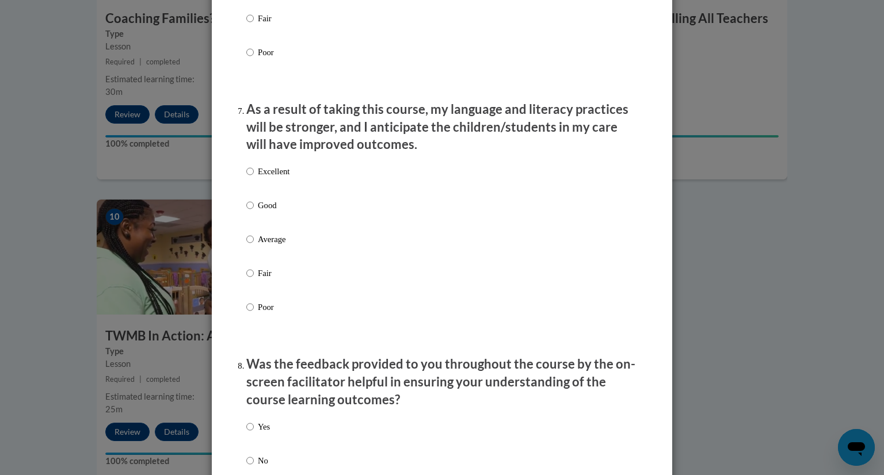
scroll to position [1441, 0]
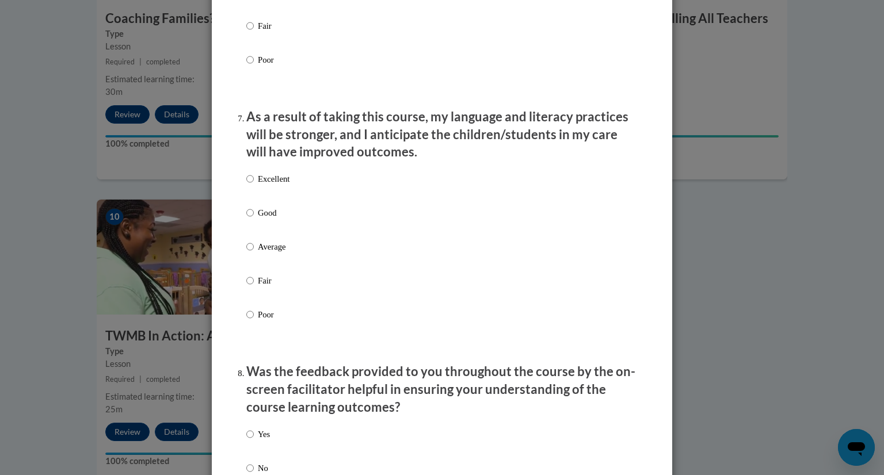
click at [265, 286] on p "Fair" at bounding box center [274, 280] width 32 height 13
click at [254, 286] on input "Fair" at bounding box center [249, 280] width 7 height 13
radio input "true"
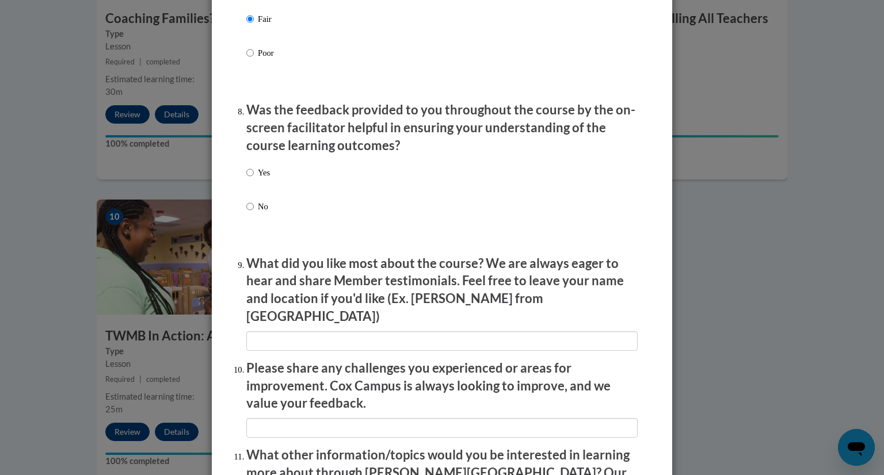
scroll to position [1691, 0]
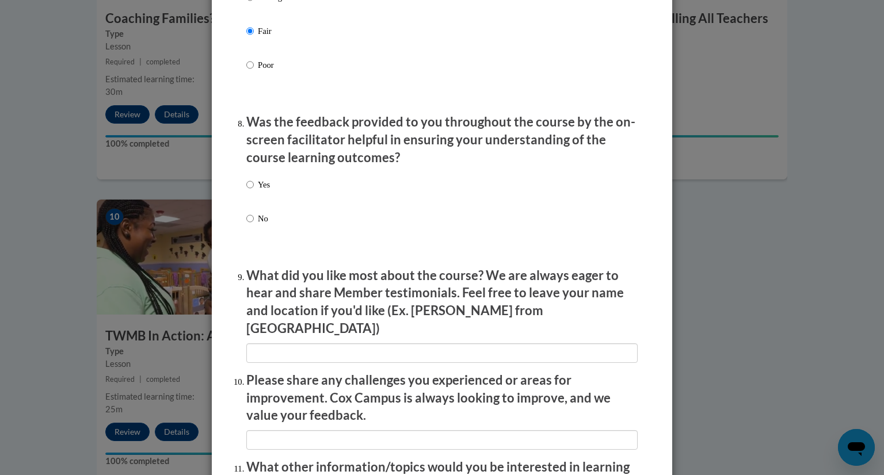
click at [262, 225] on p "No" at bounding box center [264, 218] width 12 height 13
click at [254, 225] on input "No" at bounding box center [249, 218] width 7 height 13
radio input "true"
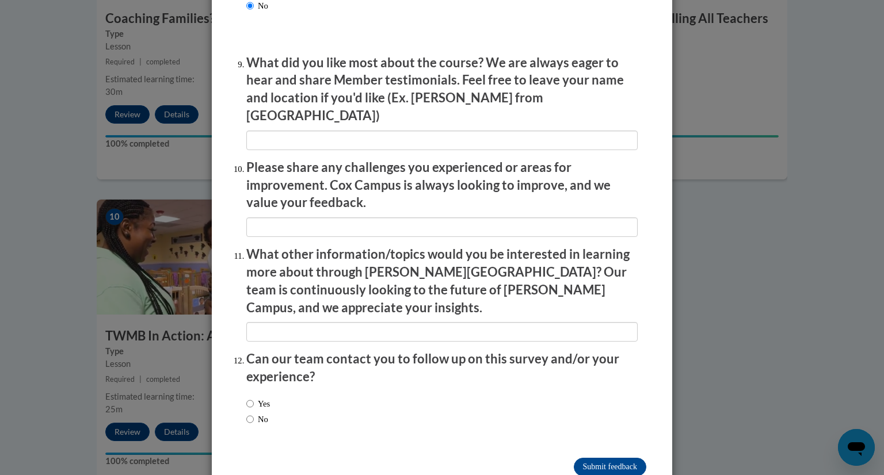
scroll to position [1901, 0]
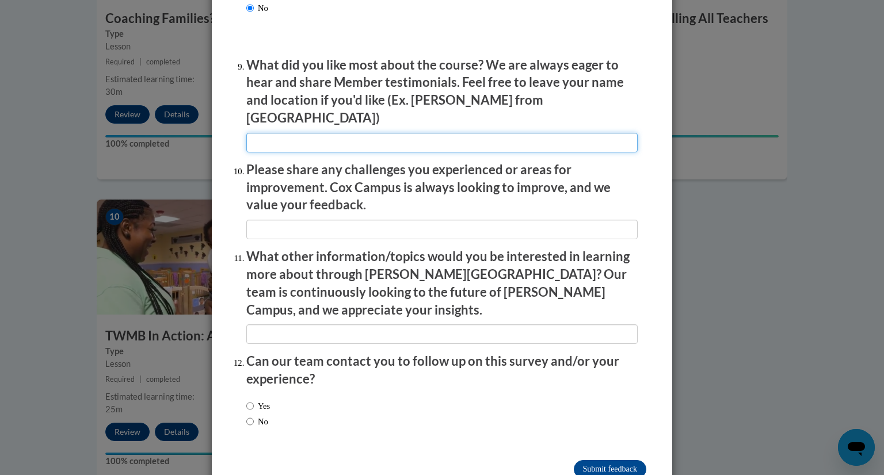
click at [393, 135] on input "textbox" at bounding box center [441, 143] width 391 height 20
type input "meh"
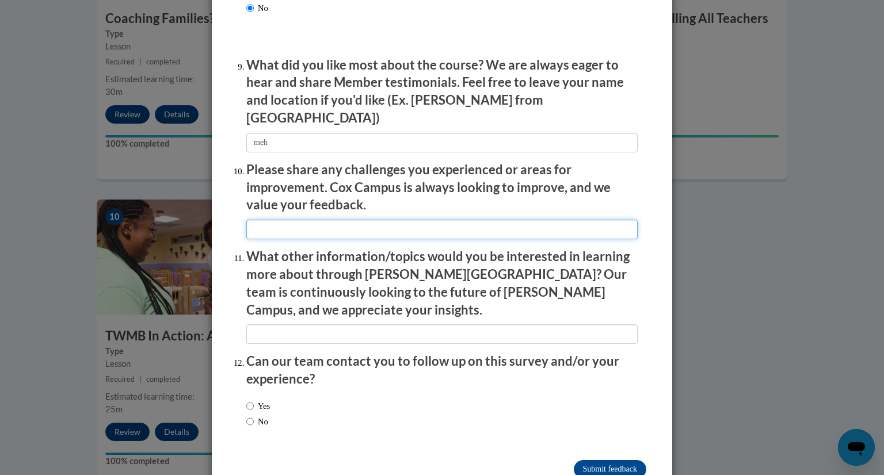
click at [354, 220] on input "textbox" at bounding box center [441, 230] width 391 height 20
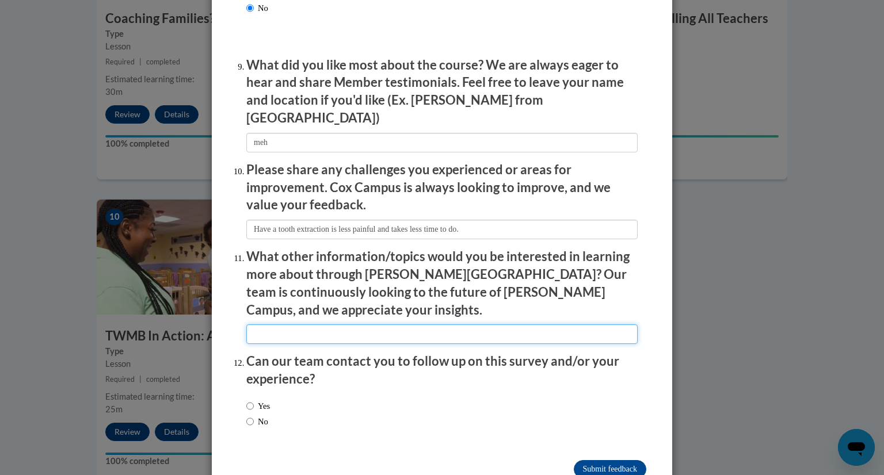
click at [296, 324] on input "textbox" at bounding box center [441, 334] width 391 height 20
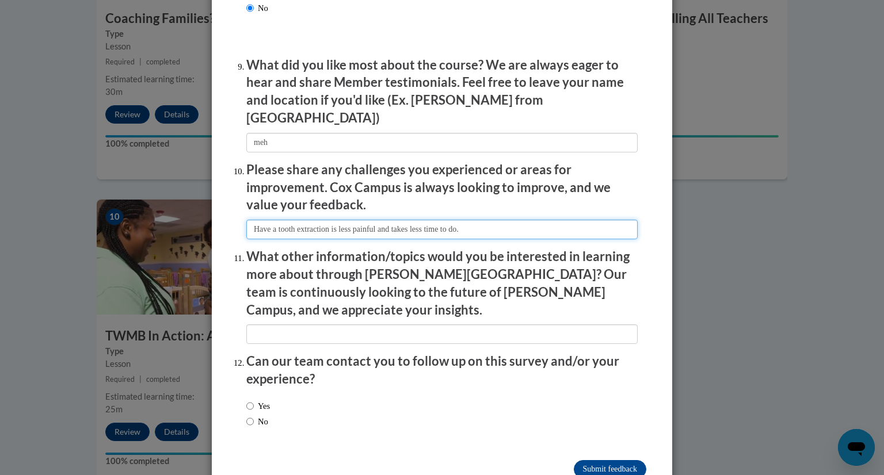
click at [267, 227] on input "textbox" at bounding box center [441, 230] width 391 height 20
type input "Having a tooth extraction is less painful and takes less time to do."
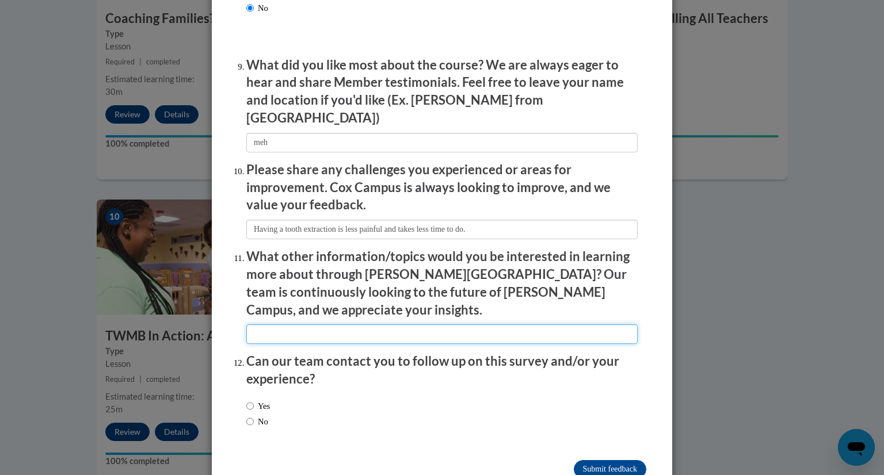
click at [285, 324] on input "textbox" at bounding box center [441, 334] width 391 height 20
type input "if they are like this one and takes just as long, none. Dear lord, no."
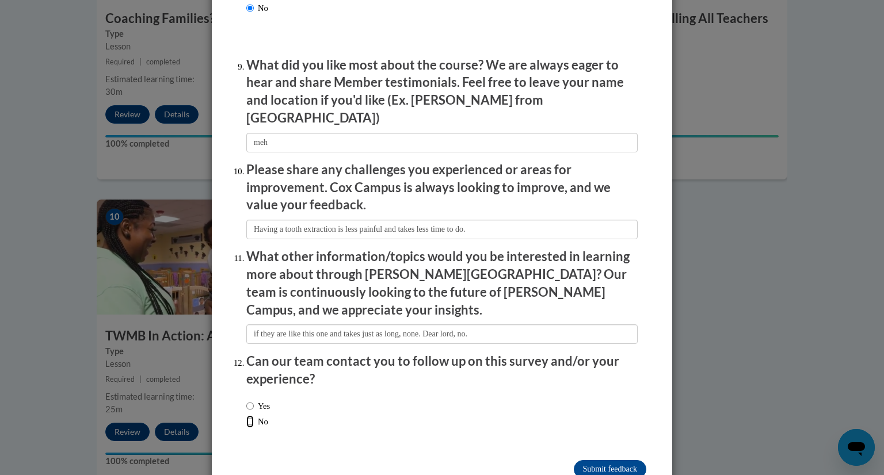
click at [248, 415] on input "No" at bounding box center [249, 421] width 7 height 13
radio input "true"
click at [586, 460] on input "Submit feedback" at bounding box center [609, 469] width 72 height 18
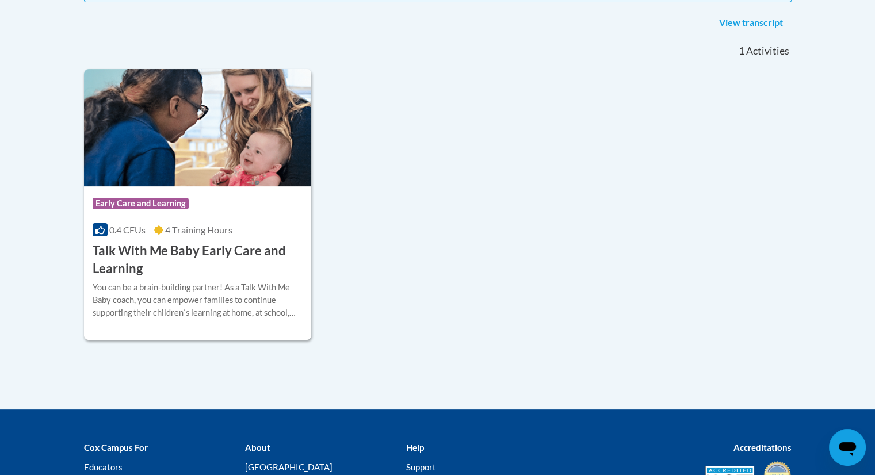
scroll to position [296, 0]
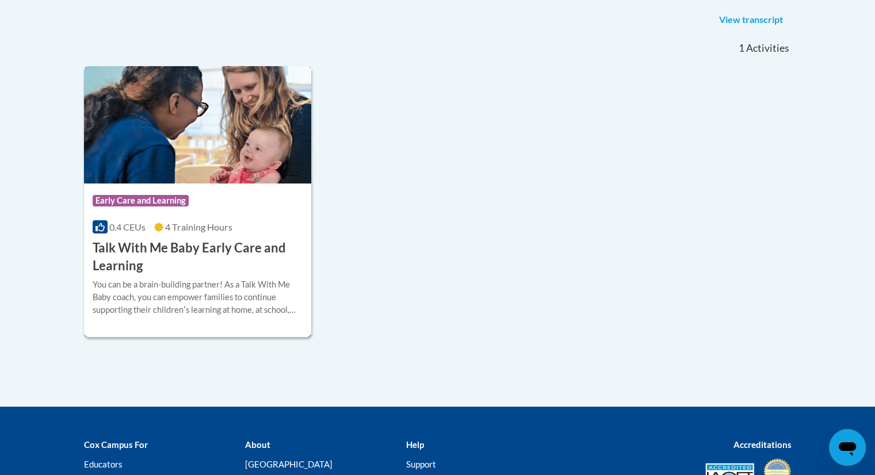
click at [208, 270] on h3 "Talk With Me Baby Early Care and Learning" at bounding box center [198, 257] width 211 height 36
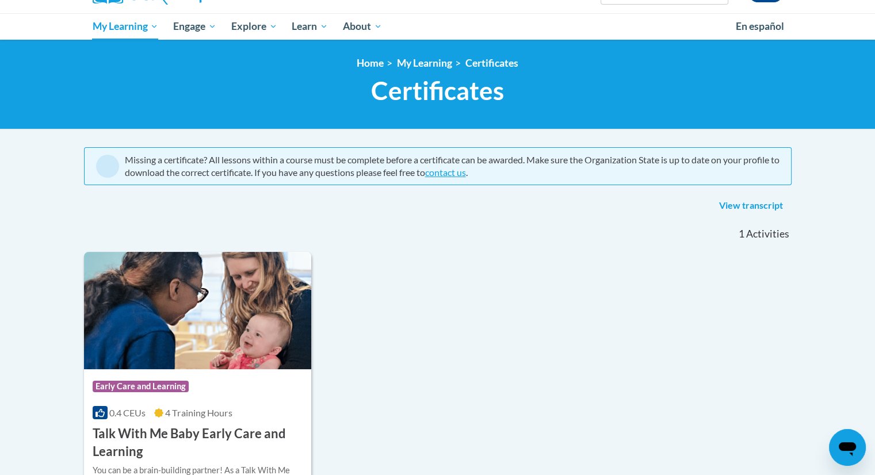
scroll to position [100, 0]
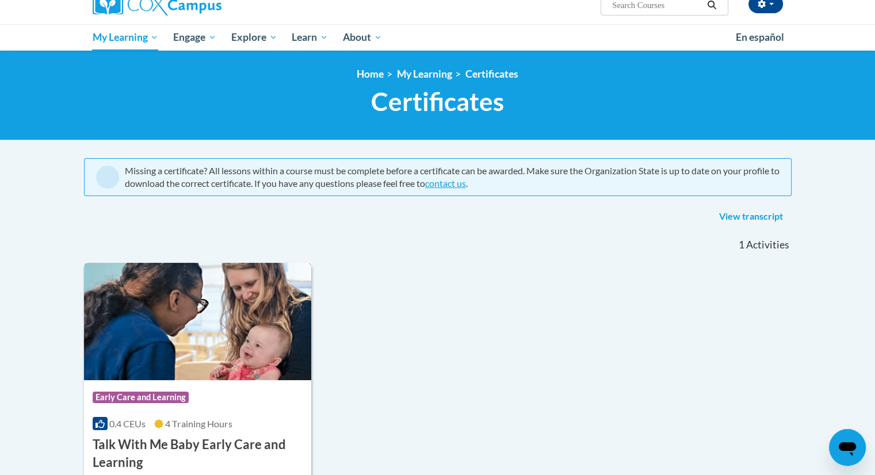
click at [234, 346] on img at bounding box center [198, 321] width 228 height 117
